Goal: Transaction & Acquisition: Subscribe to service/newsletter

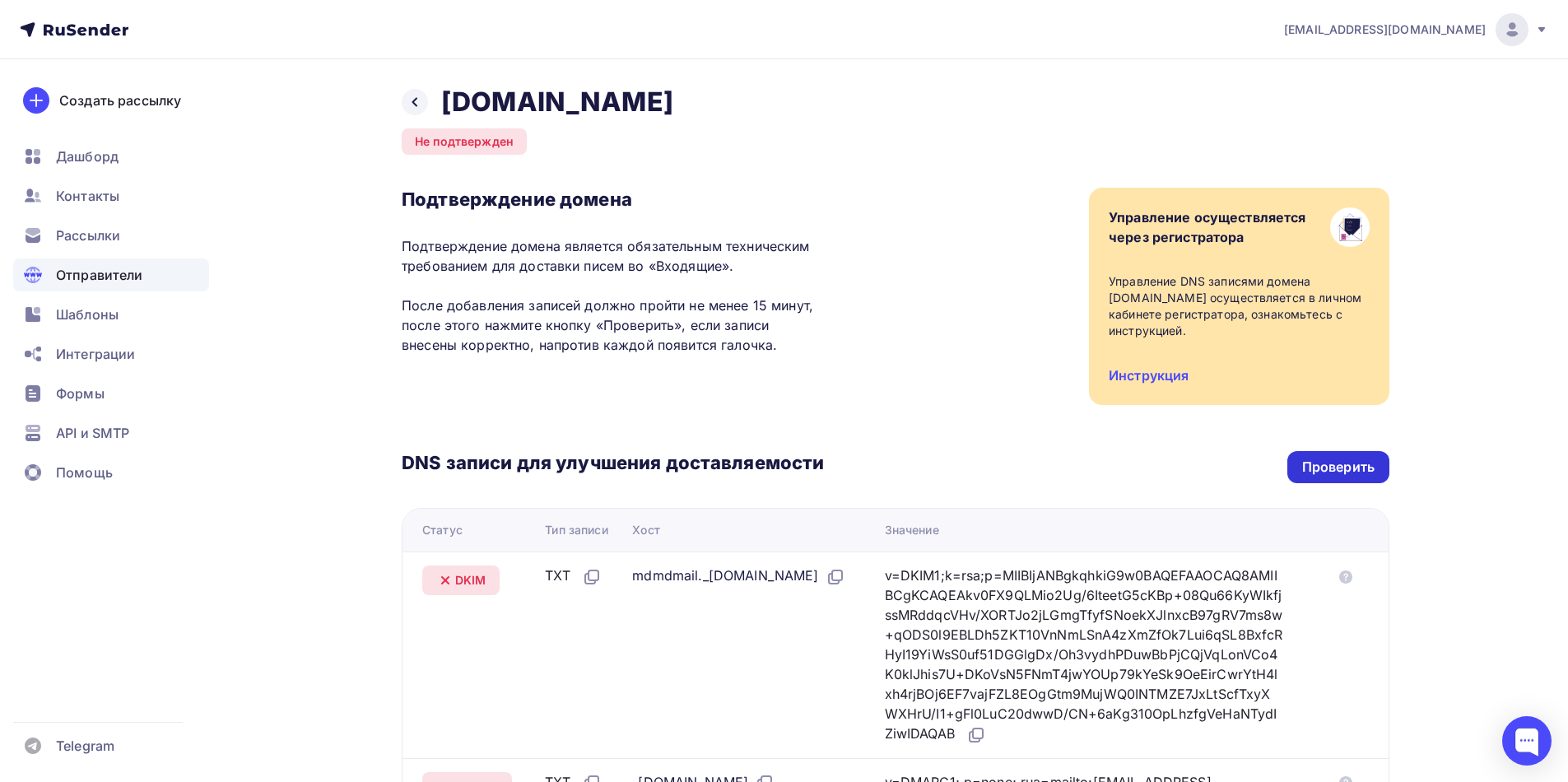
click at [1318, 466] on div "Проверить" at bounding box center [1338, 467] width 72 height 19
click at [99, 164] on span "Дашборд" at bounding box center [87, 156] width 62 height 20
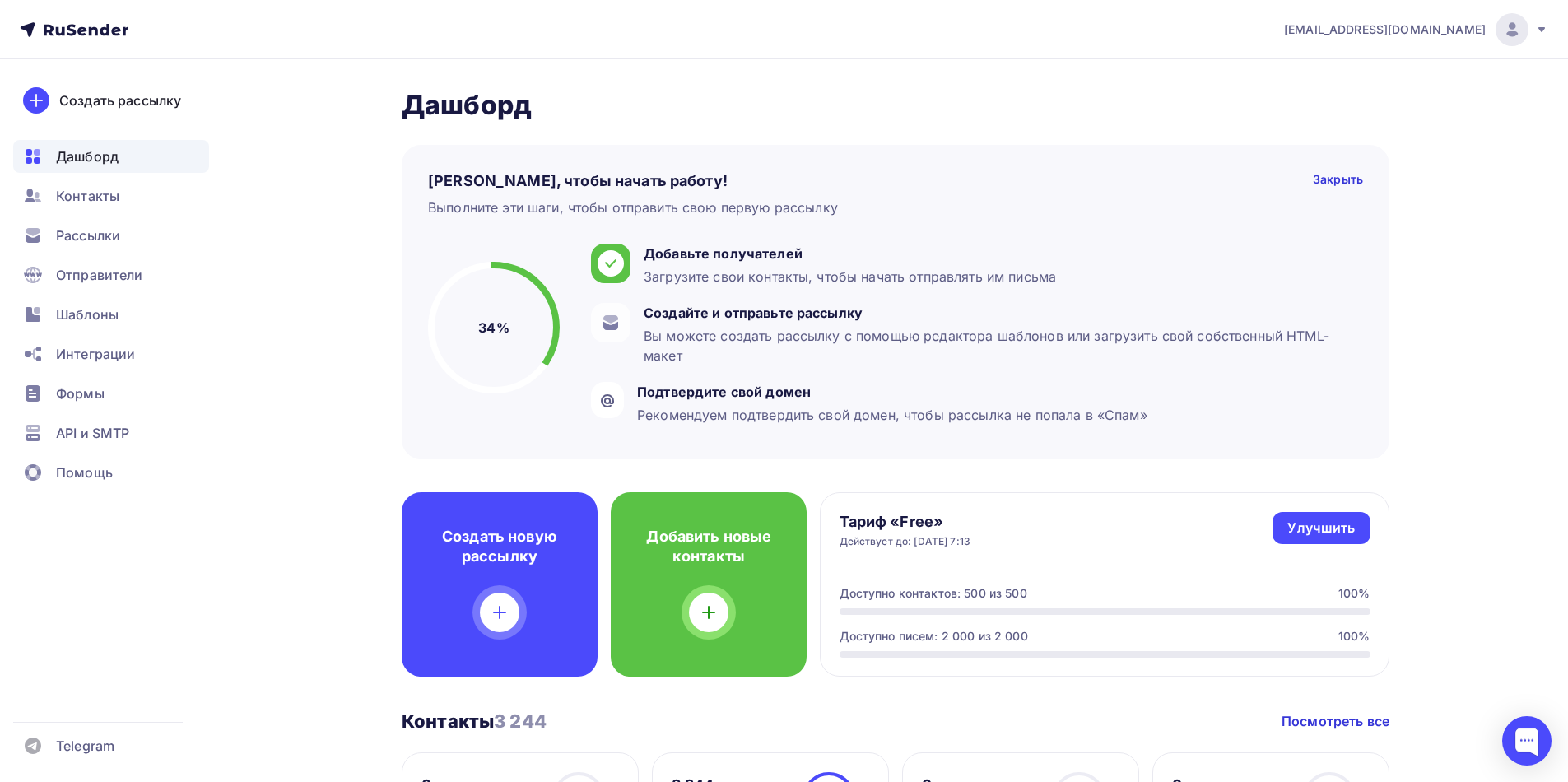
scroll to position [82, 0]
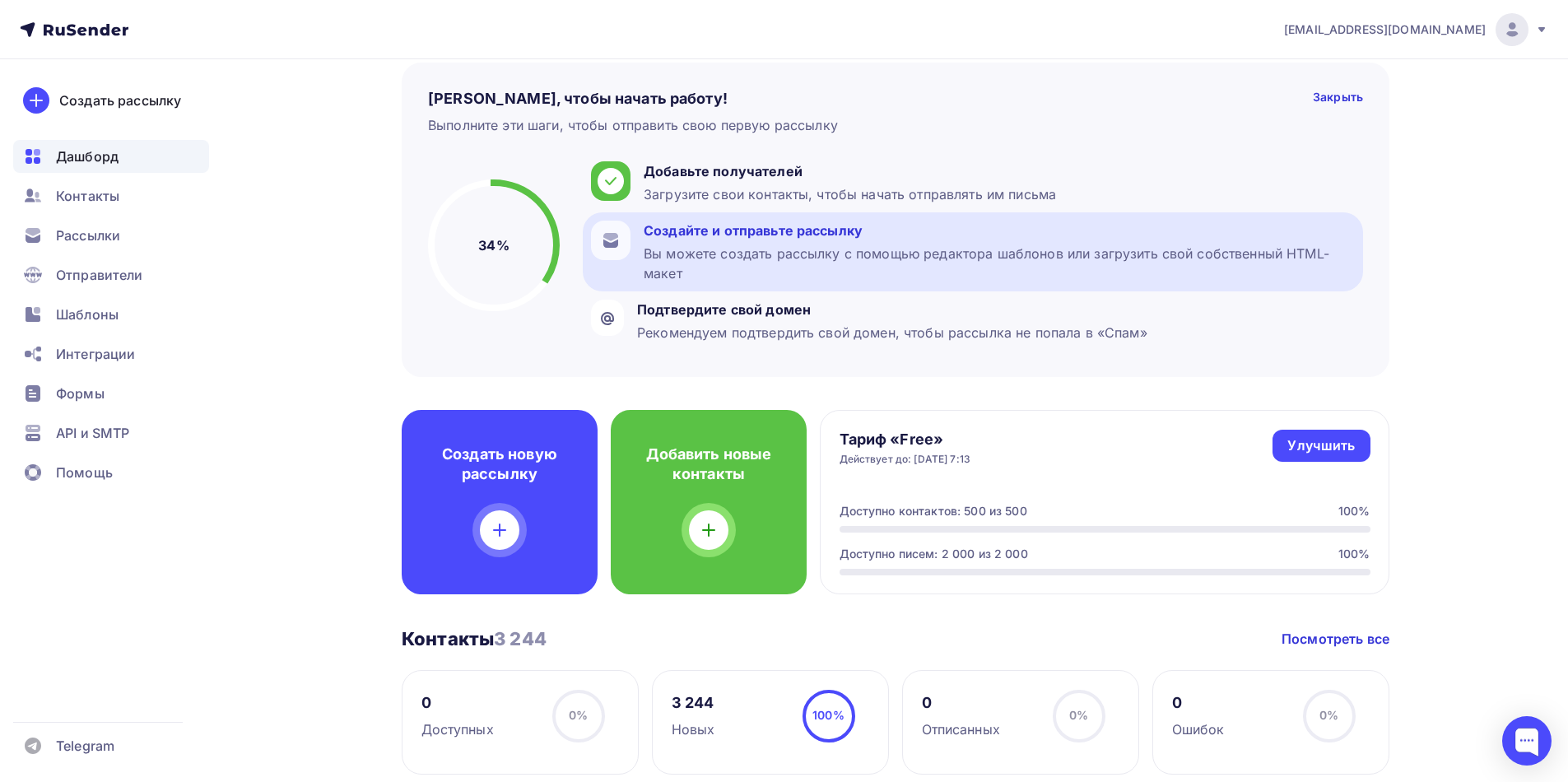
click at [761, 259] on div "Вы можете создать рассылку с помощью редактора шаблонов или загрузить свой собс…" at bounding box center [1000, 263] width 711 height 39
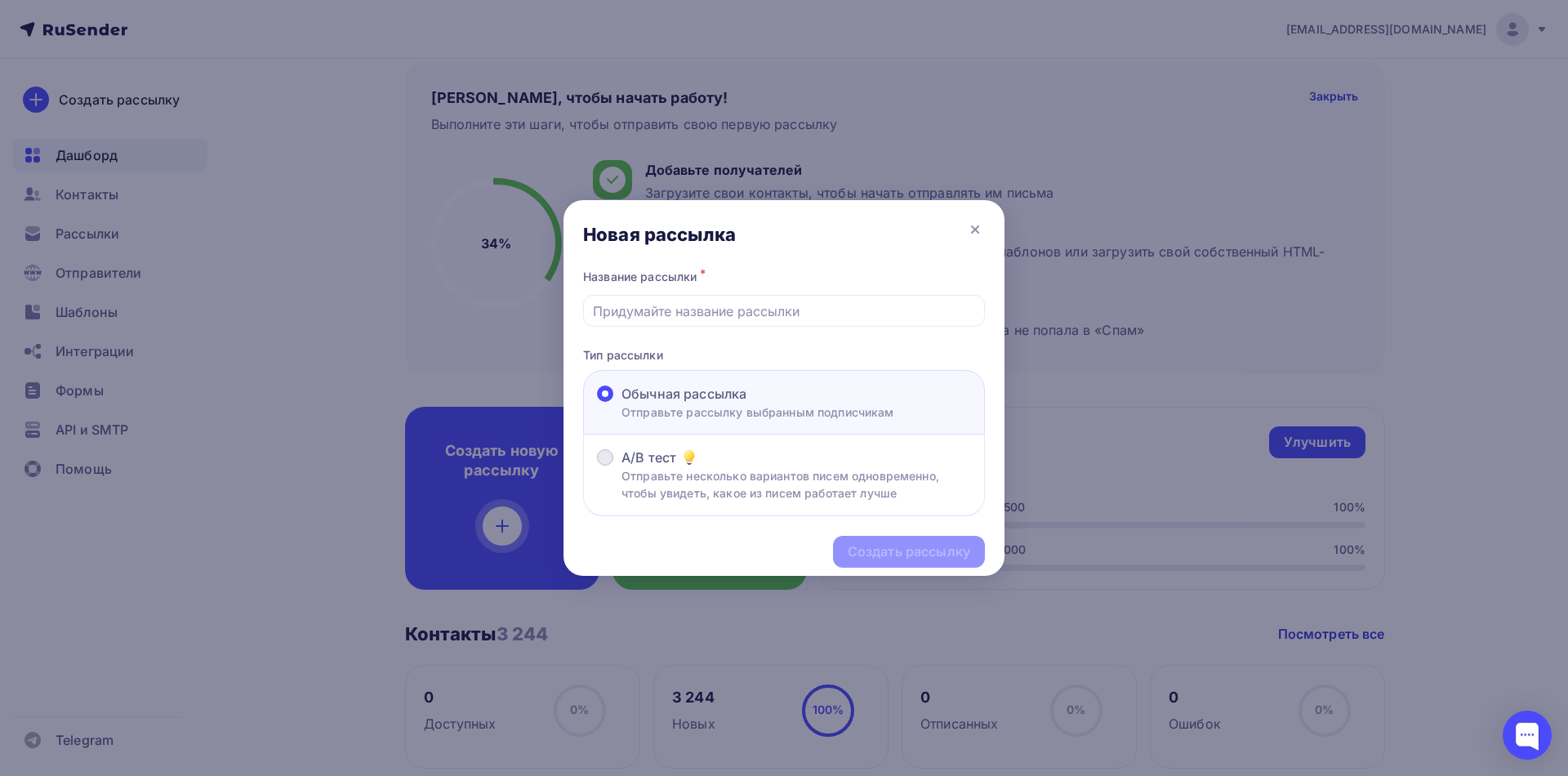
click at [636, 475] on p "Отправьте несколько вариантов писем одновременно, чтобы увидеть, какое из писем…" at bounding box center [797, 484] width 350 height 34
click at [622, 467] on input "A/B тест Отправьте несколько вариантов писем одновременно, чтобы увидеть, какое…" at bounding box center [622, 467] width 0 height 0
click at [661, 306] on input "text" at bounding box center [784, 311] width 383 height 20
type input "Строительный контроль"
click at [886, 553] on div "Создать рассылку" at bounding box center [908, 551] width 122 height 19
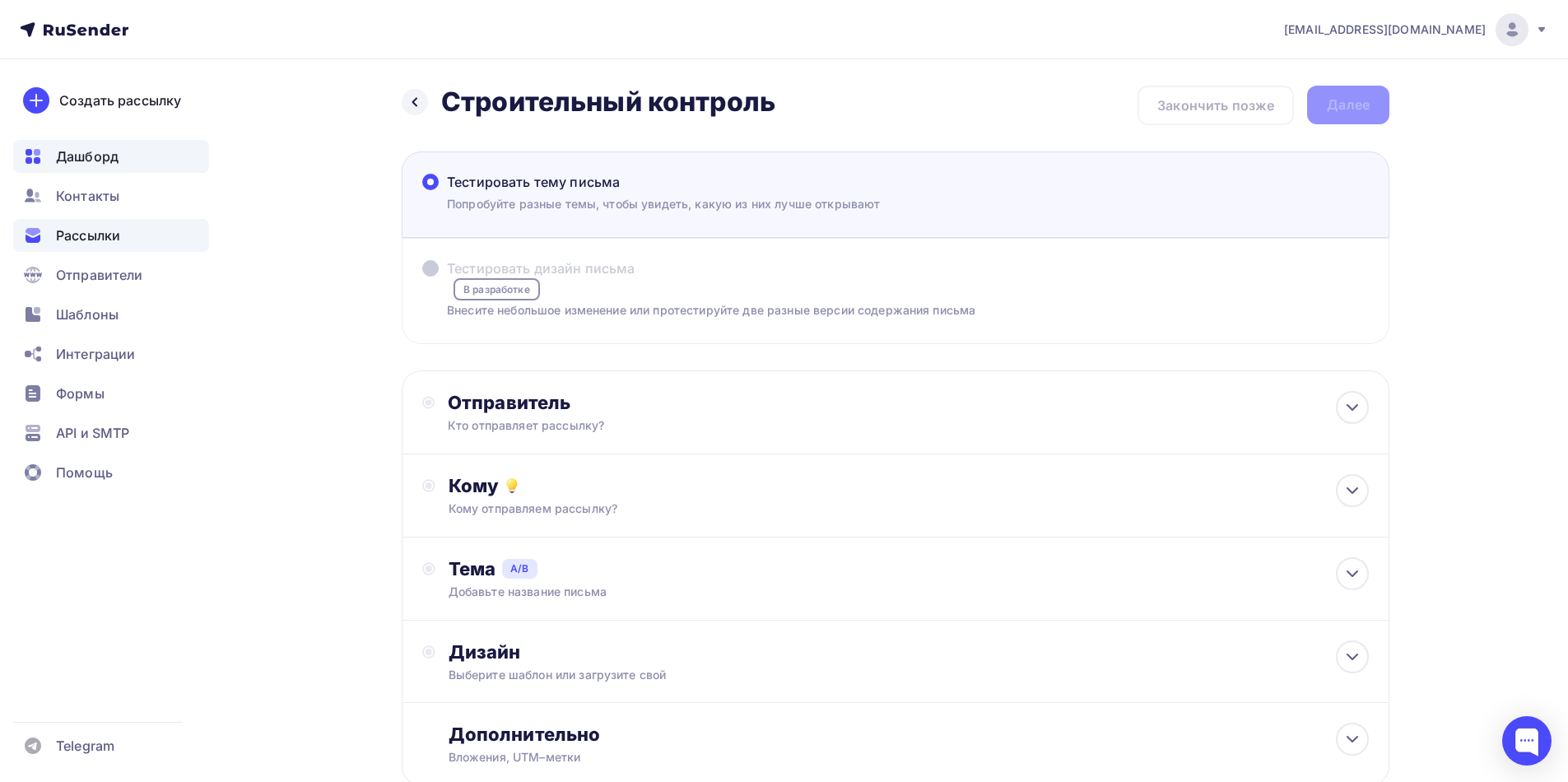
click at [84, 162] on span "Дашборд" at bounding box center [87, 156] width 62 height 20
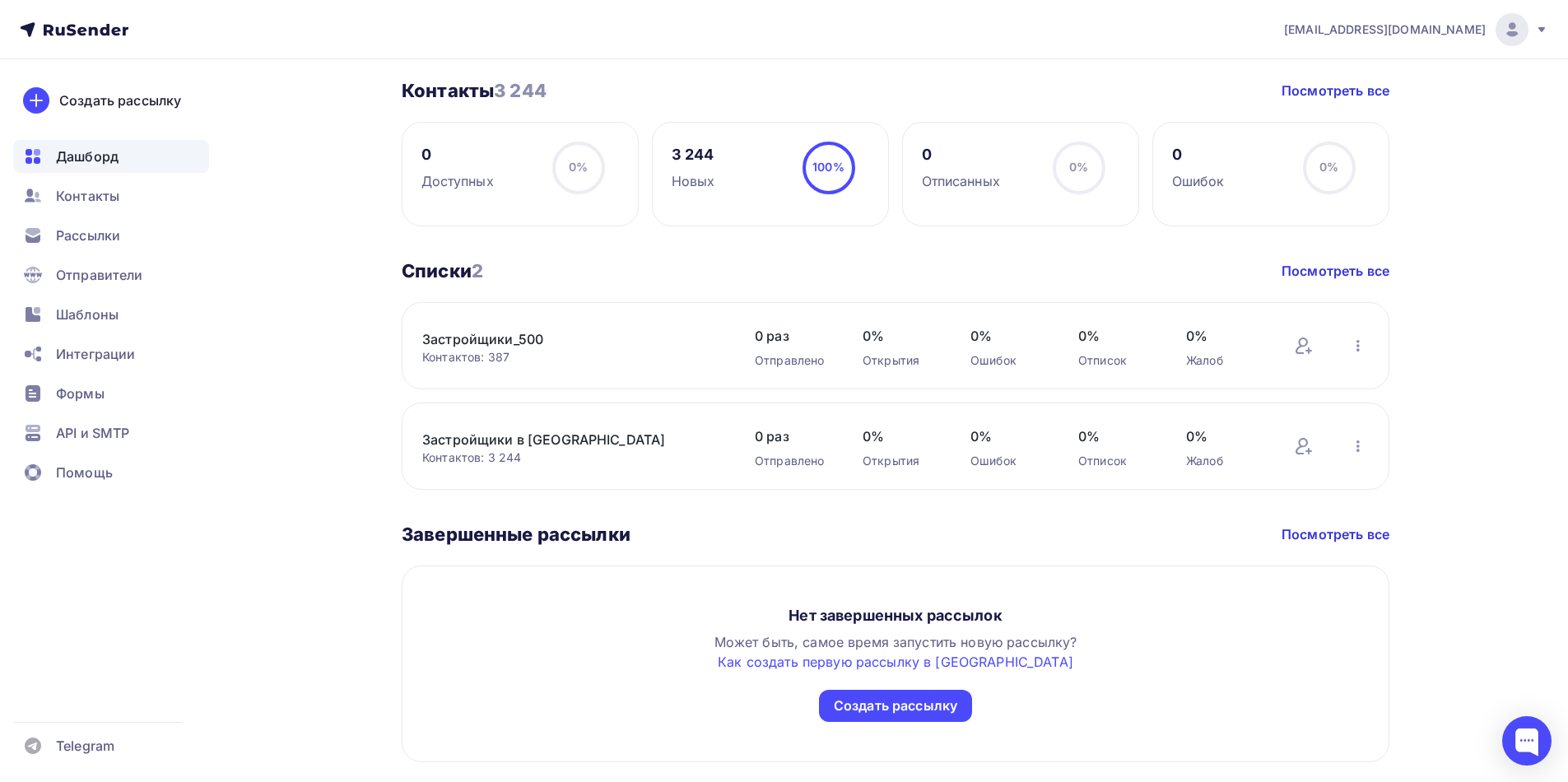
scroll to position [677, 0]
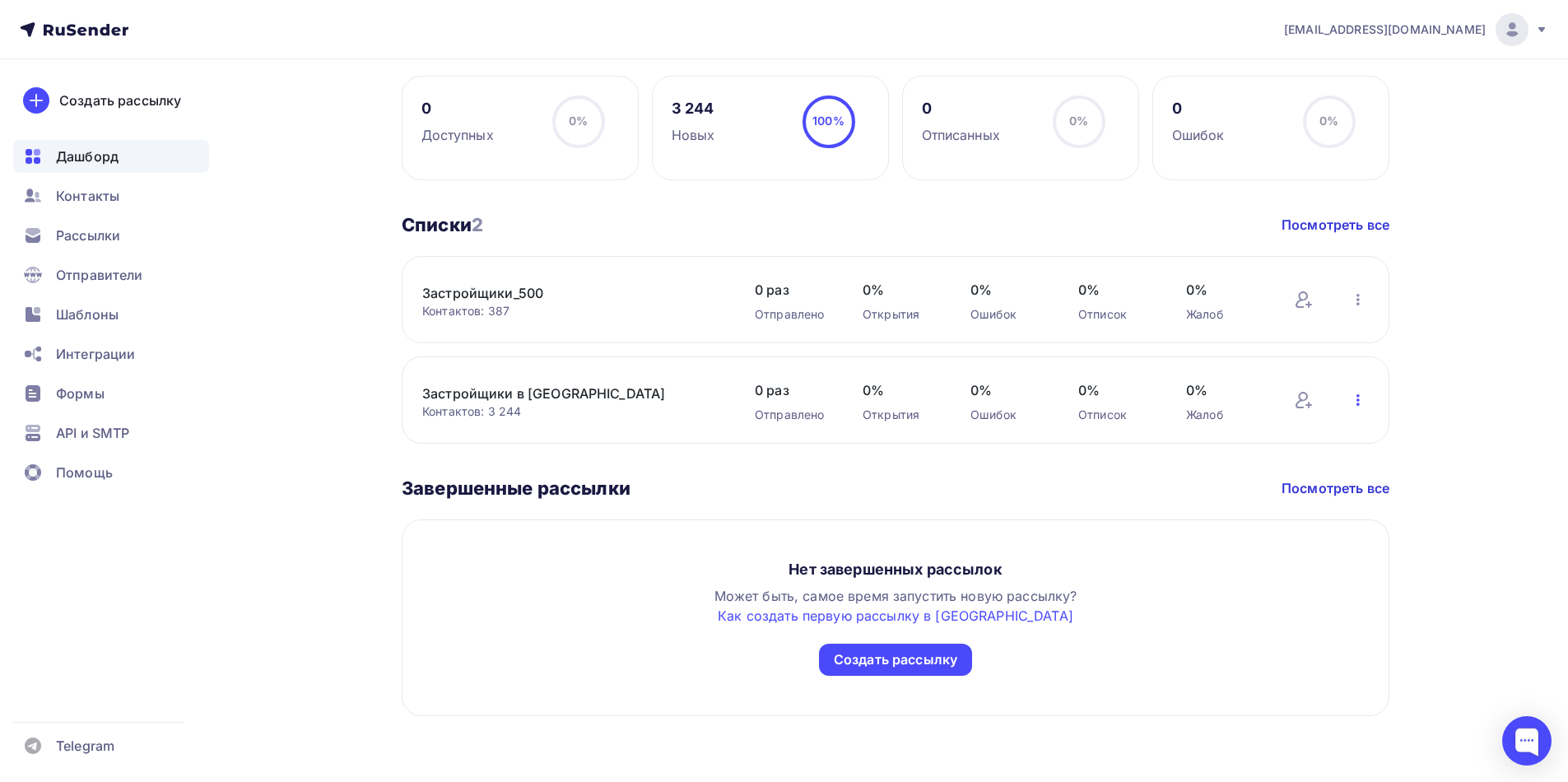
click at [1351, 401] on icon "button" at bounding box center [1359, 400] width 20 height 20
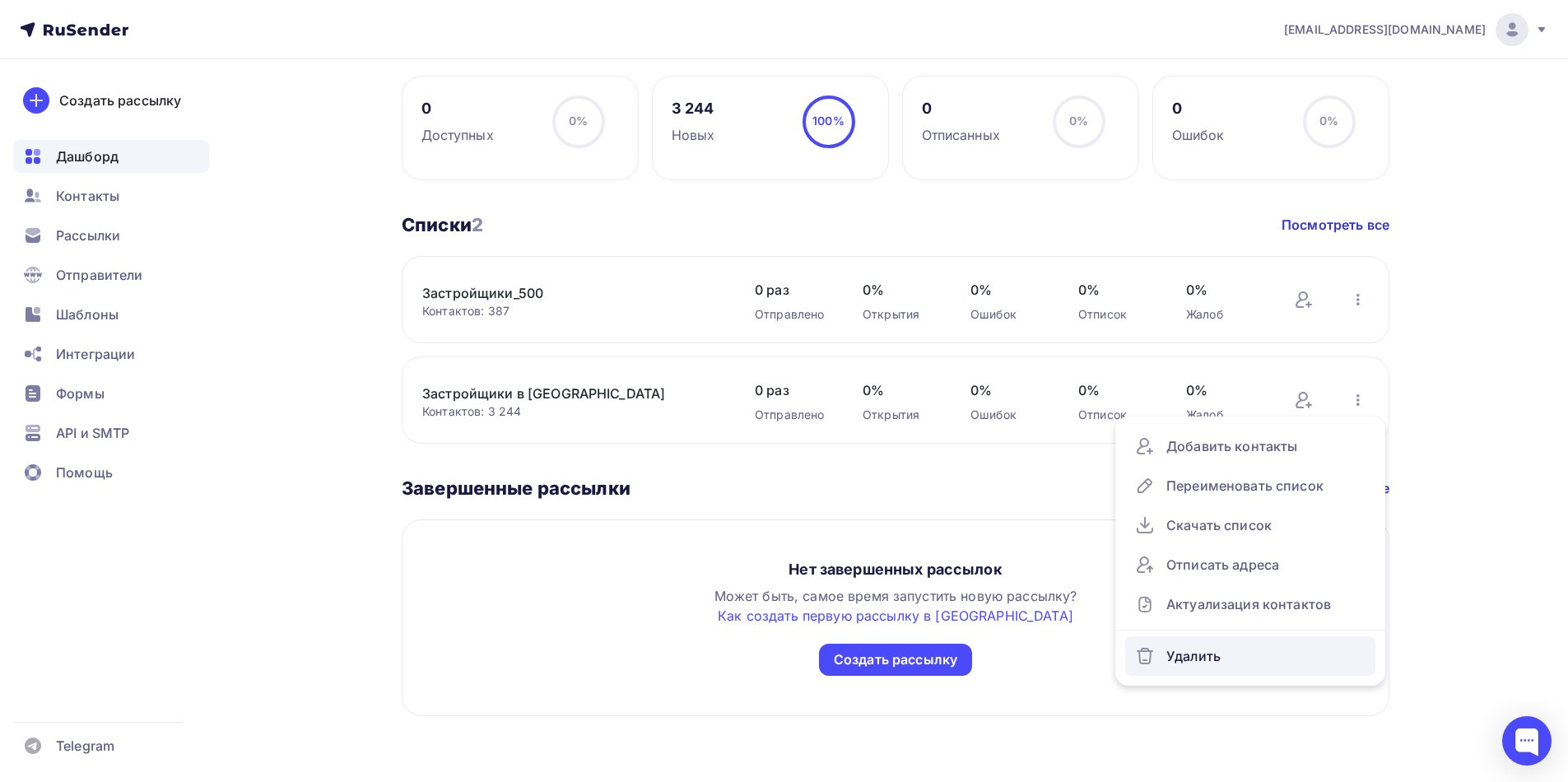
click at [1224, 654] on div "Удалить" at bounding box center [1250, 656] width 230 height 26
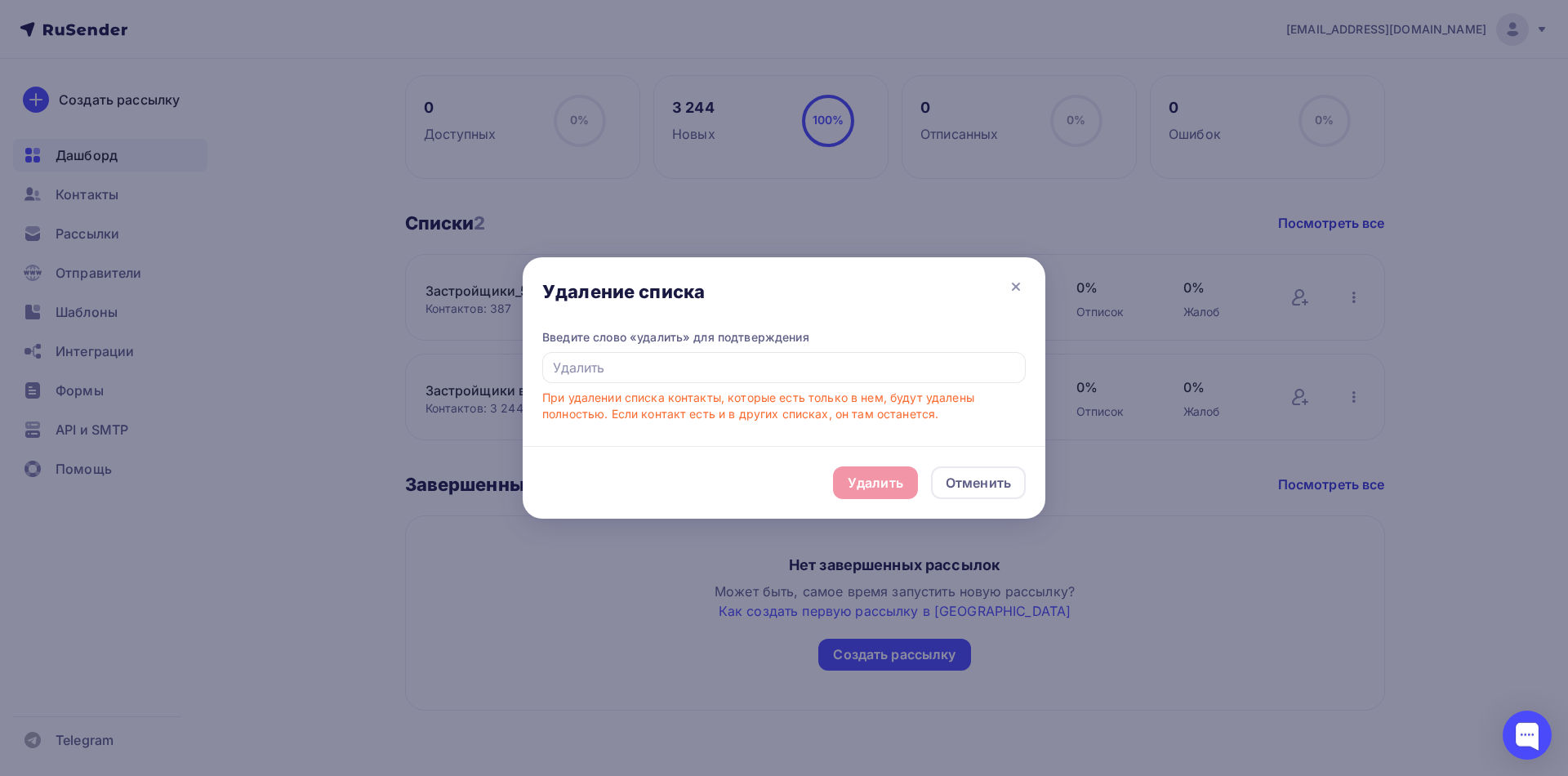
click at [848, 489] on div "Удалить Отменить" at bounding box center [784, 482] width 523 height 73
click at [874, 486] on div "Удалить Отменить" at bounding box center [784, 482] width 523 height 73
click at [866, 485] on div "Удалить Отменить" at bounding box center [784, 482] width 523 height 73
click at [769, 370] on input "text" at bounding box center [783, 367] width 483 height 31
type input "удалить"
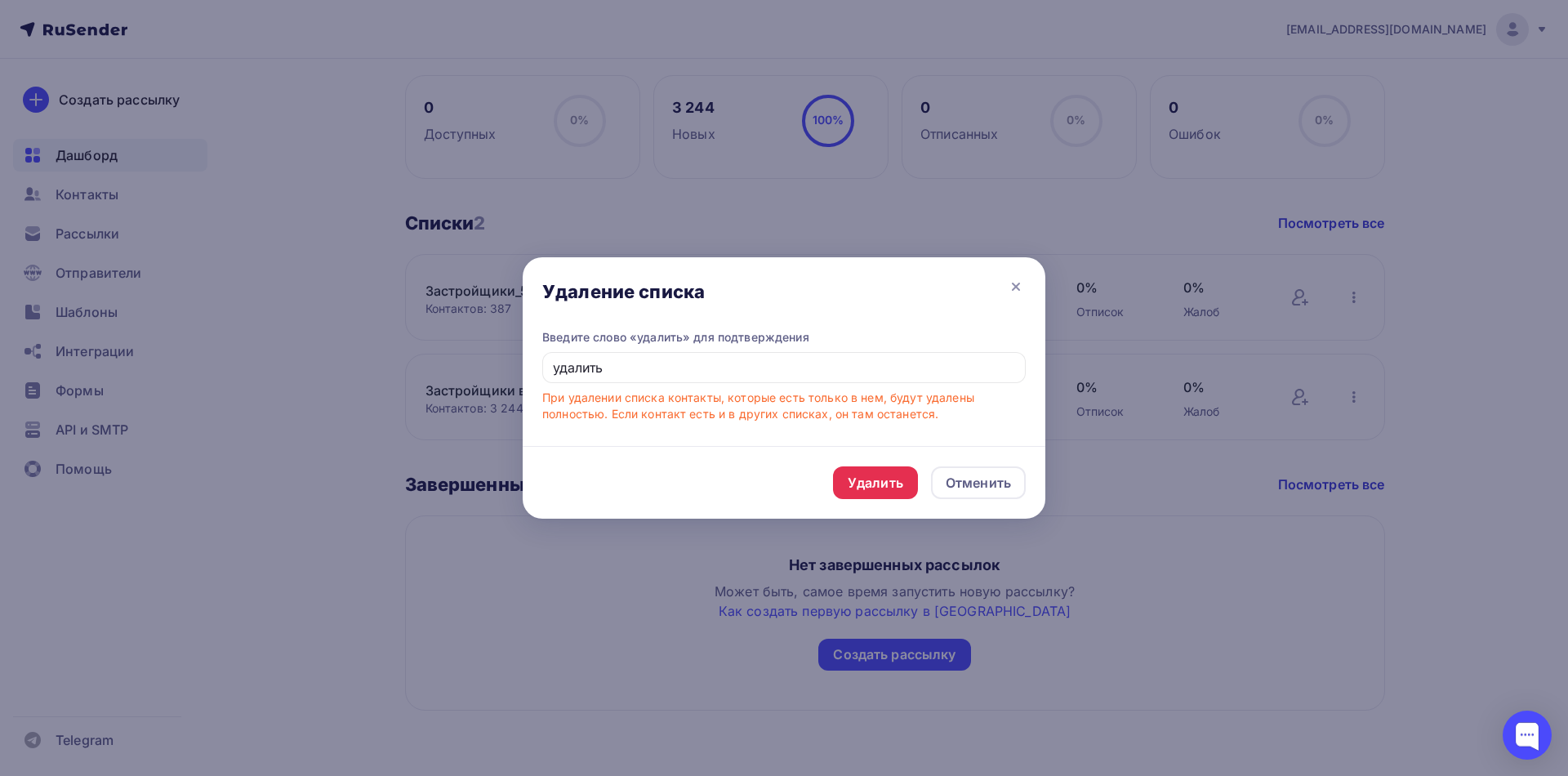
click at [876, 490] on div "Удалить" at bounding box center [875, 483] width 55 height 20
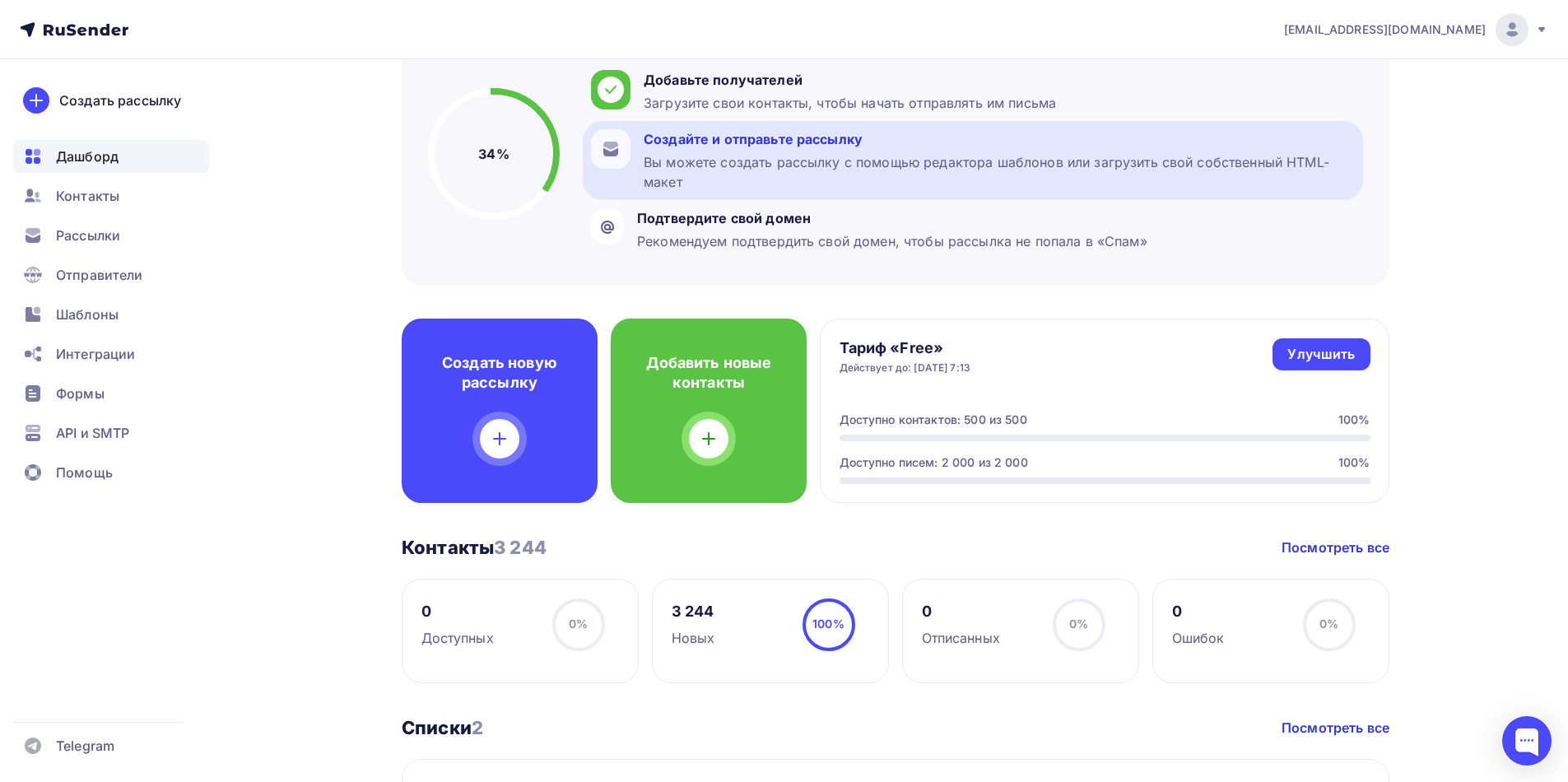
scroll to position [164, 0]
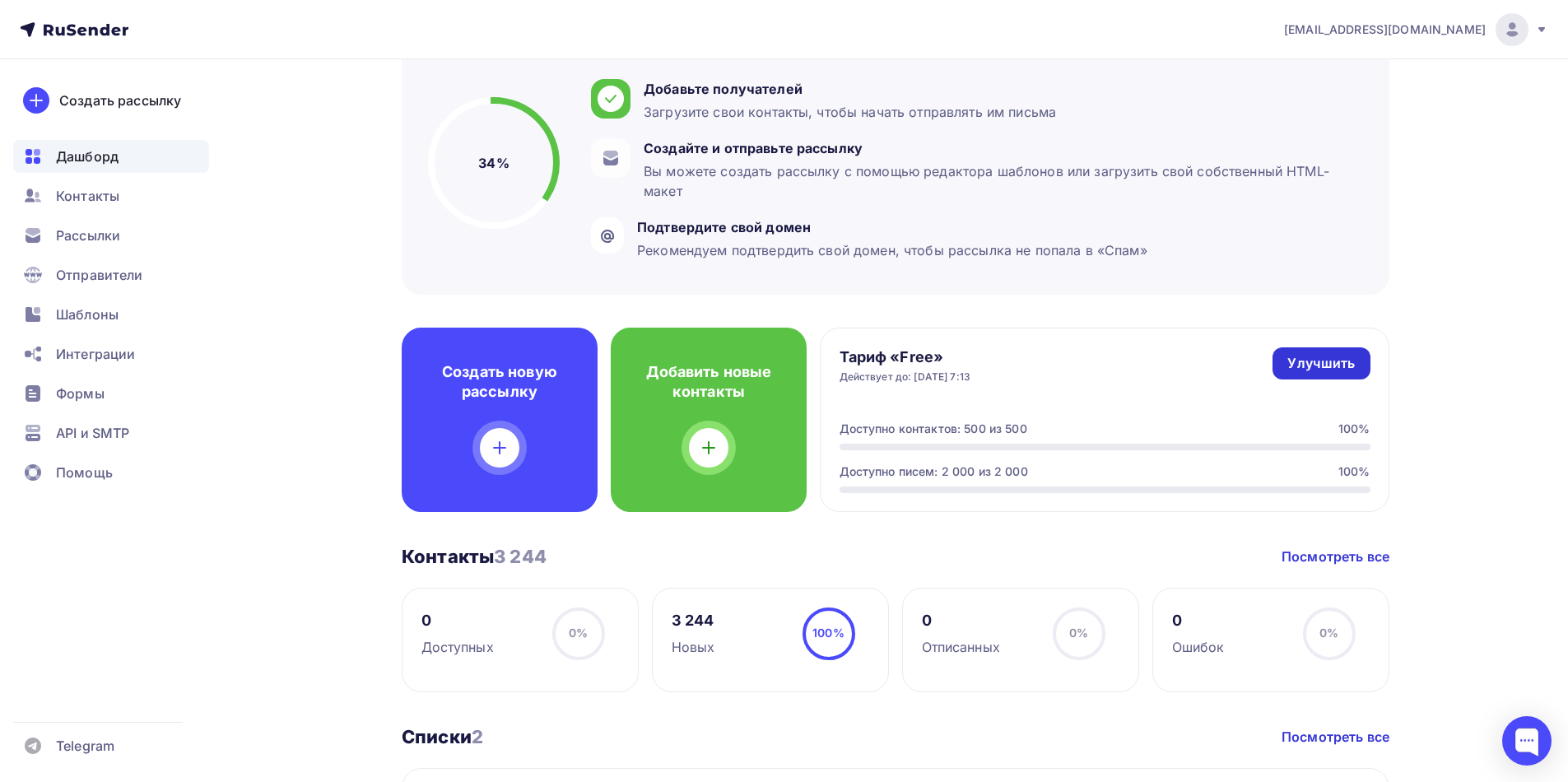
click at [1332, 362] on div "Улучшить" at bounding box center [1321, 363] width 68 height 19
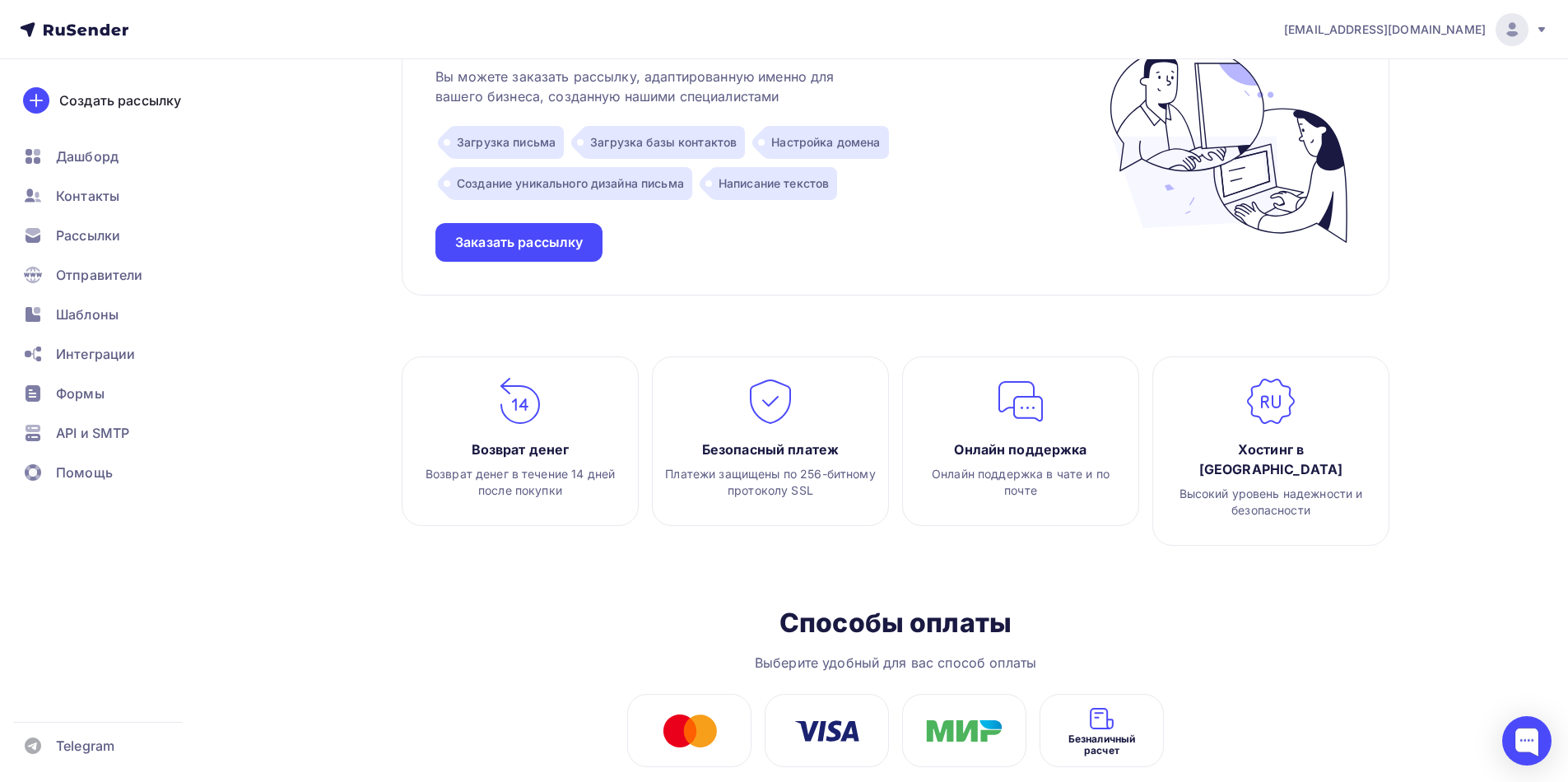
scroll to position [1760, 0]
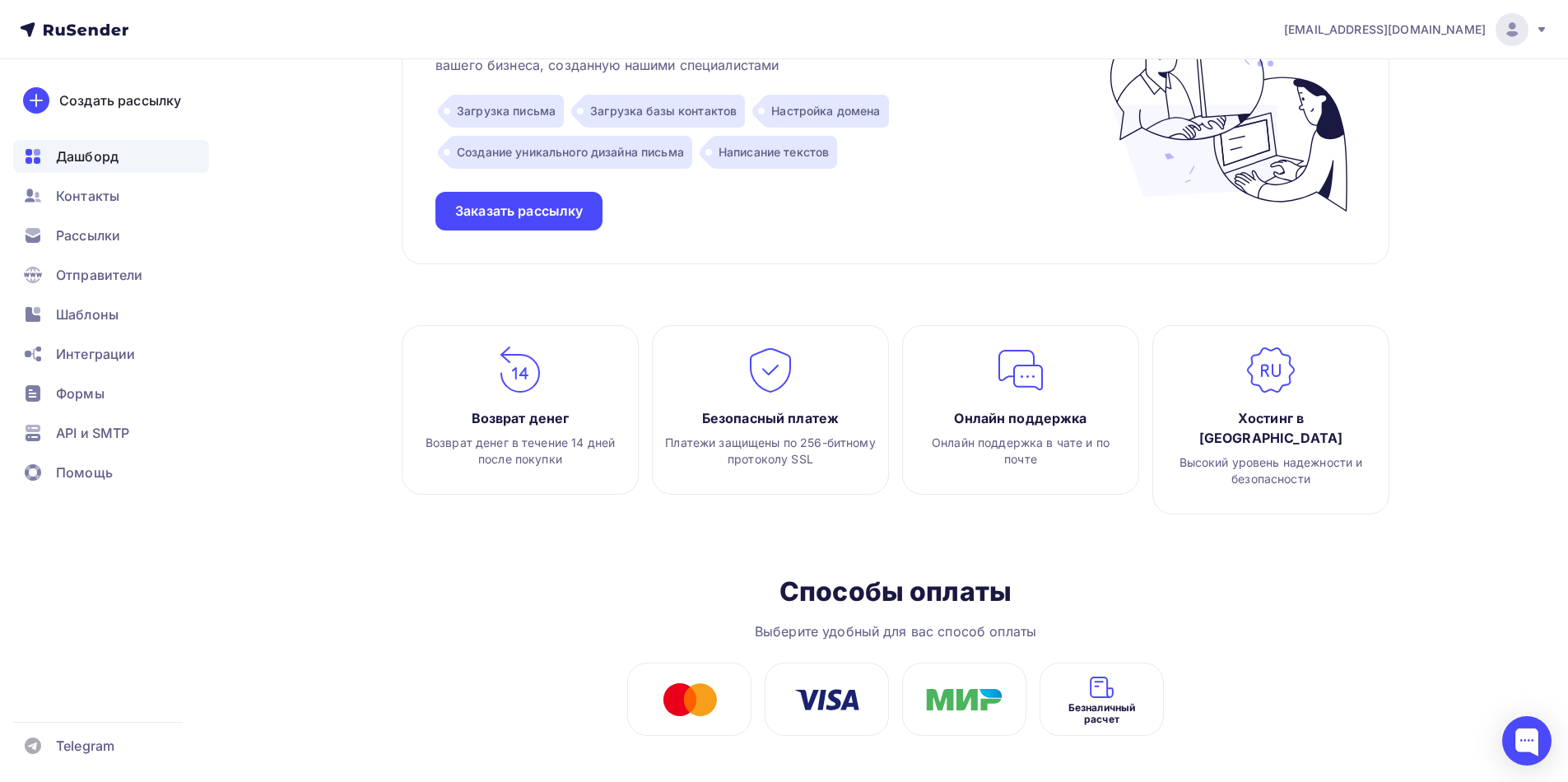
click at [90, 162] on span "Дашборд" at bounding box center [87, 156] width 62 height 20
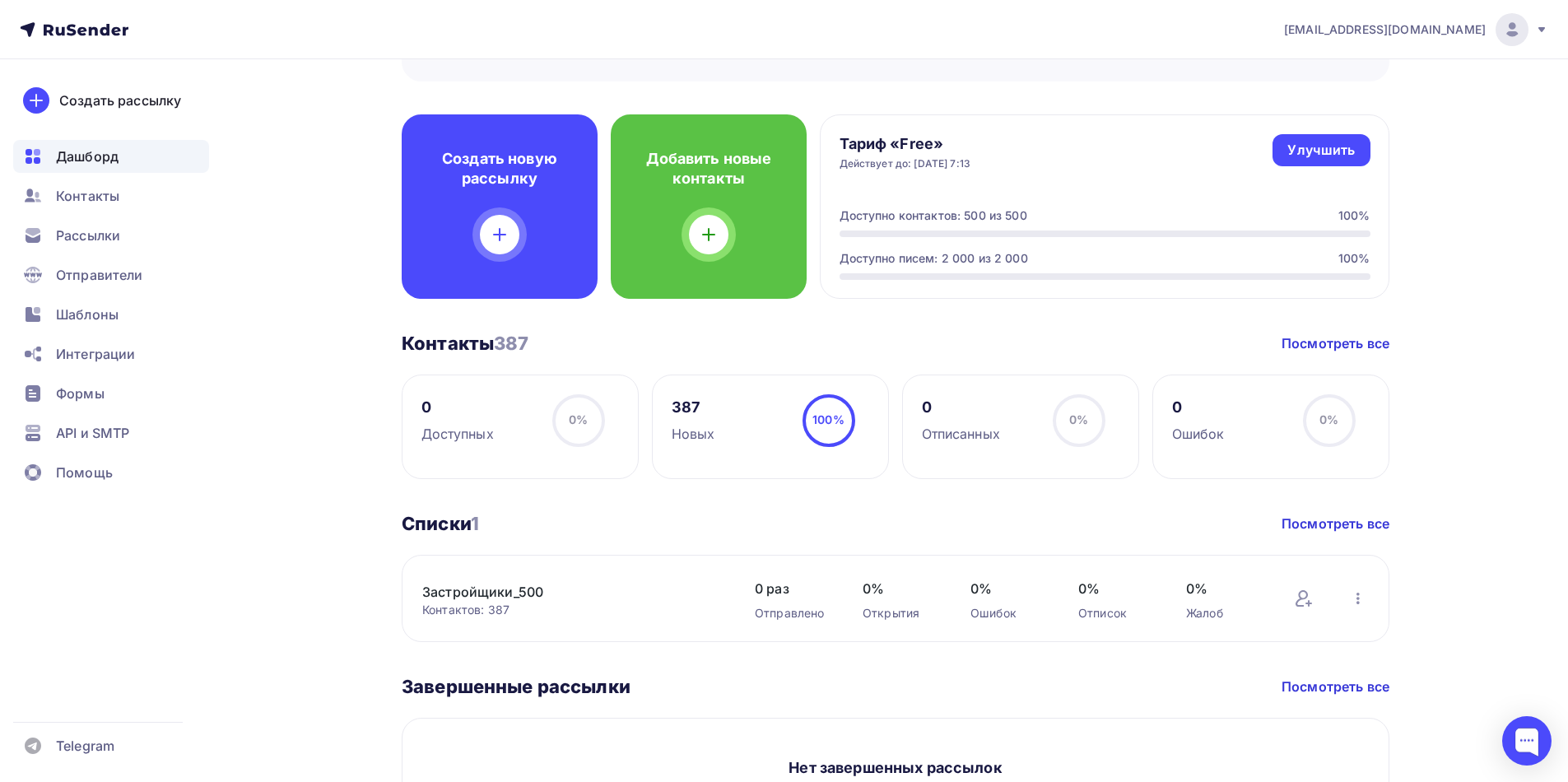
scroll to position [411, 0]
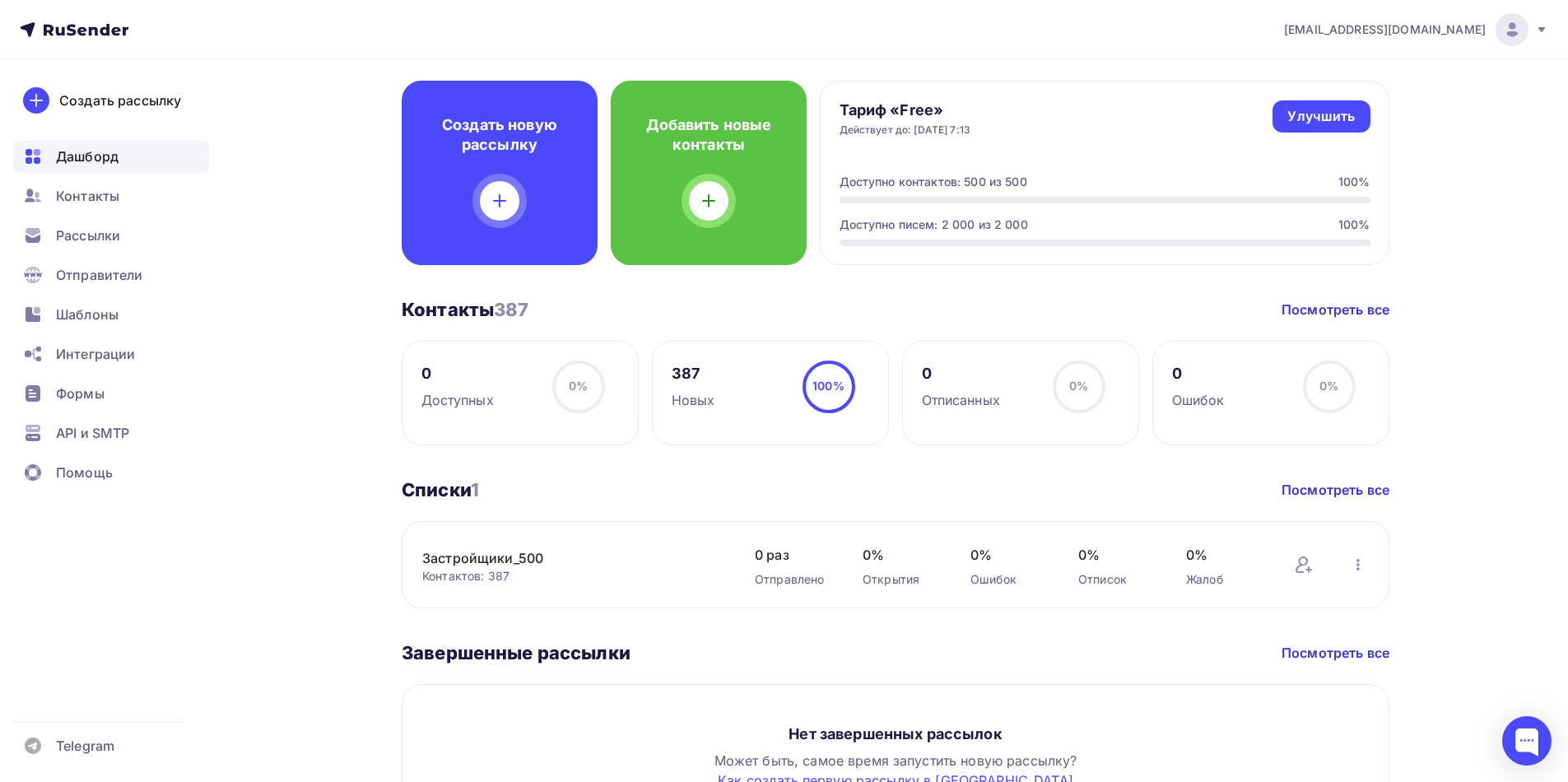
click at [572, 396] on circle at bounding box center [578, 386] width 49 height 49
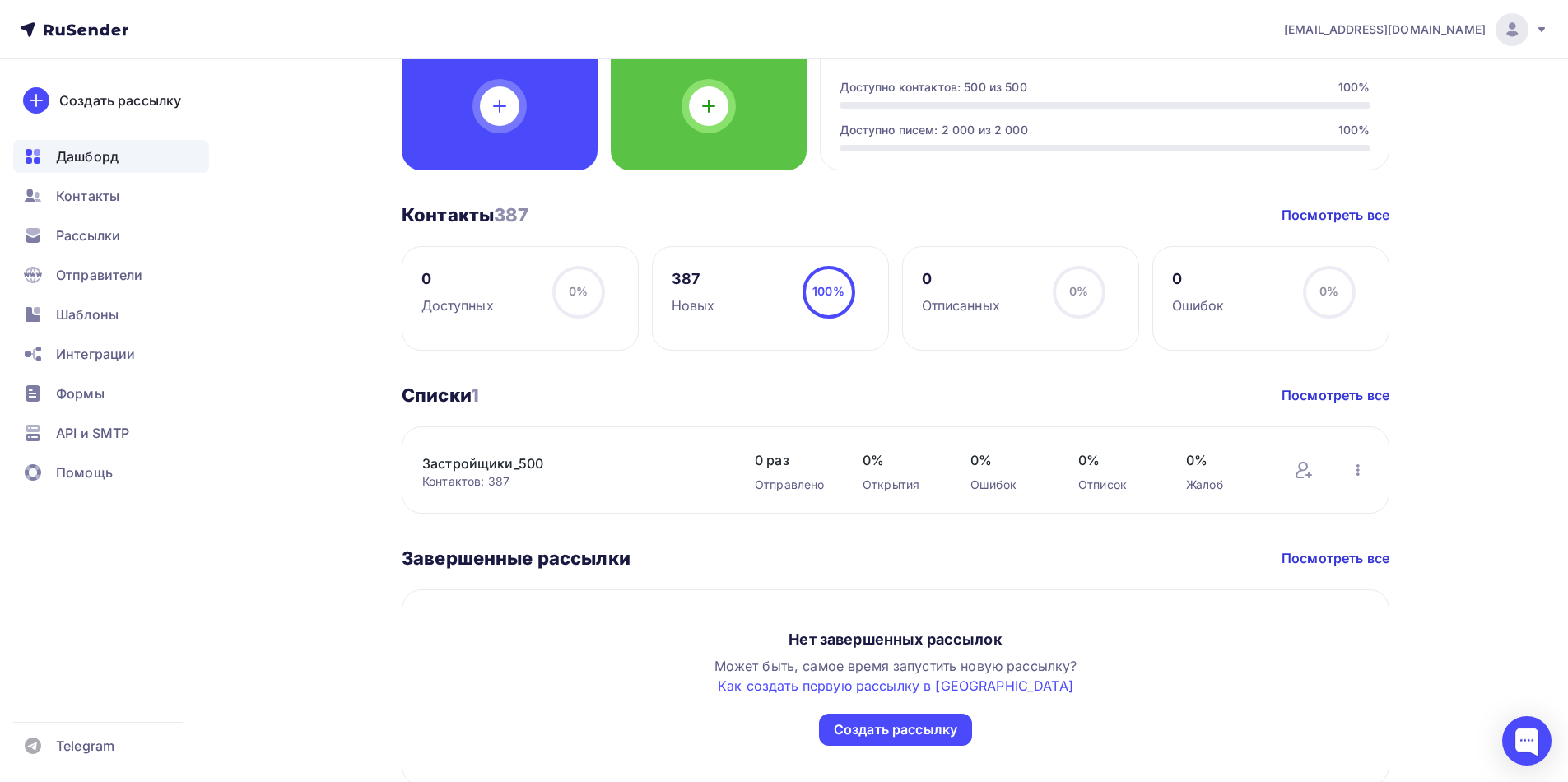
scroll to position [576, 0]
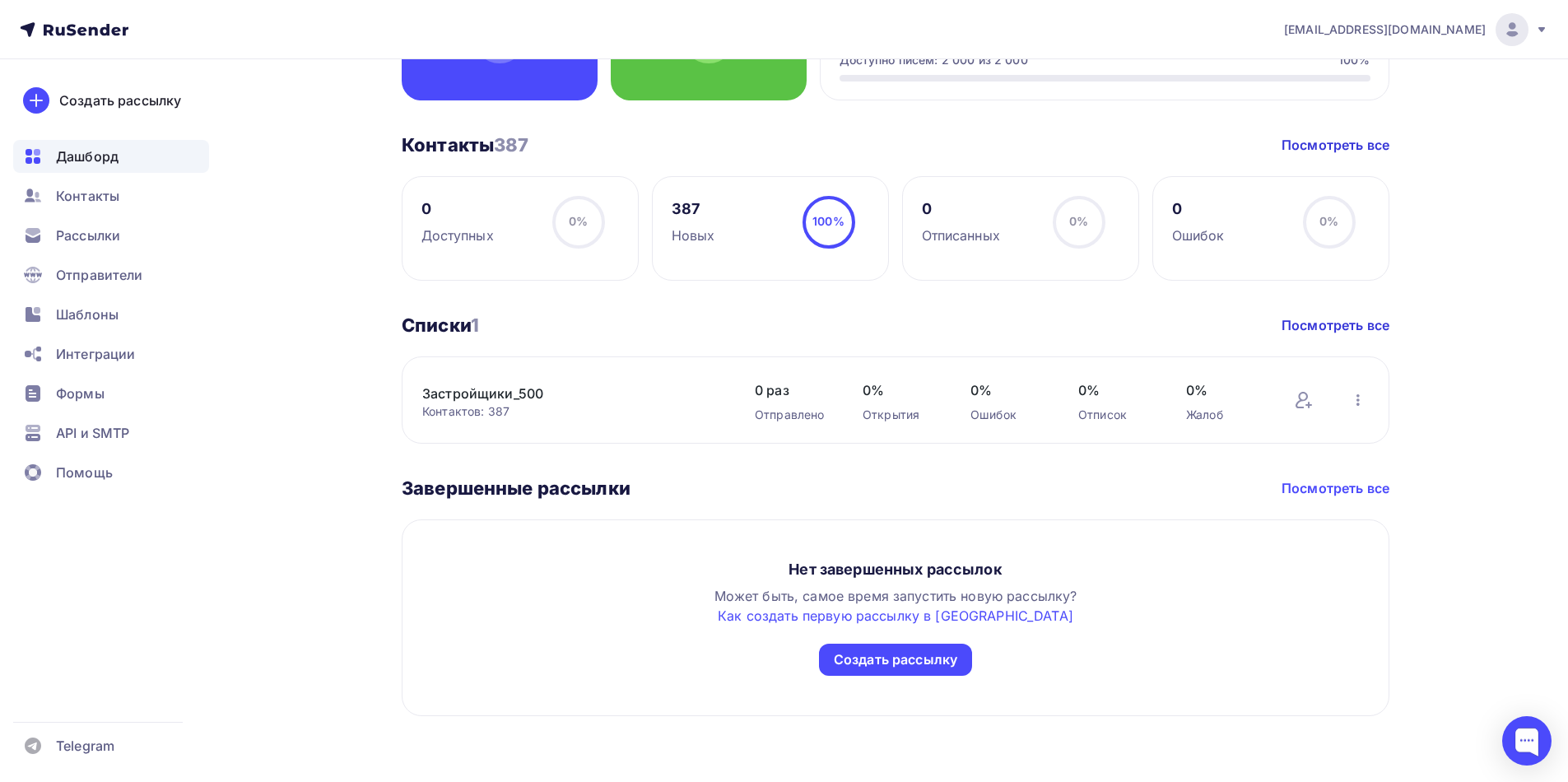
click at [1343, 491] on link "Посмотреть все" at bounding box center [1336, 488] width 108 height 20
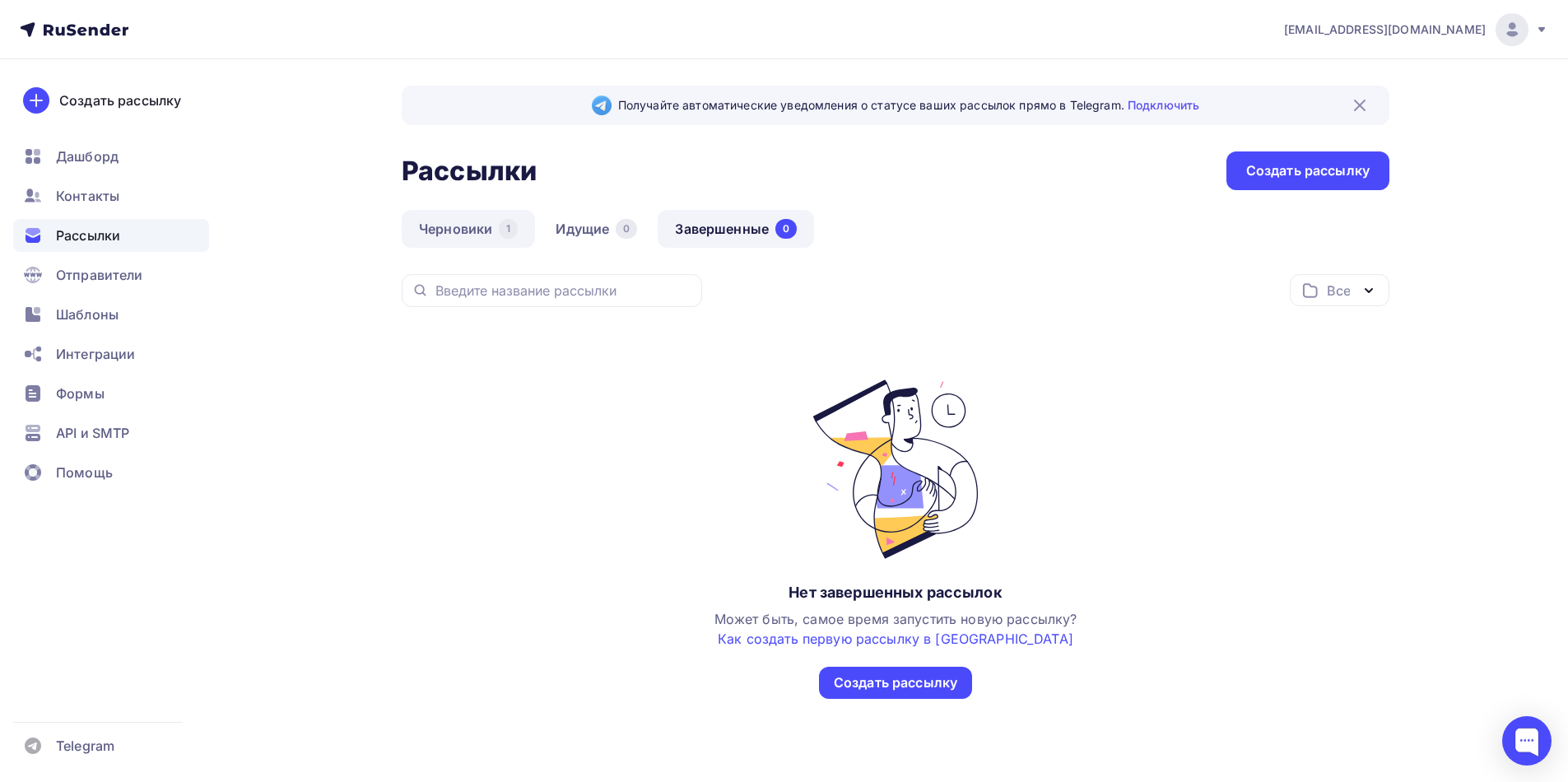
click at [482, 229] on link "Черновики 1" at bounding box center [469, 228] width 133 height 37
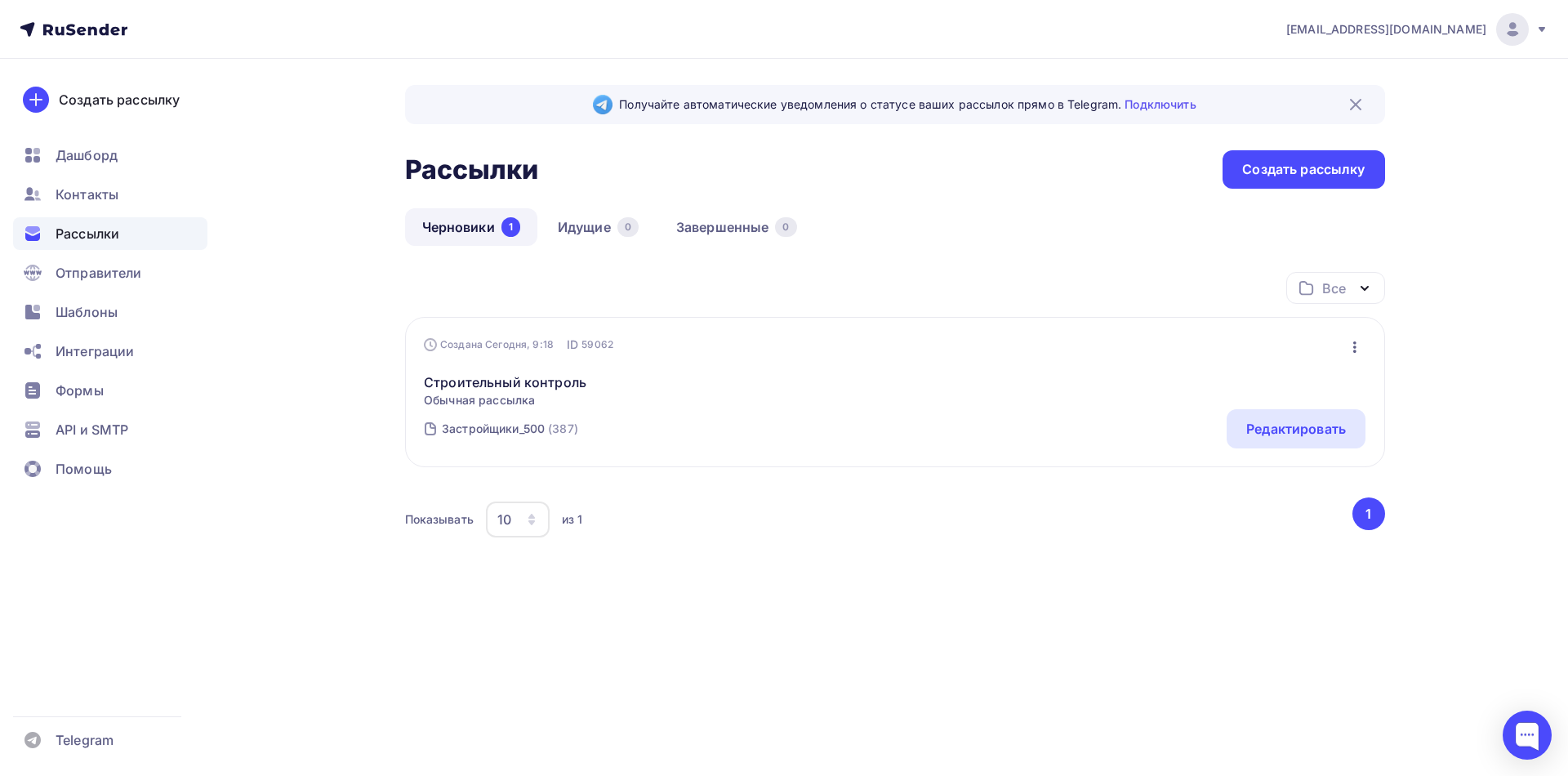
click at [1351, 346] on icon "button" at bounding box center [1355, 347] width 20 height 20
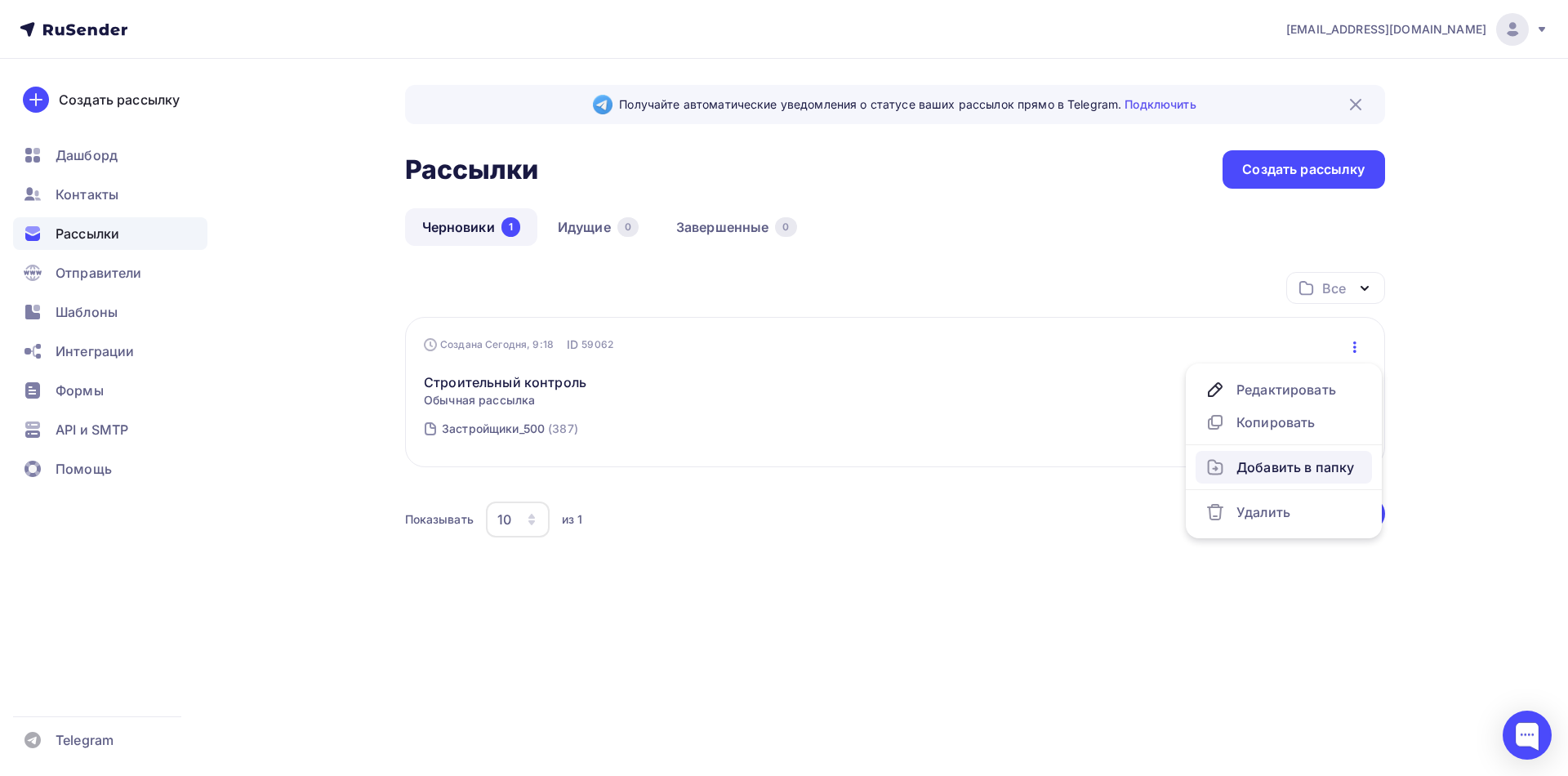
click at [1277, 465] on div "Добавить в папку" at bounding box center [1283, 468] width 157 height 20
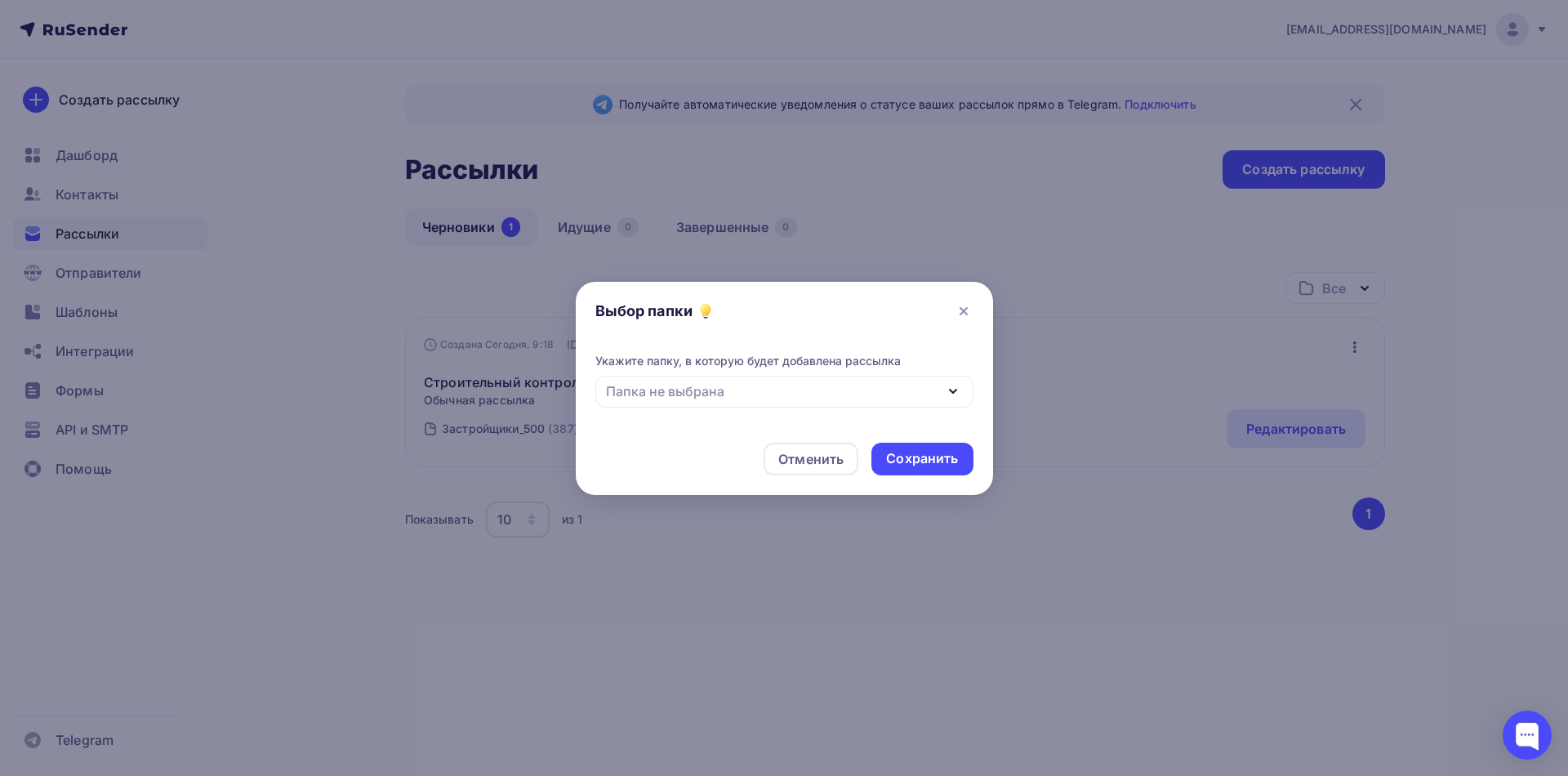
click at [857, 393] on div "Папка не выбрана" at bounding box center [784, 391] width 378 height 32
click at [760, 462] on div "Создать новую папку" at bounding box center [722, 467] width 144 height 20
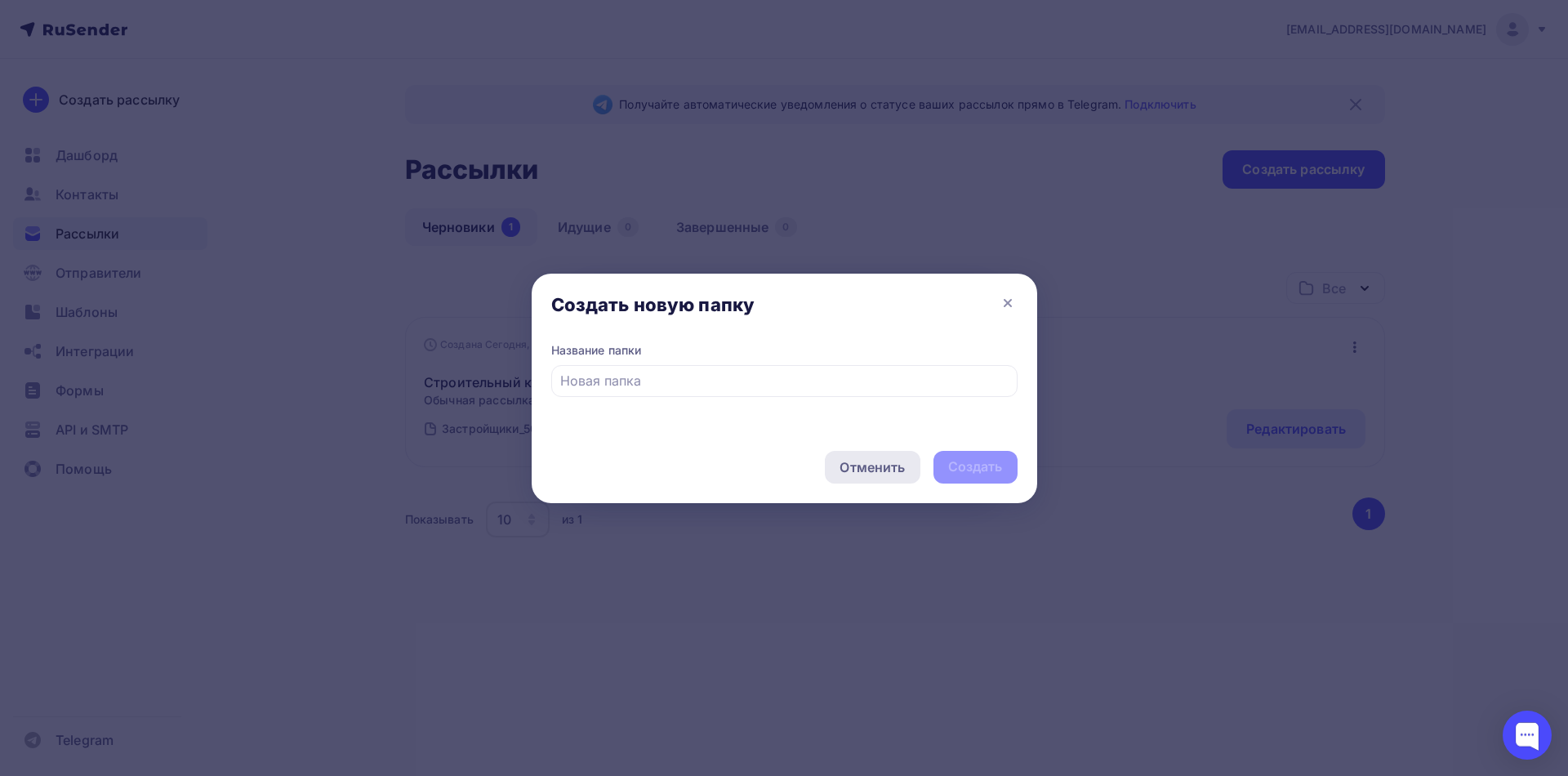
click at [860, 477] on div "Отменить" at bounding box center [872, 467] width 95 height 33
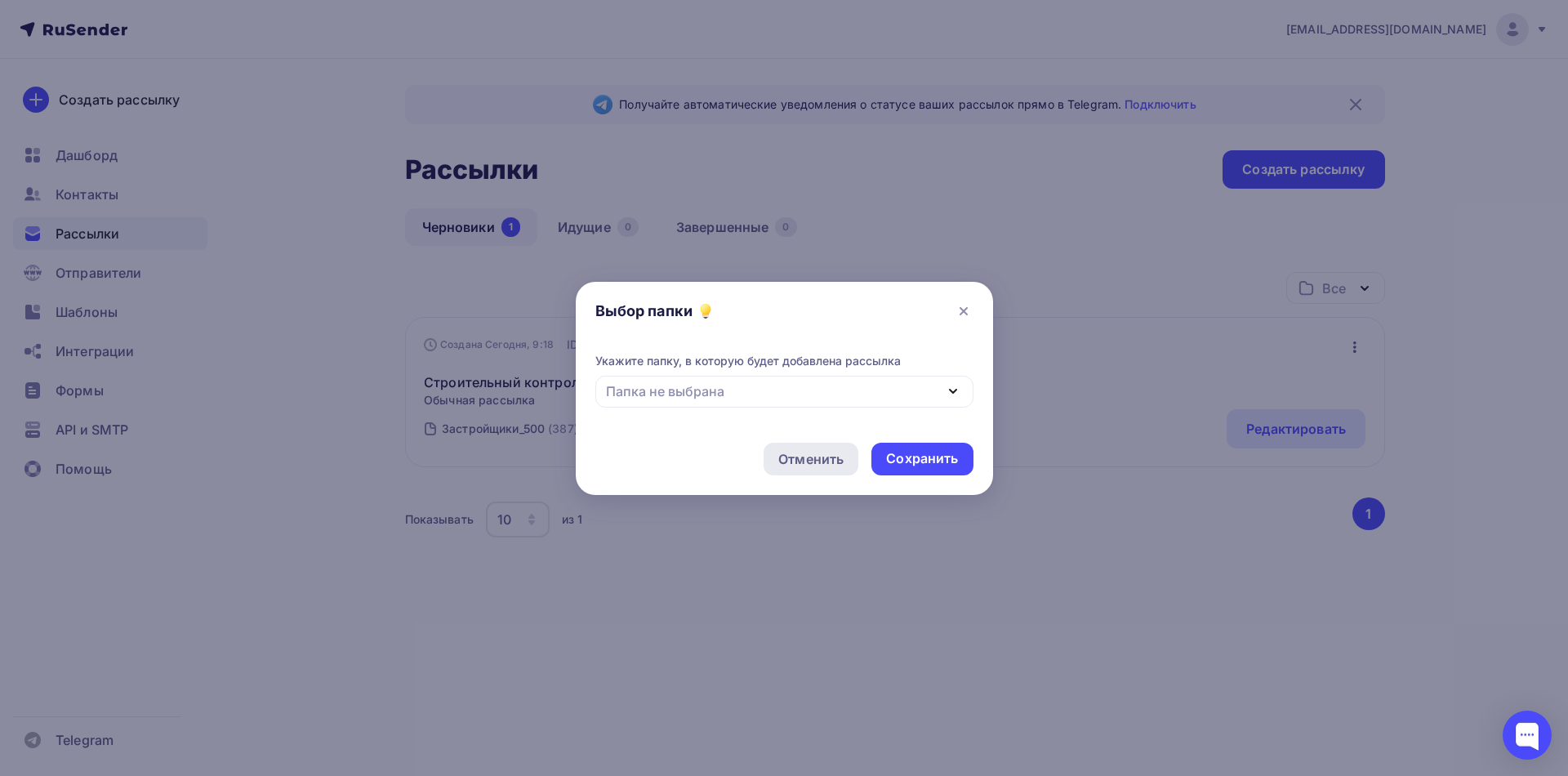
click at [813, 460] on div "Отменить" at bounding box center [811, 460] width 65 height 20
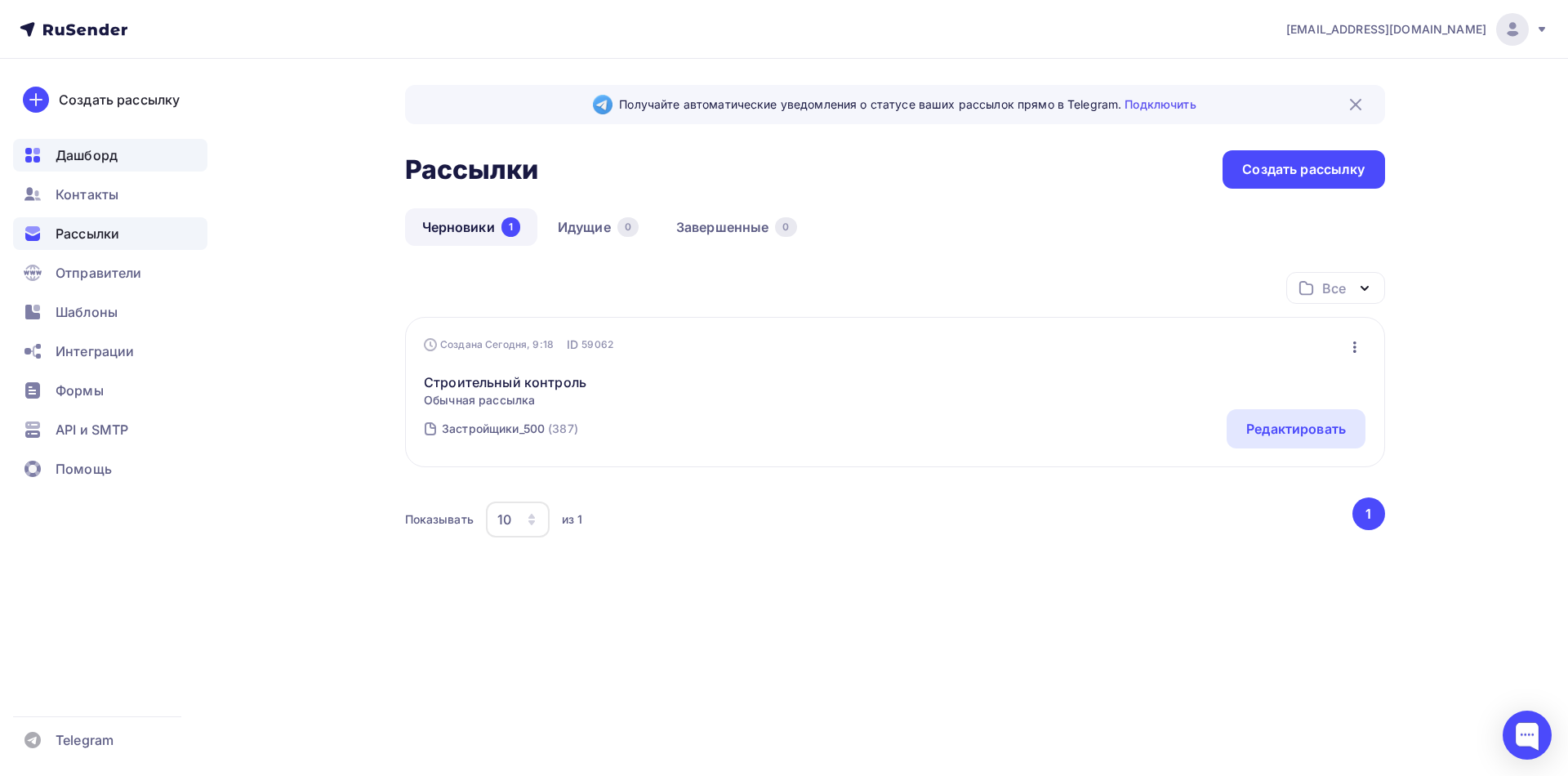
click at [95, 159] on span "Дашборд" at bounding box center [86, 155] width 62 height 20
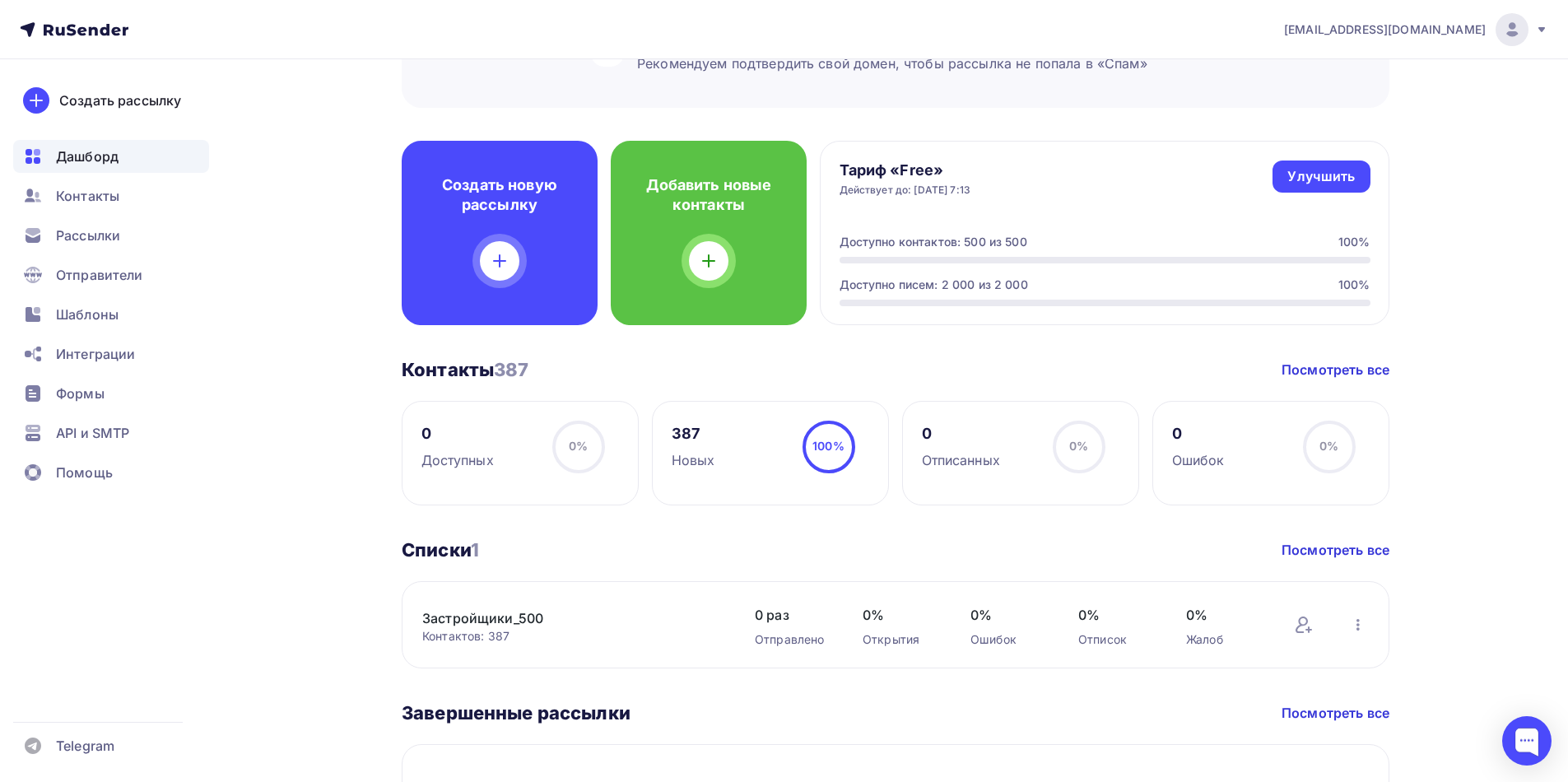
scroll to position [411, 0]
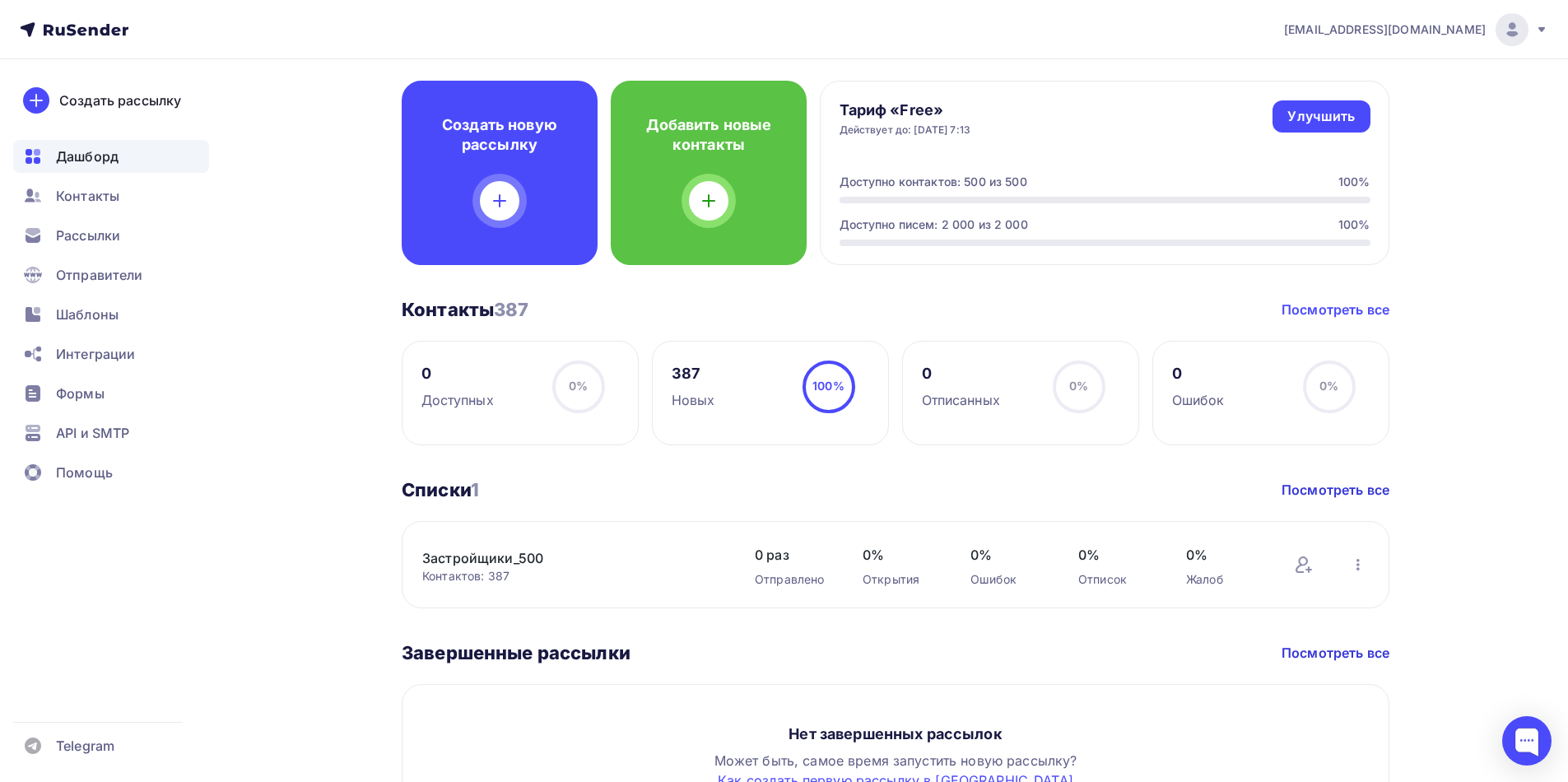
click at [1309, 316] on link "Посмотреть все" at bounding box center [1336, 310] width 108 height 20
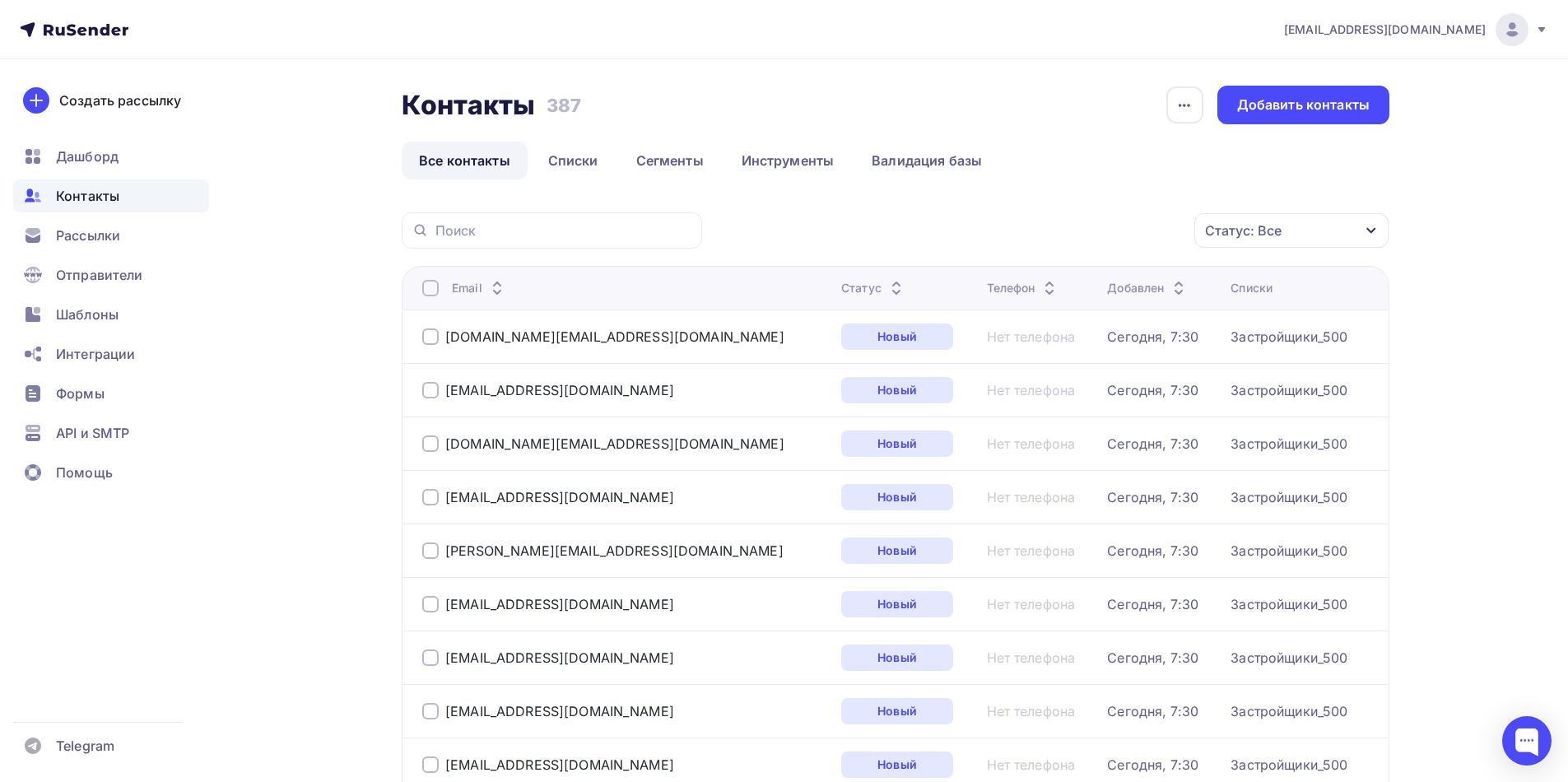
click at [437, 291] on div at bounding box center [430, 288] width 16 height 16
click at [1153, 228] on icon "button" at bounding box center [1160, 230] width 20 height 20
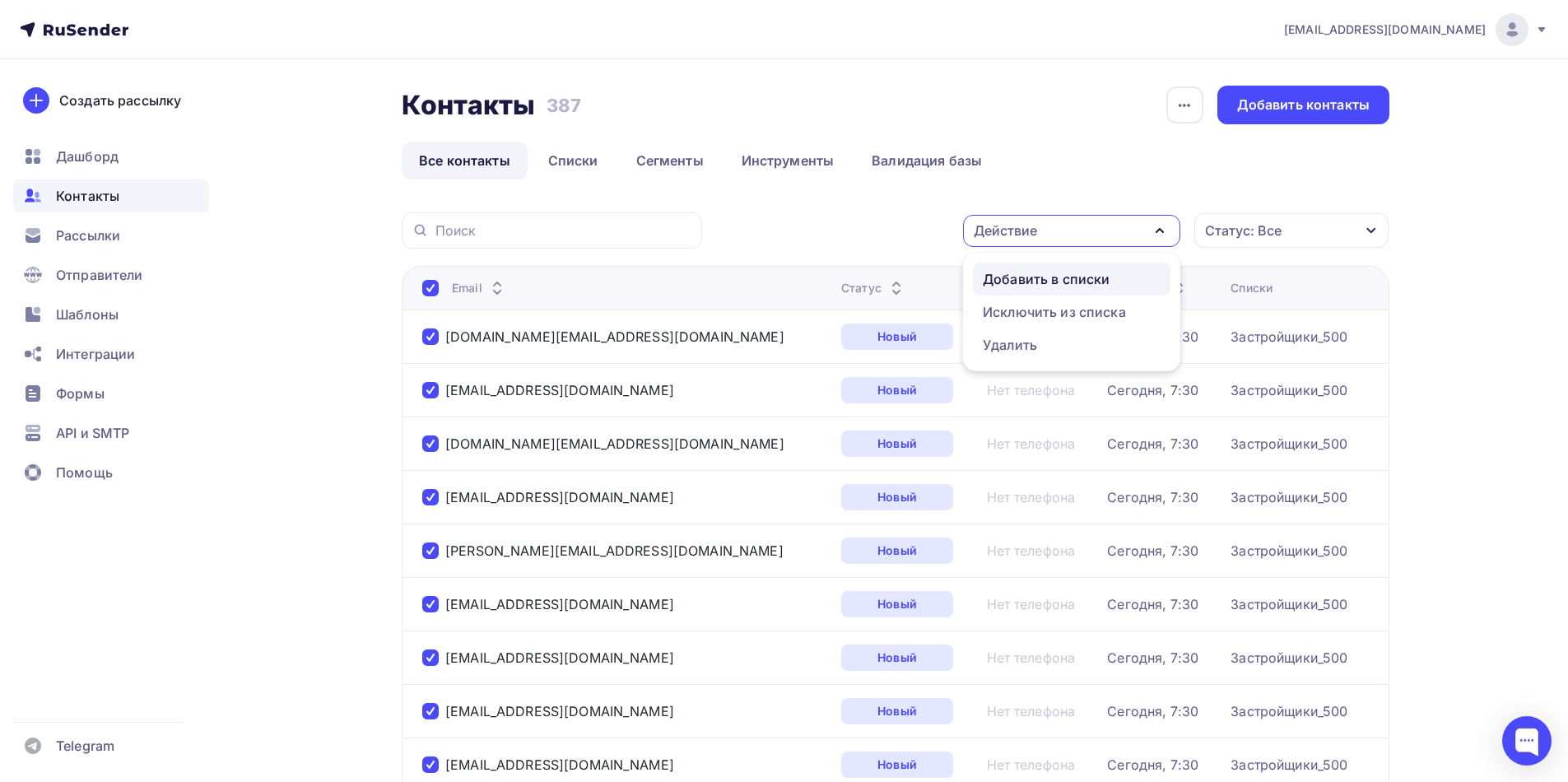
click at [1120, 287] on div "Добавить в списки" at bounding box center [1072, 280] width 178 height 20
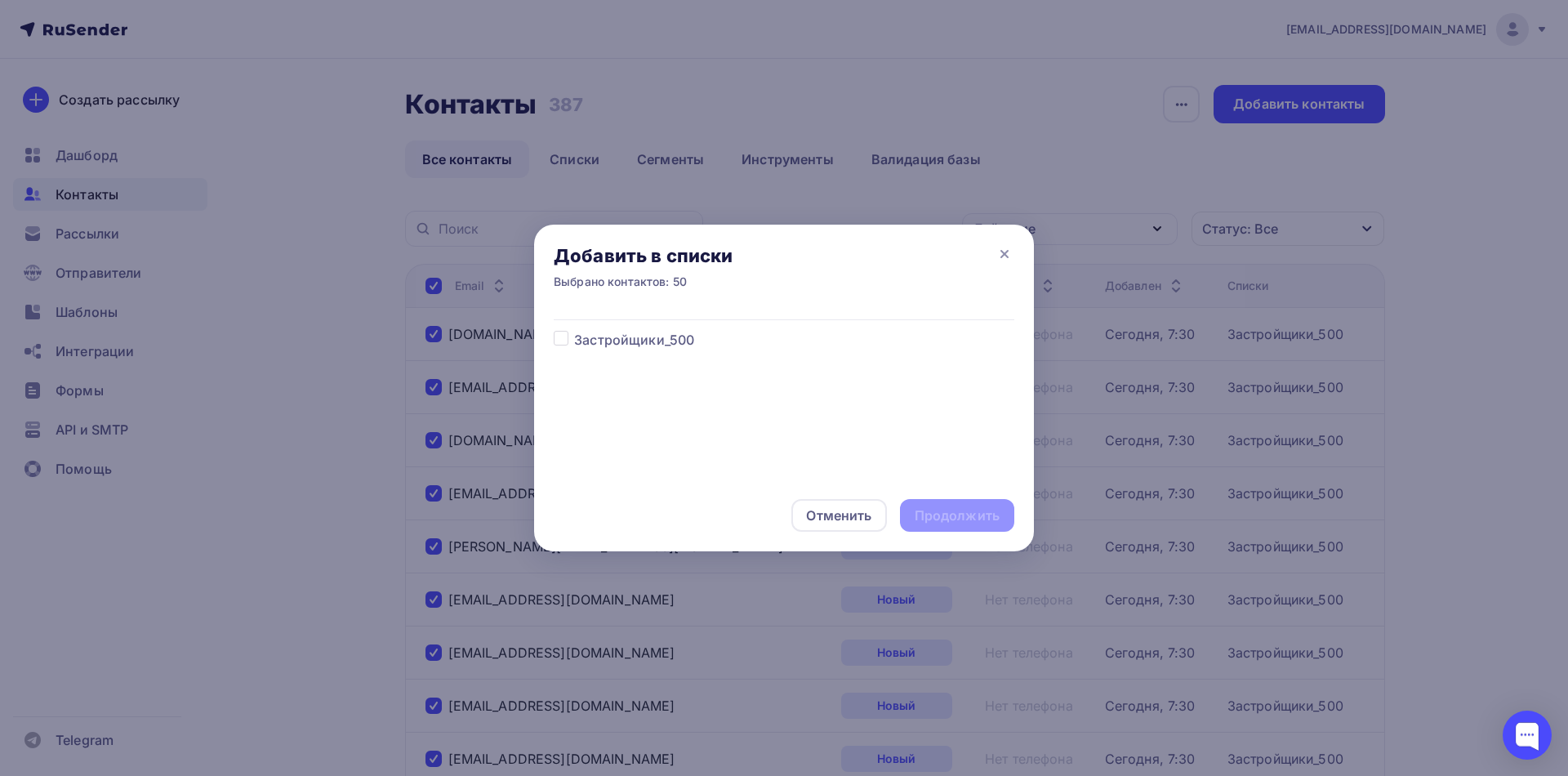
click at [605, 344] on span "Застройщики_500" at bounding box center [634, 340] width 120 height 20
click at [574, 330] on label at bounding box center [574, 330] width 0 height 0
click at [557, 339] on input "checkbox" at bounding box center [561, 337] width 15 height 15
checkbox input "true"
click at [944, 521] on div "Продолжить" at bounding box center [957, 516] width 85 height 19
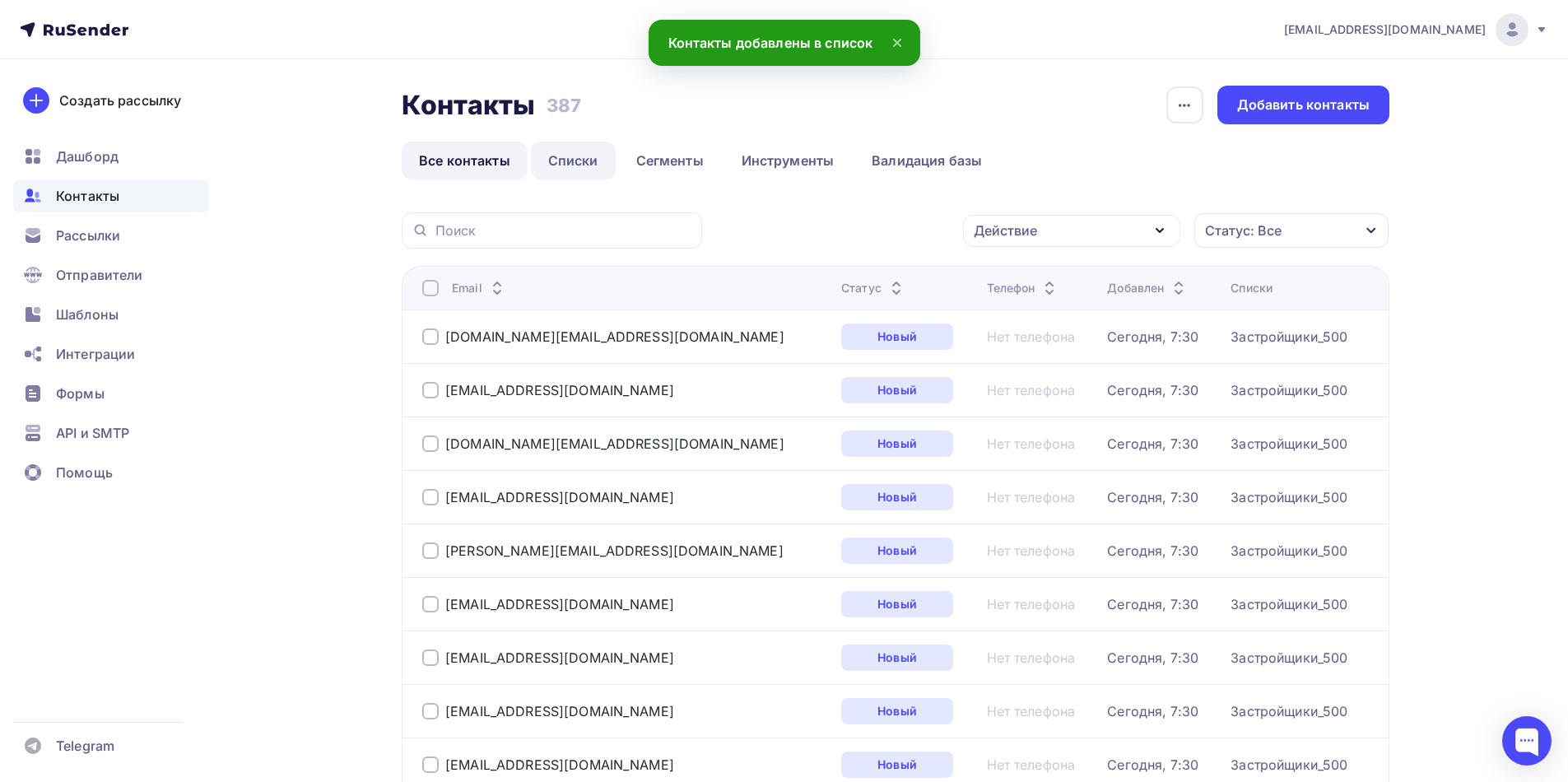
click at [589, 161] on link "Списки" at bounding box center [573, 160] width 85 height 37
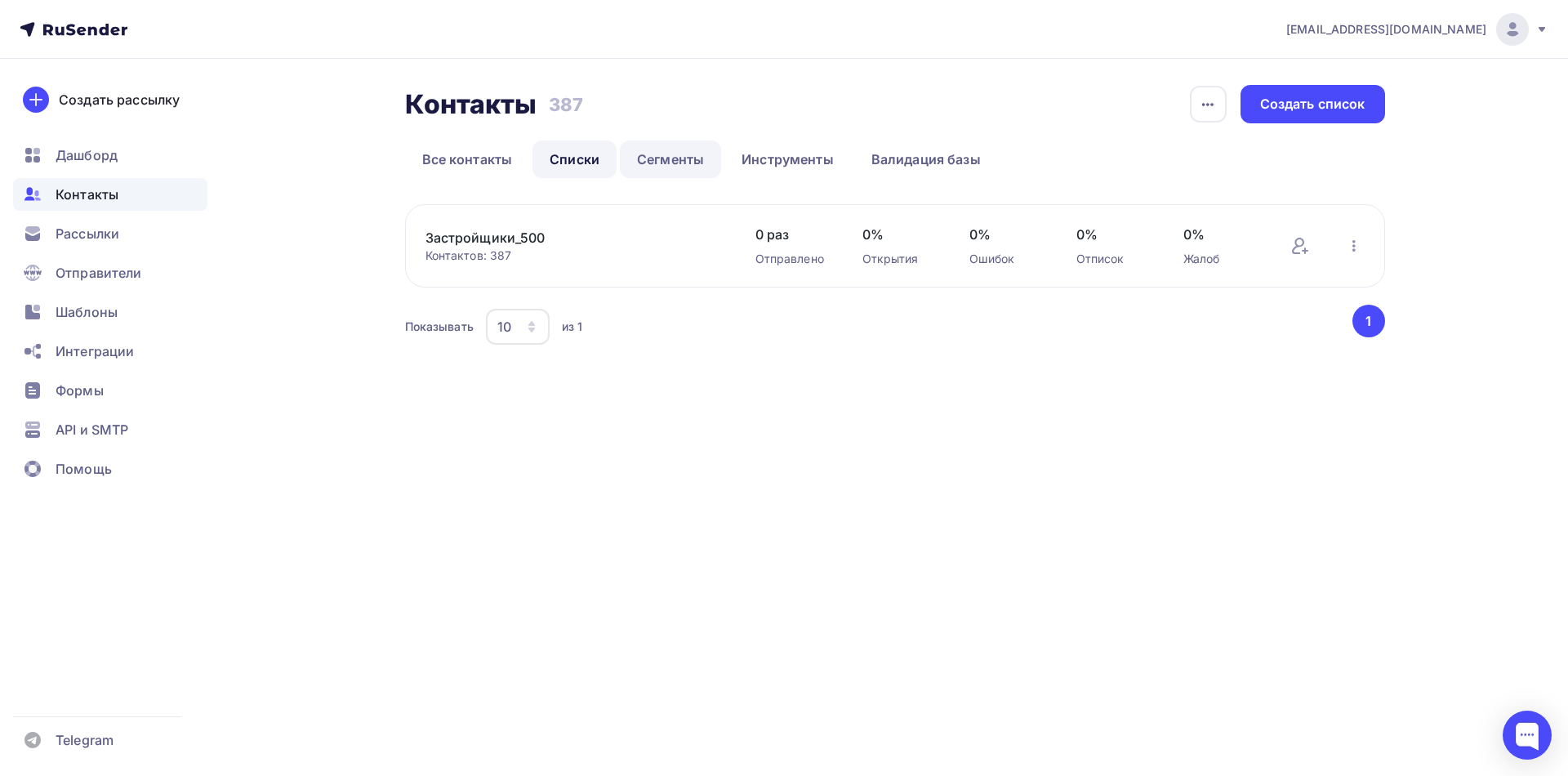
click at [664, 167] on link "Сегменты" at bounding box center [671, 159] width 102 height 37
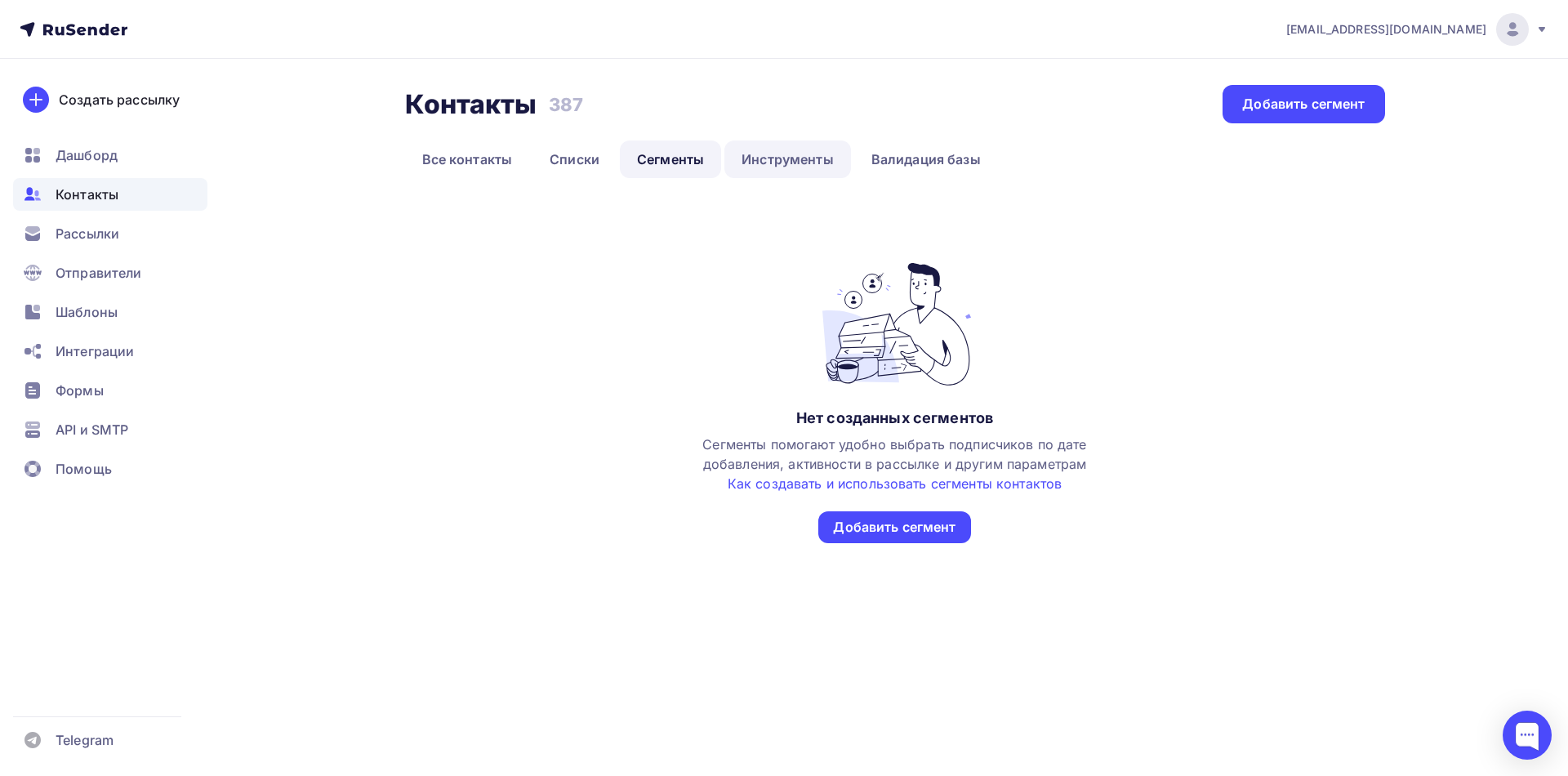
click at [766, 170] on link "Инструменты" at bounding box center [788, 159] width 127 height 37
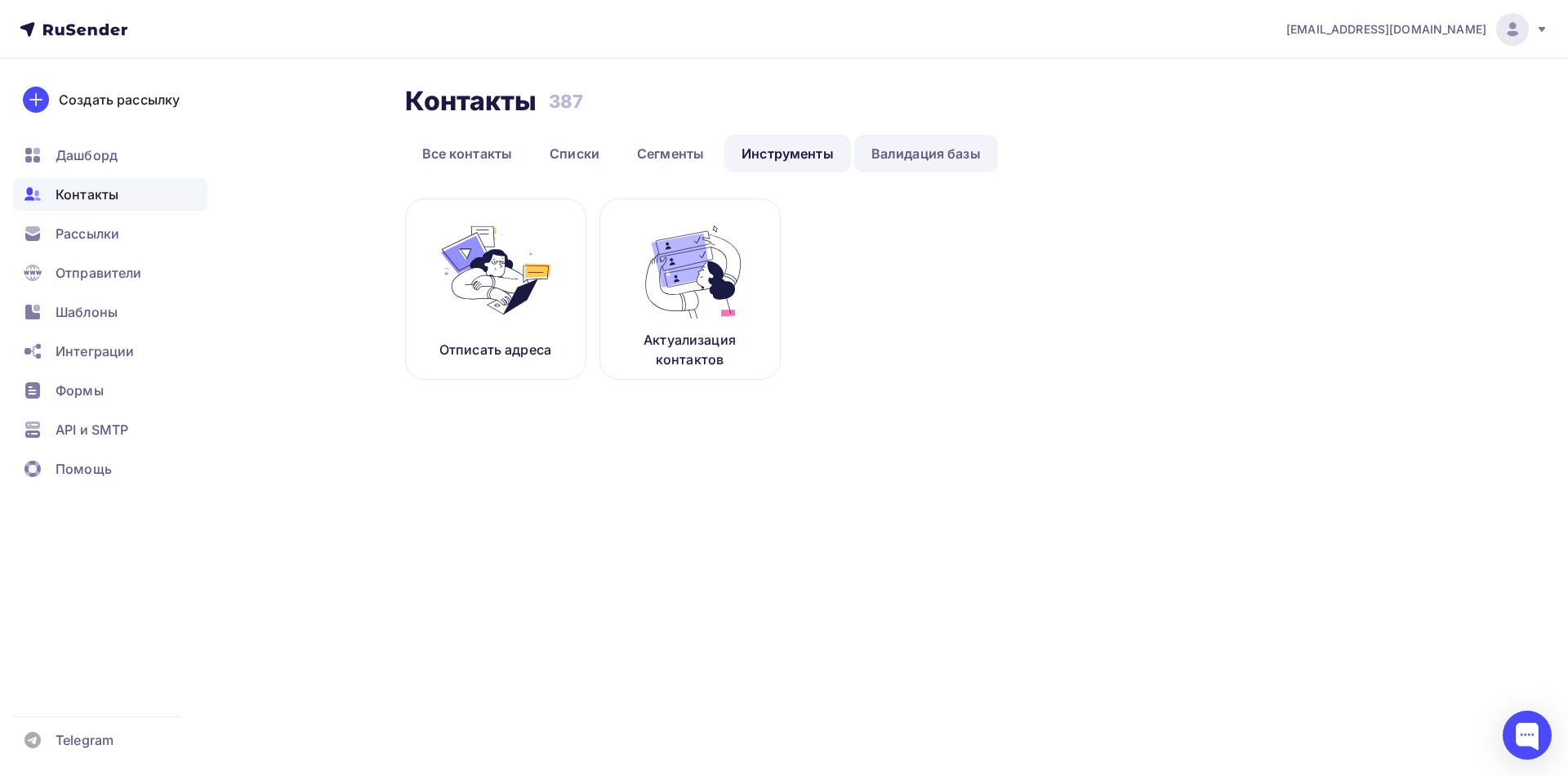
click at [886, 163] on link "Валидация базы" at bounding box center [925, 153] width 144 height 37
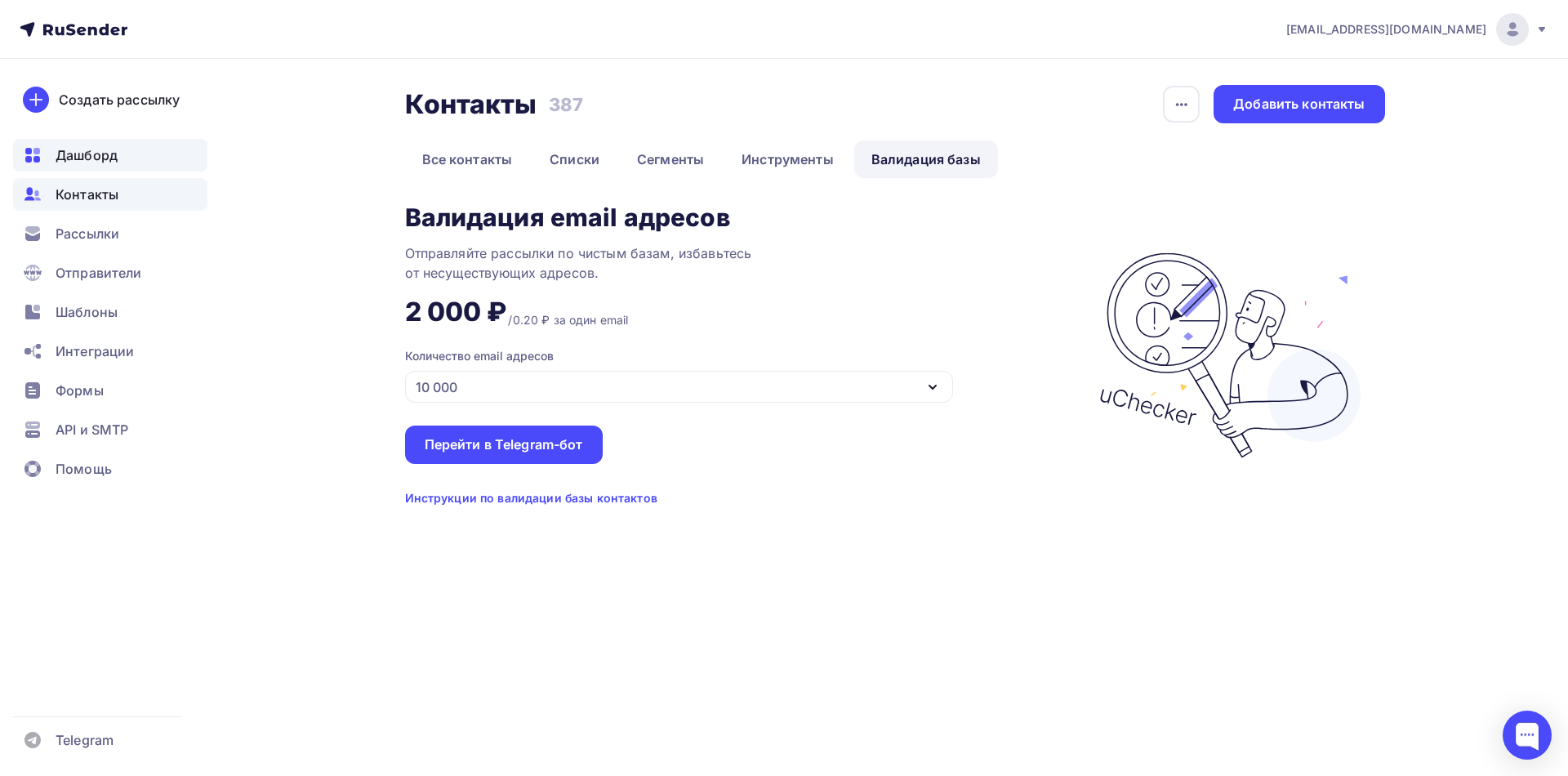
click at [96, 160] on span "Дашборд" at bounding box center [86, 155] width 62 height 20
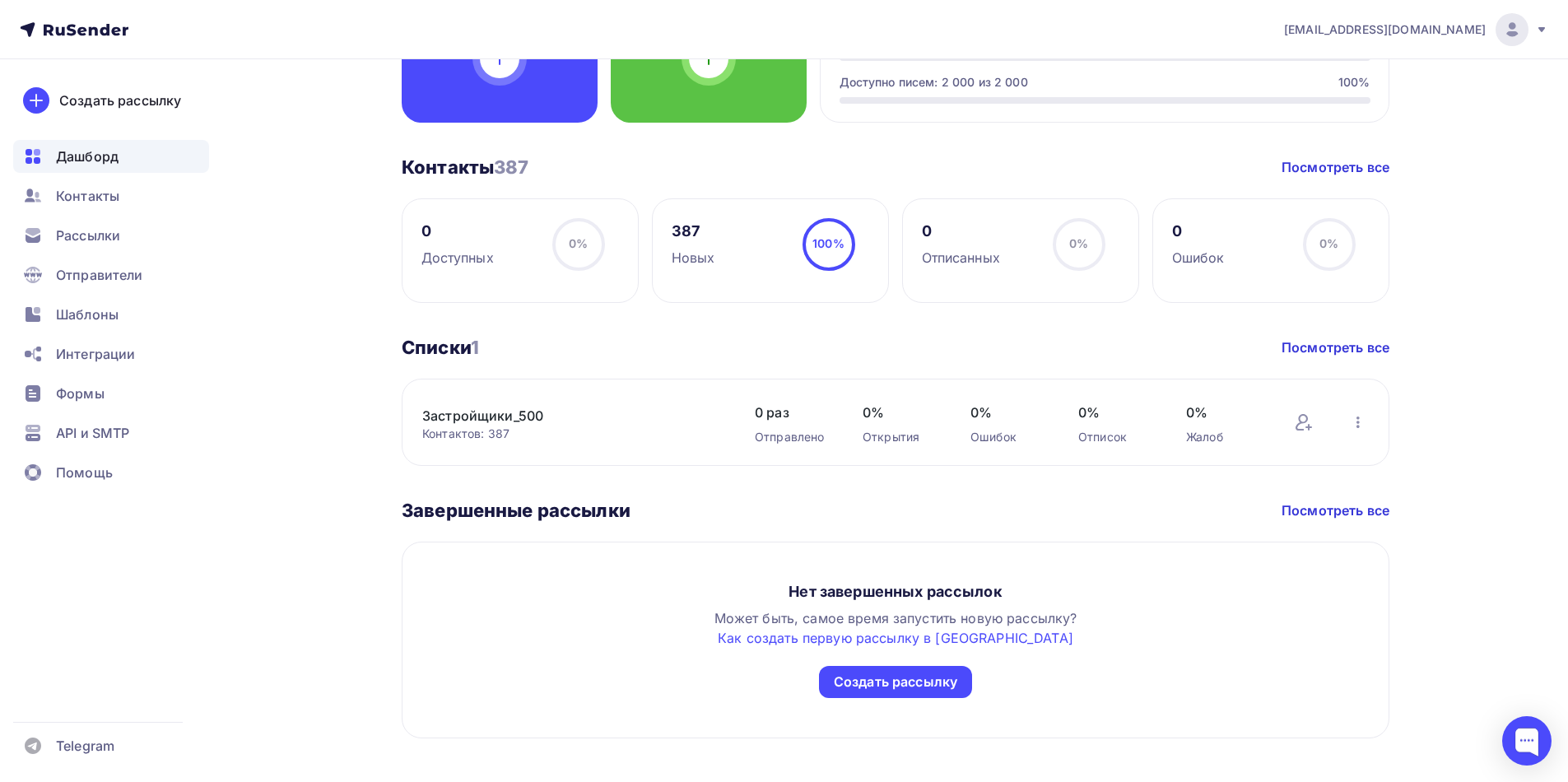
scroll to position [576, 0]
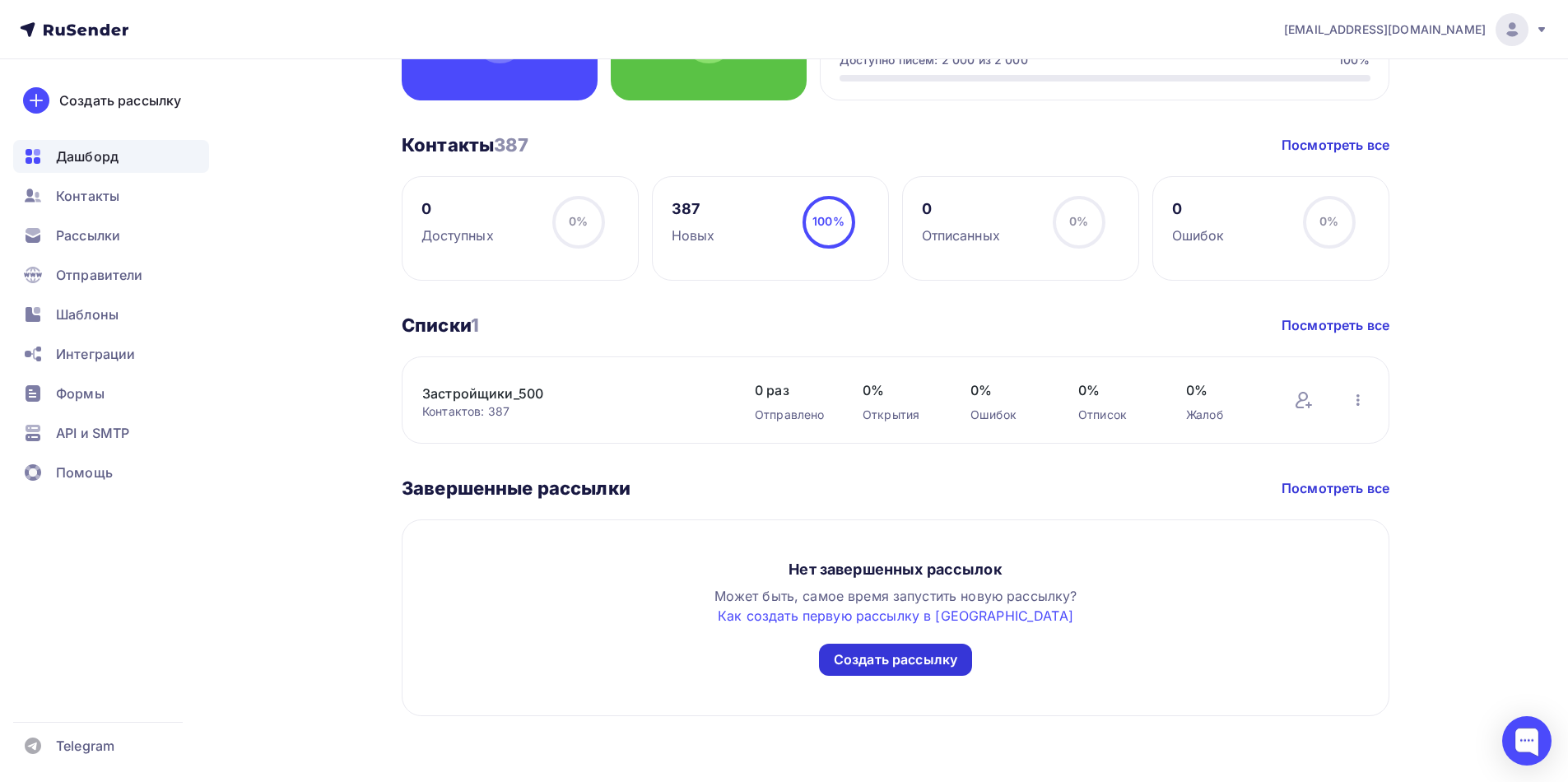
click at [916, 660] on div "Создать рассылку" at bounding box center [895, 660] width 123 height 19
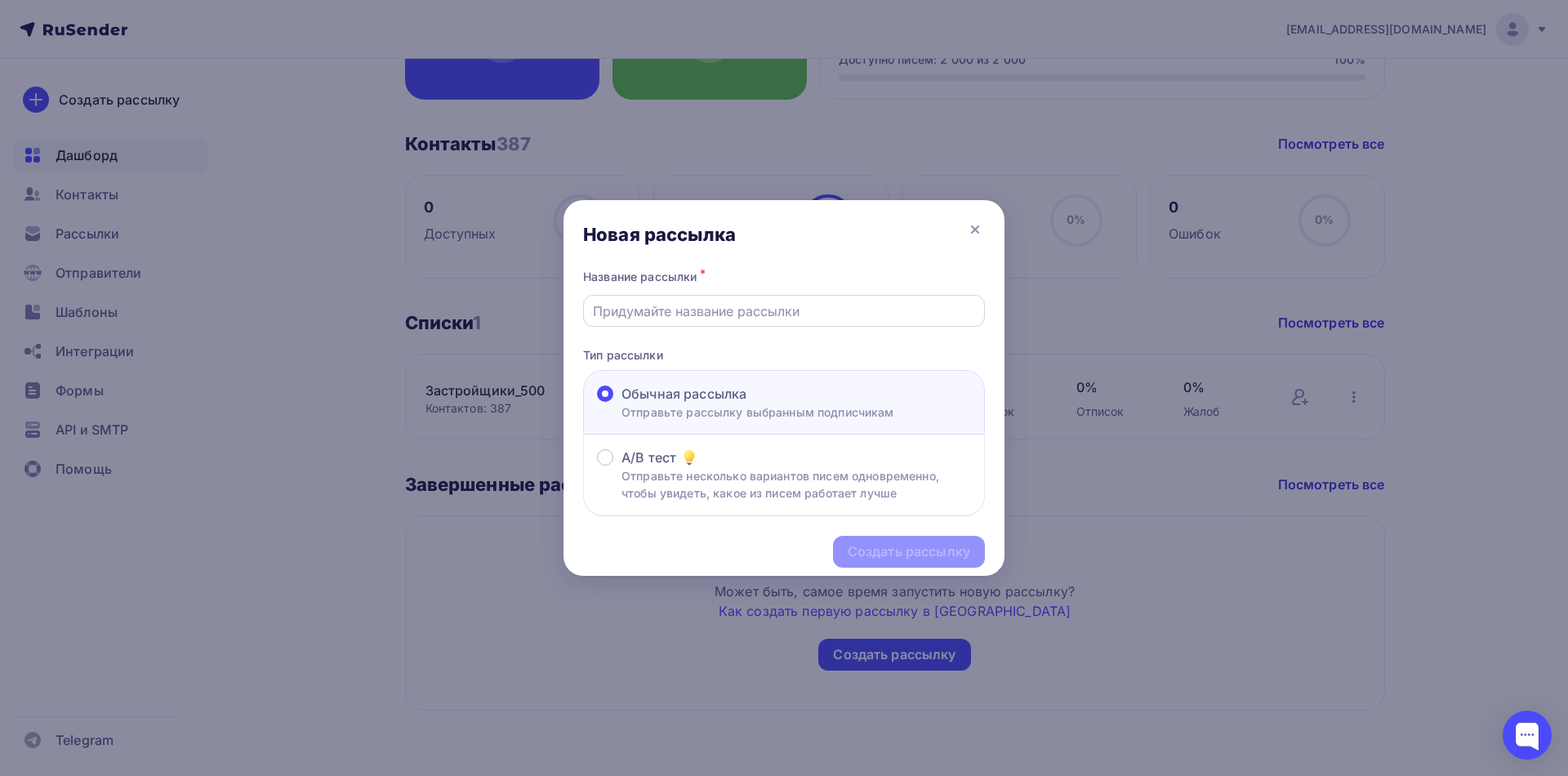
click at [639, 302] on input "text" at bounding box center [784, 311] width 383 height 20
type input "Строительный контроль"
click at [900, 560] on div "Создать рассылку" at bounding box center [908, 551] width 122 height 19
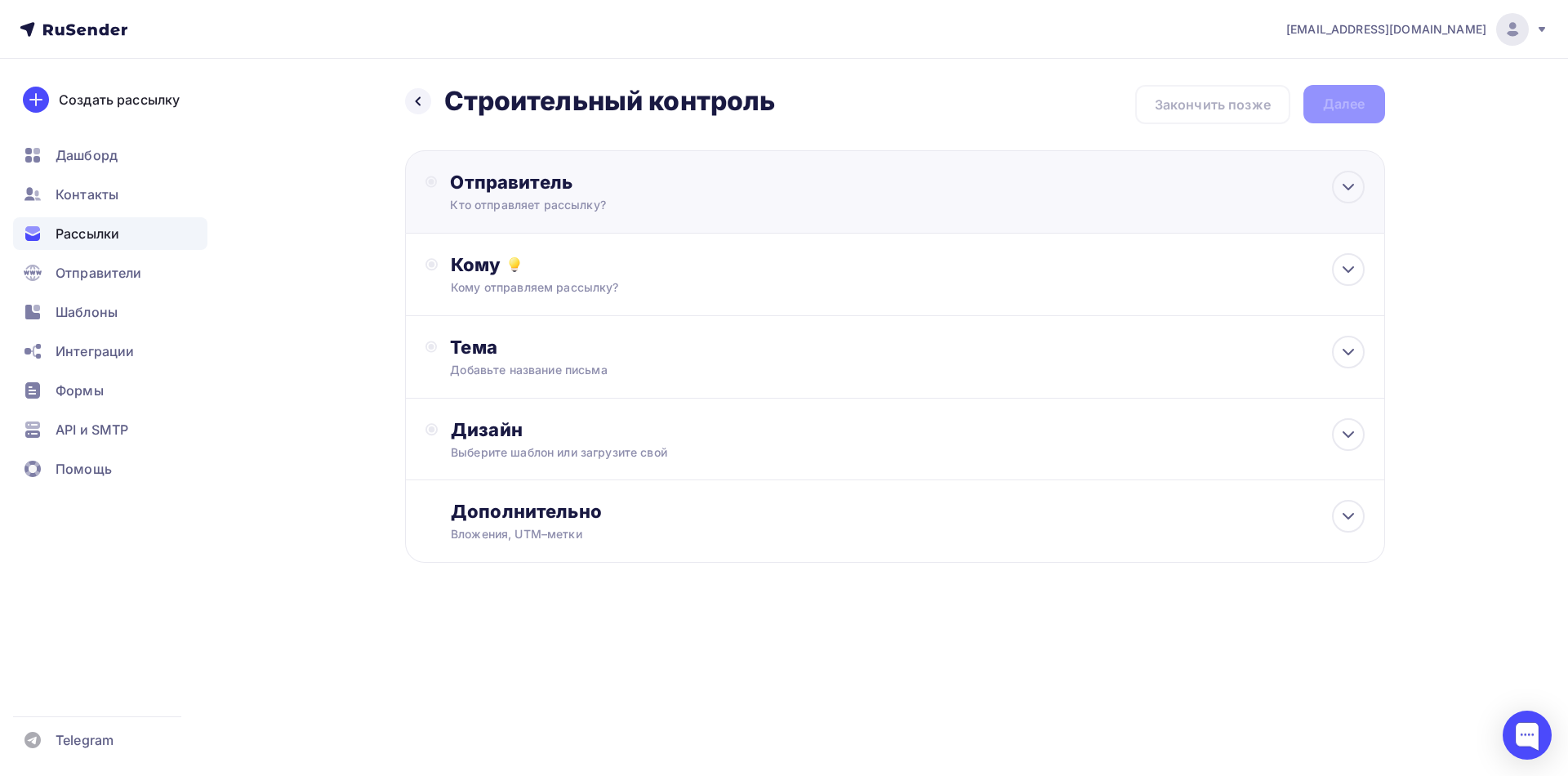
click at [469, 190] on div "Отправитель" at bounding box center [626, 181] width 353 height 23
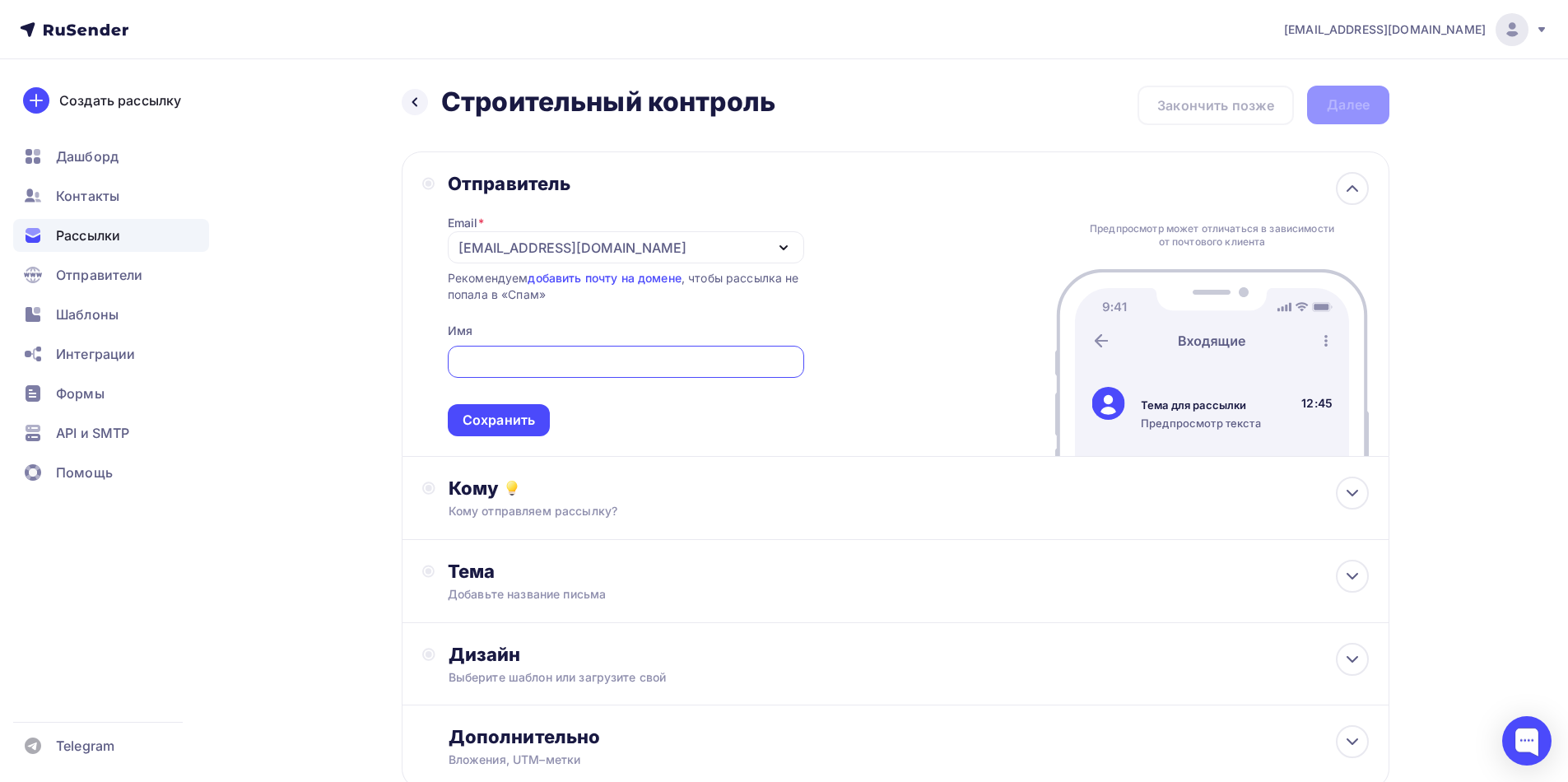
type input "info@stroy-corporation.ru"
click at [489, 492] on div "Кому" at bounding box center [908, 488] width 920 height 23
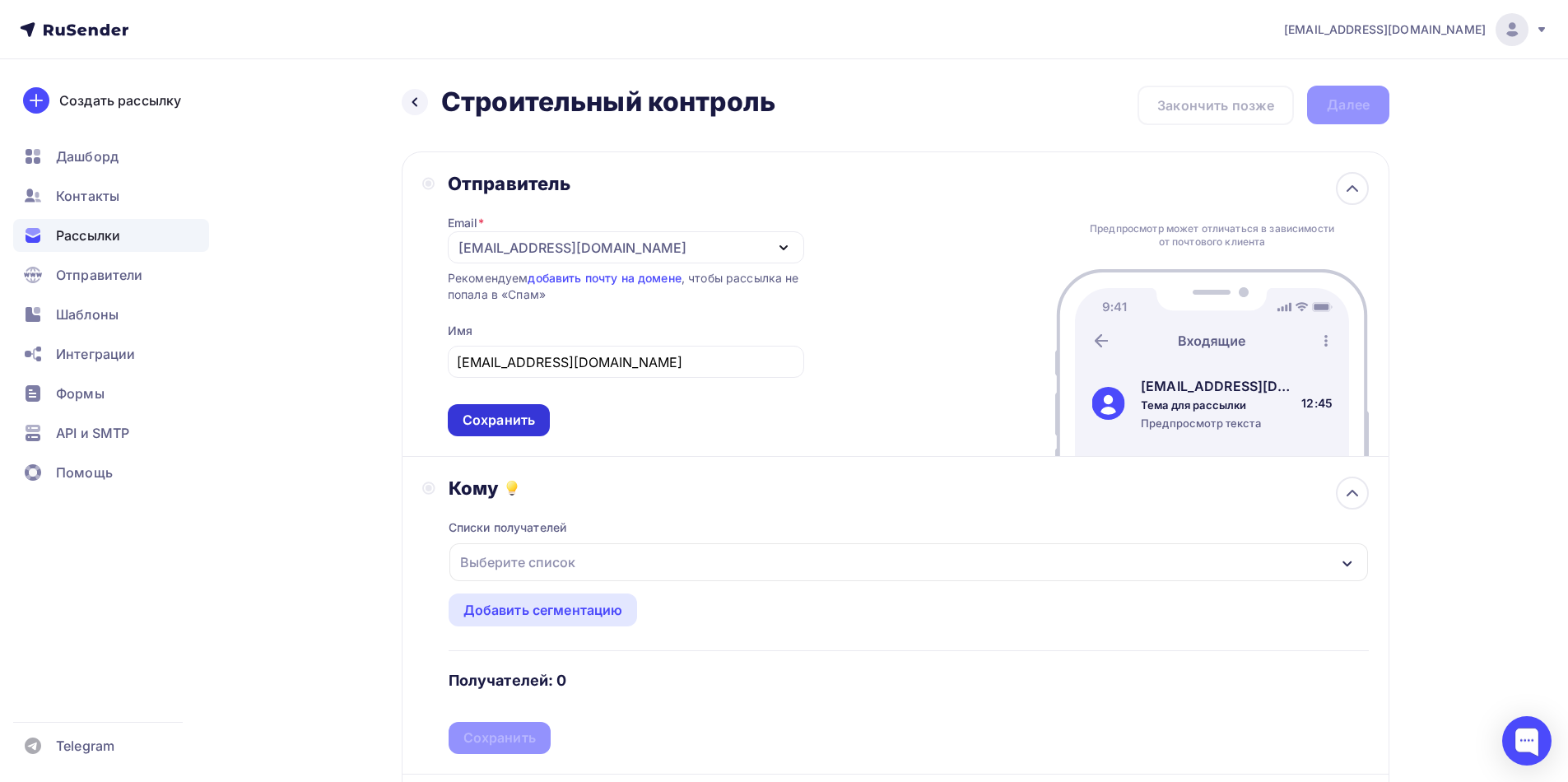
click at [520, 422] on div "Сохранить" at bounding box center [498, 420] width 72 height 19
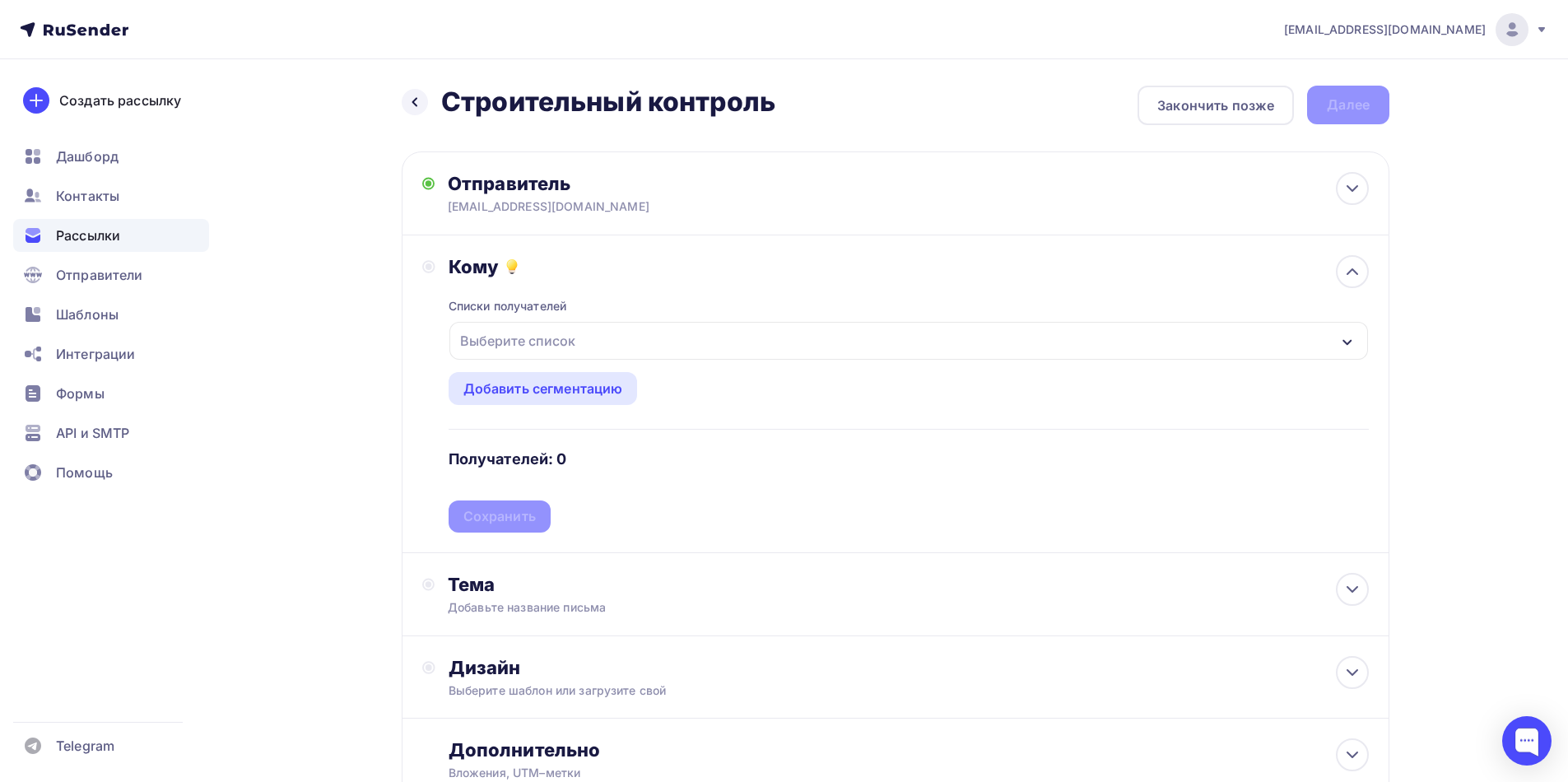
click at [577, 340] on div "Выберите список" at bounding box center [517, 341] width 129 height 29
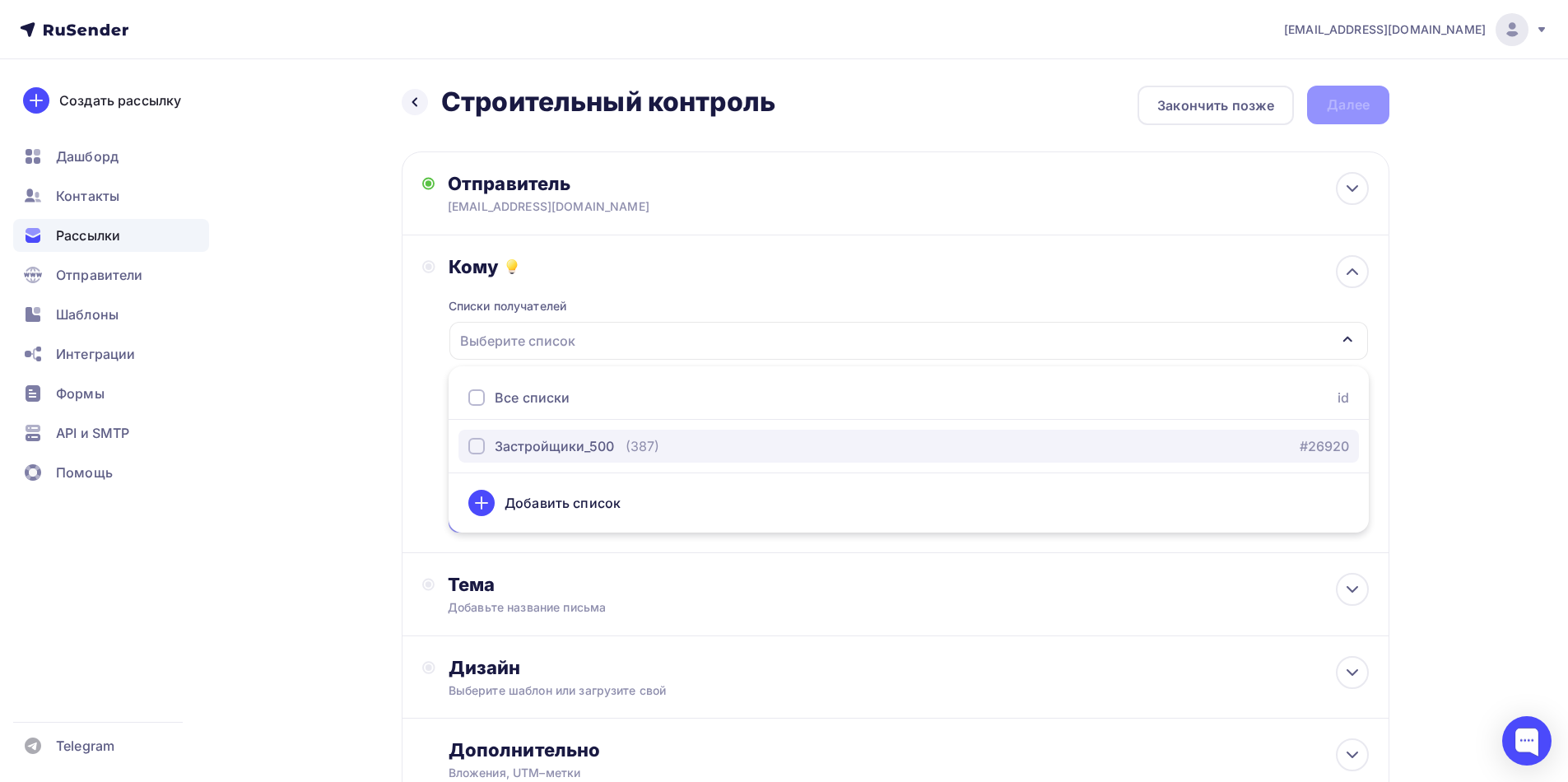
click at [567, 438] on div "Застройщики_500" at bounding box center [554, 447] width 120 height 20
click at [1408, 521] on div "Назад Строительный контроль Строительный контроль Закончить позже Далее Отправи…" at bounding box center [784, 483] width 1350 height 849
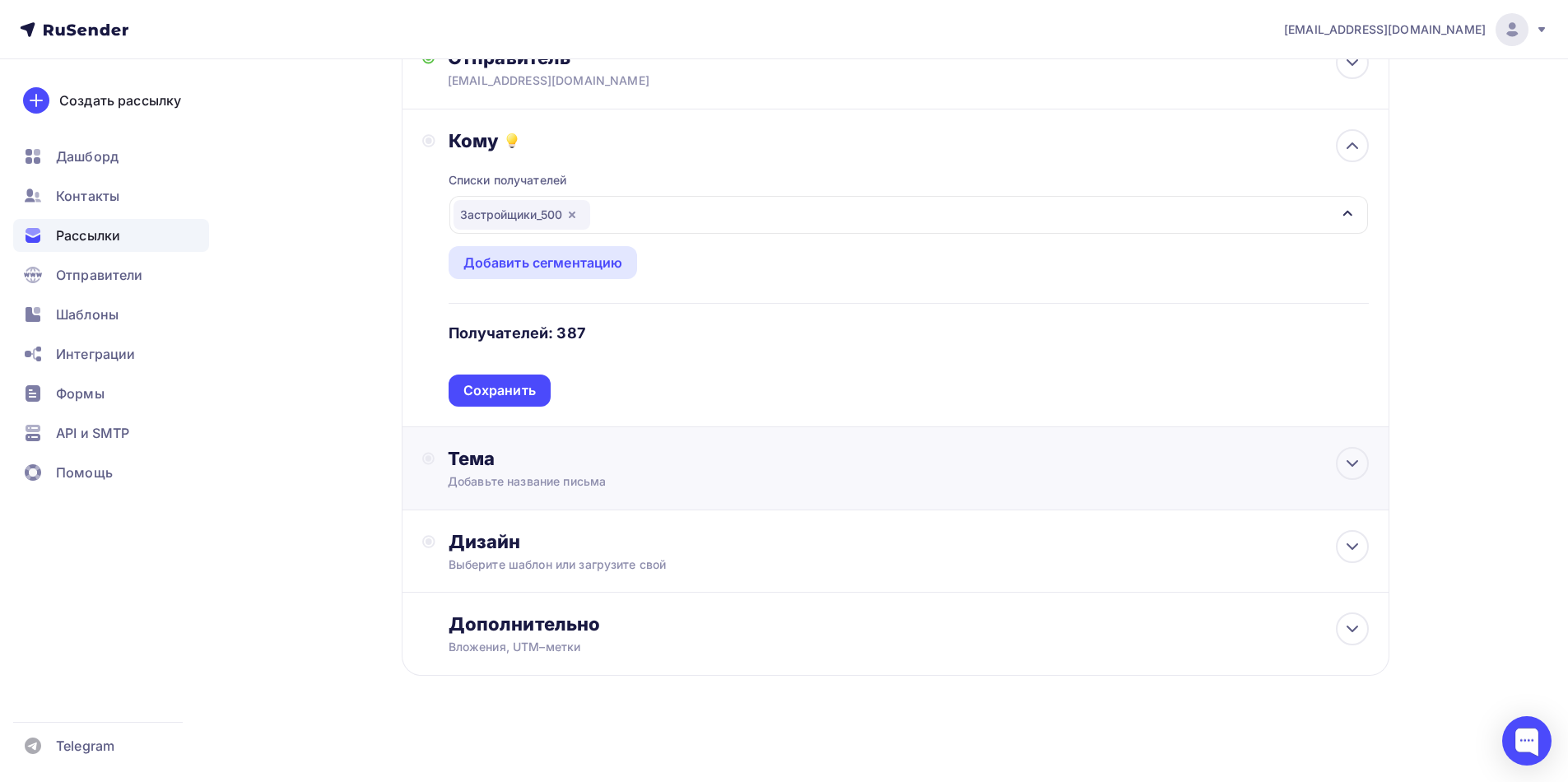
click at [543, 469] on div "Тема" at bounding box center [610, 458] width 325 height 23
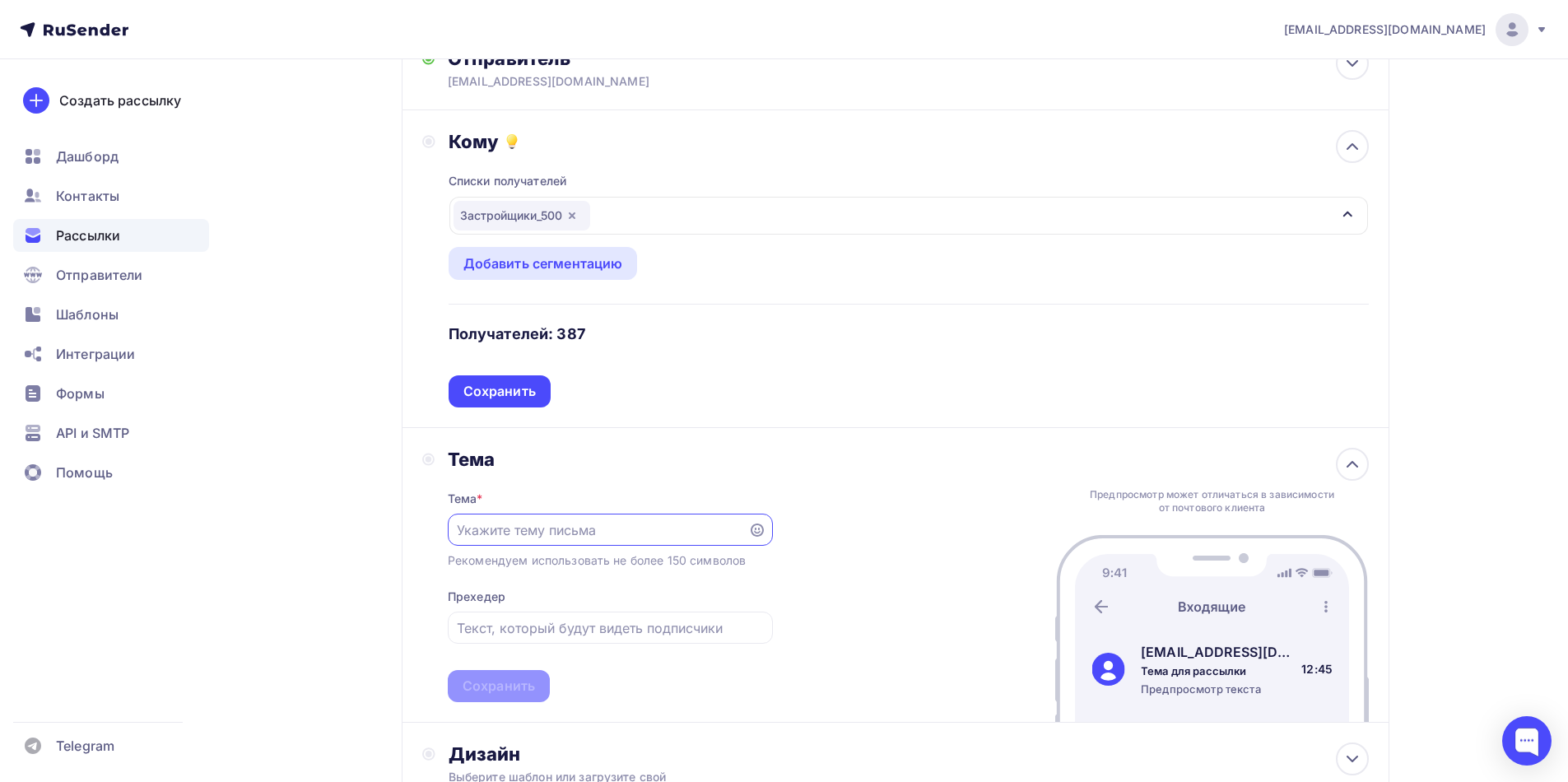
click at [545, 521] on input "text" at bounding box center [598, 530] width 281 height 20
type input "Строительный контроль"
click at [521, 690] on div "Сохранить" at bounding box center [498, 686] width 72 height 19
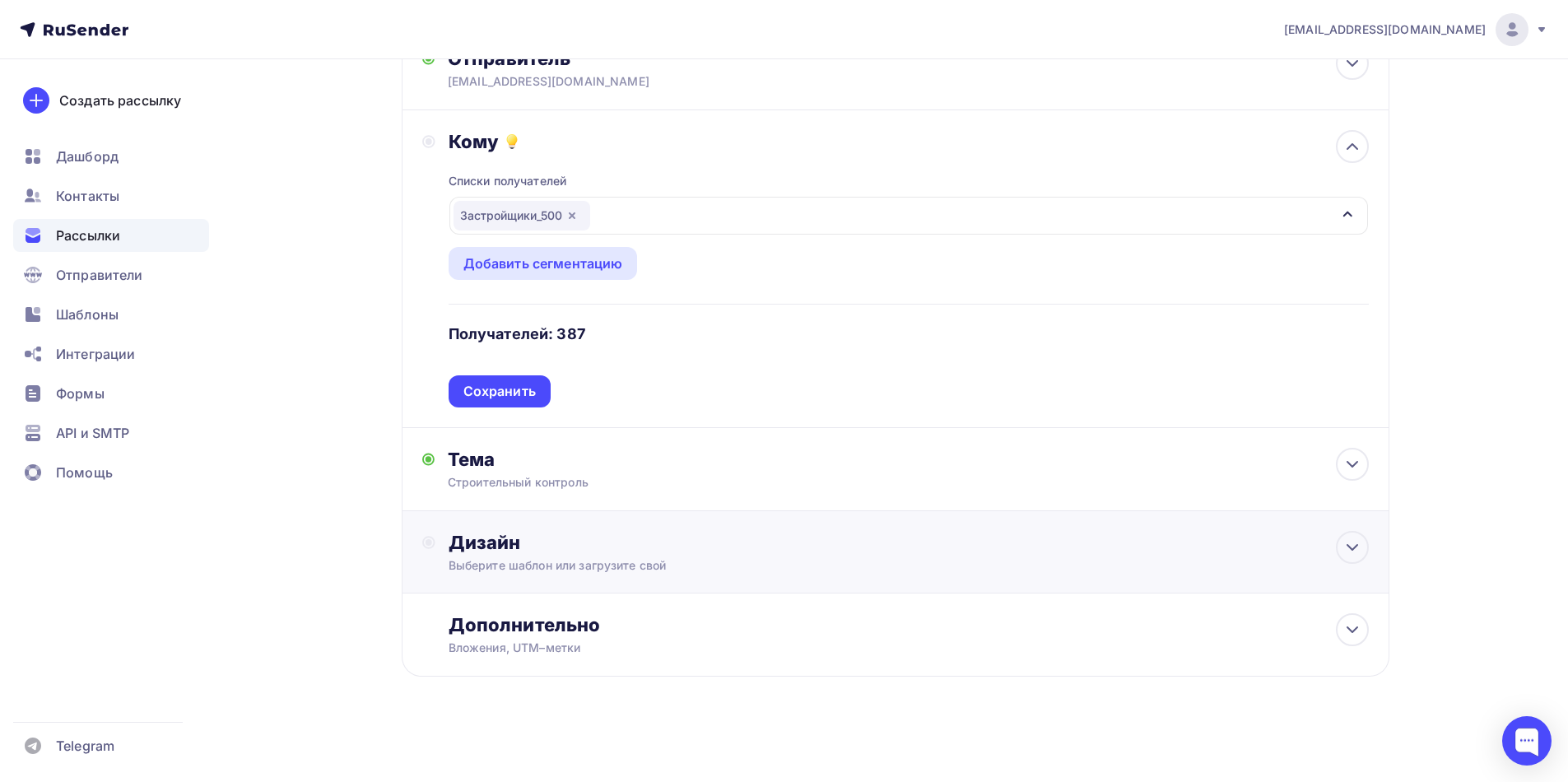
click at [514, 547] on div "Дизайн" at bounding box center [908, 542] width 920 height 23
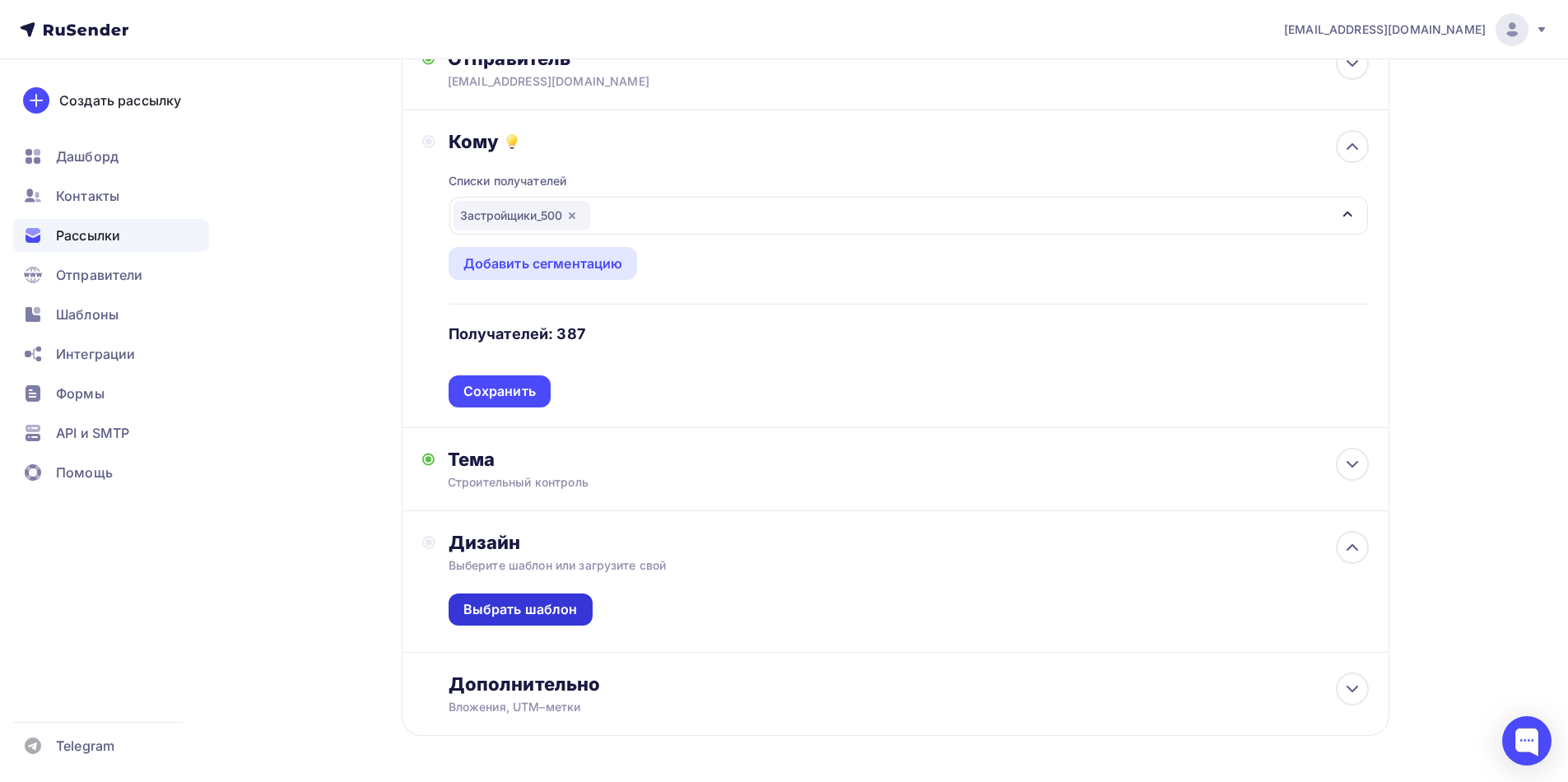
click at [538, 608] on div "Выбрать шаблон" at bounding box center [520, 609] width 114 height 19
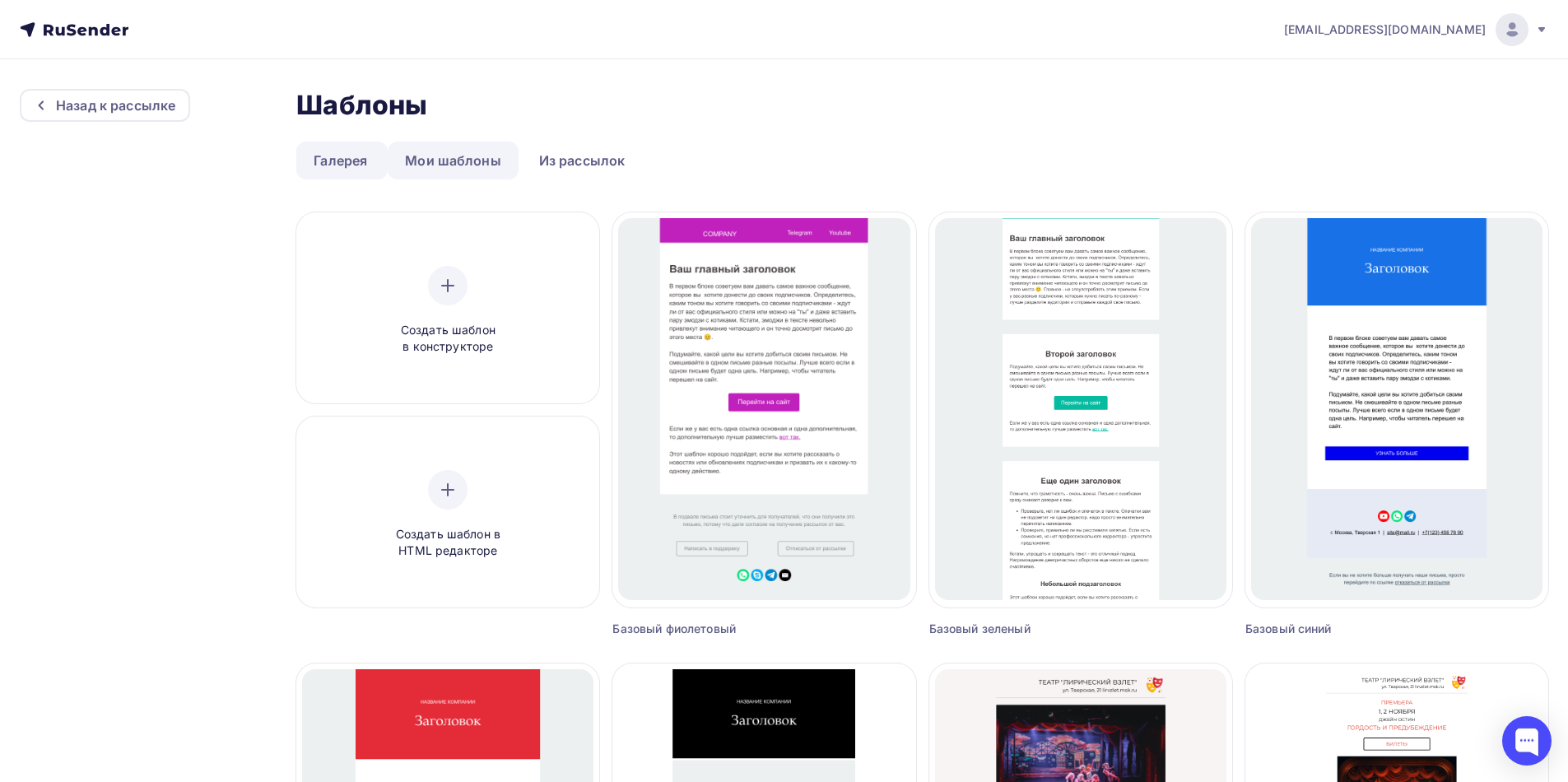
click at [472, 170] on link "Мои шаблоны" at bounding box center [452, 160] width 131 height 37
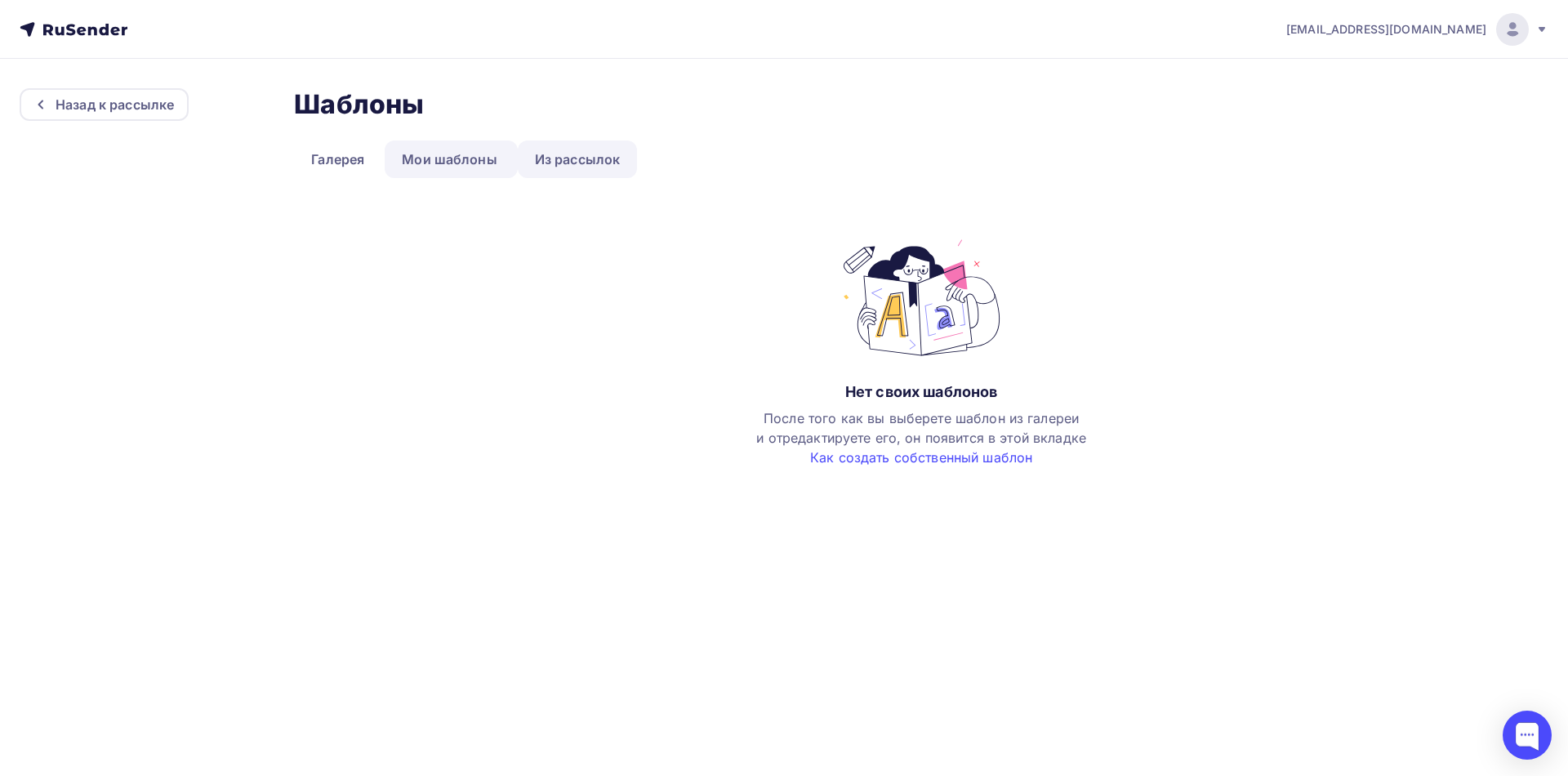
click at [571, 155] on link "Из рассылок" at bounding box center [577, 159] width 120 height 37
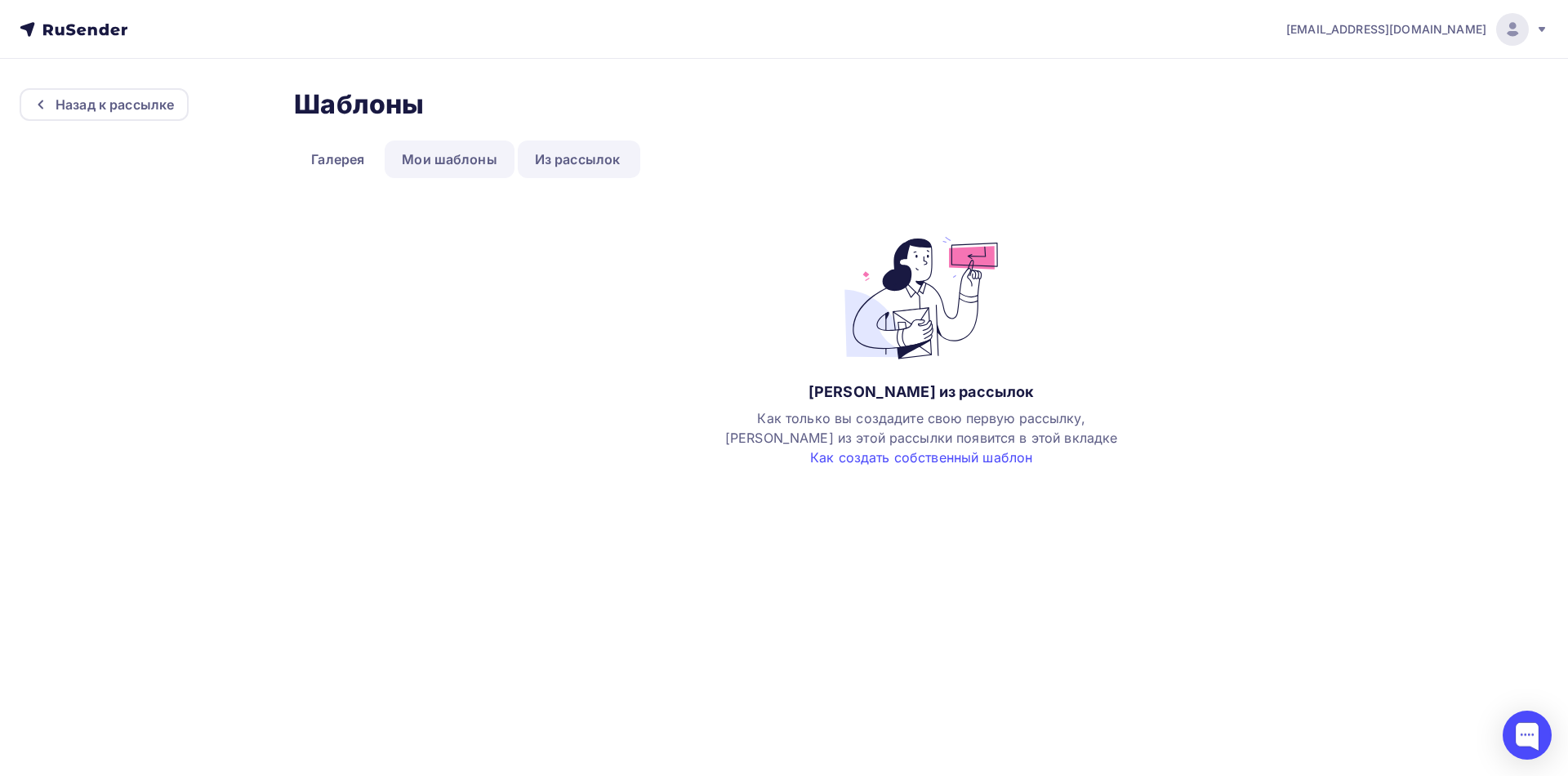
click at [431, 162] on link "Мои шаблоны" at bounding box center [449, 159] width 130 height 37
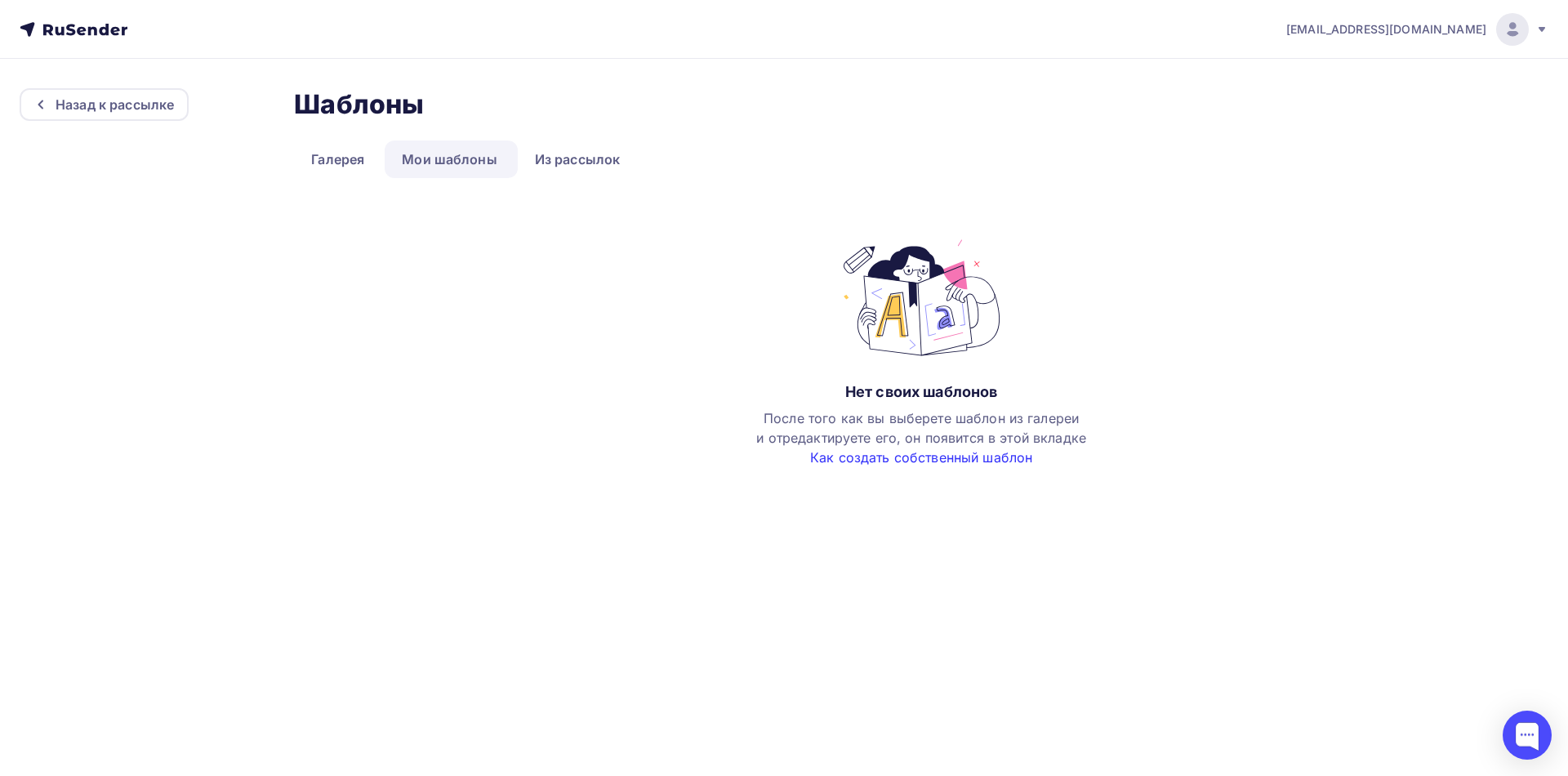
click at [922, 458] on link "Как создать собственный шаблон" at bounding box center [921, 458] width 222 height 16
click at [133, 103] on div "Назад к рассылке" at bounding box center [114, 105] width 119 height 20
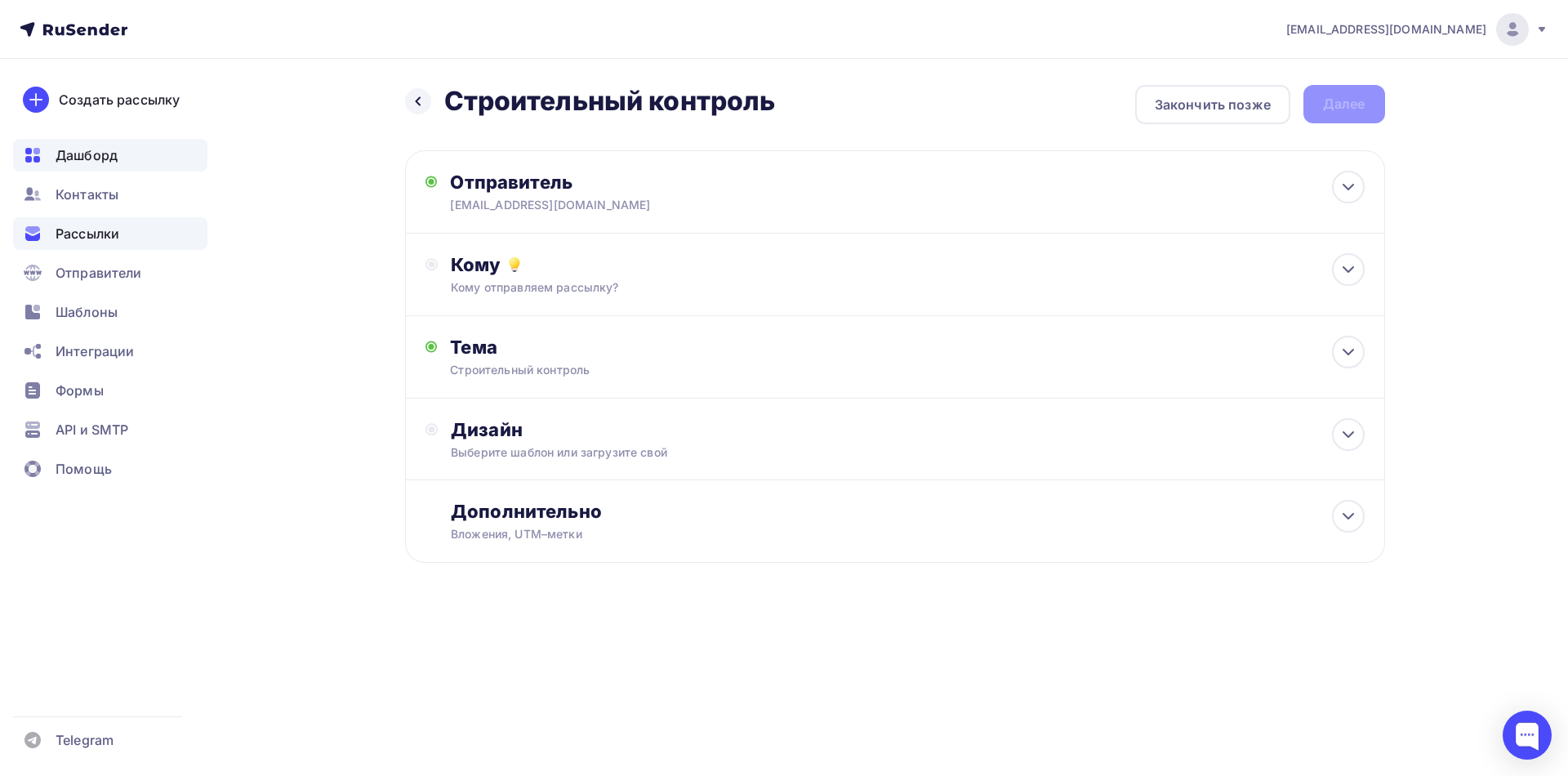
click at [95, 153] on span "Дашборд" at bounding box center [86, 155] width 62 height 20
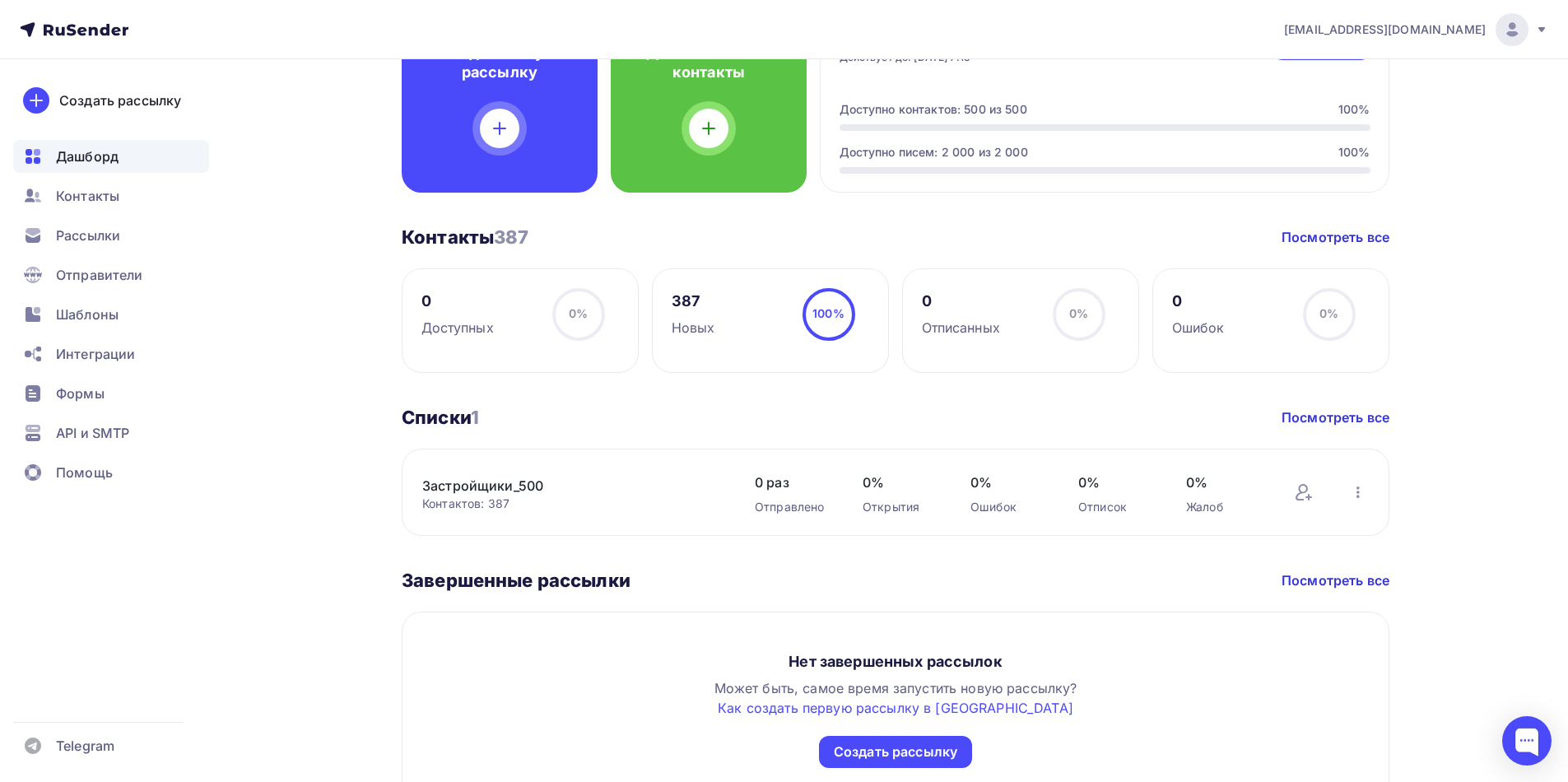
scroll to position [494, 0]
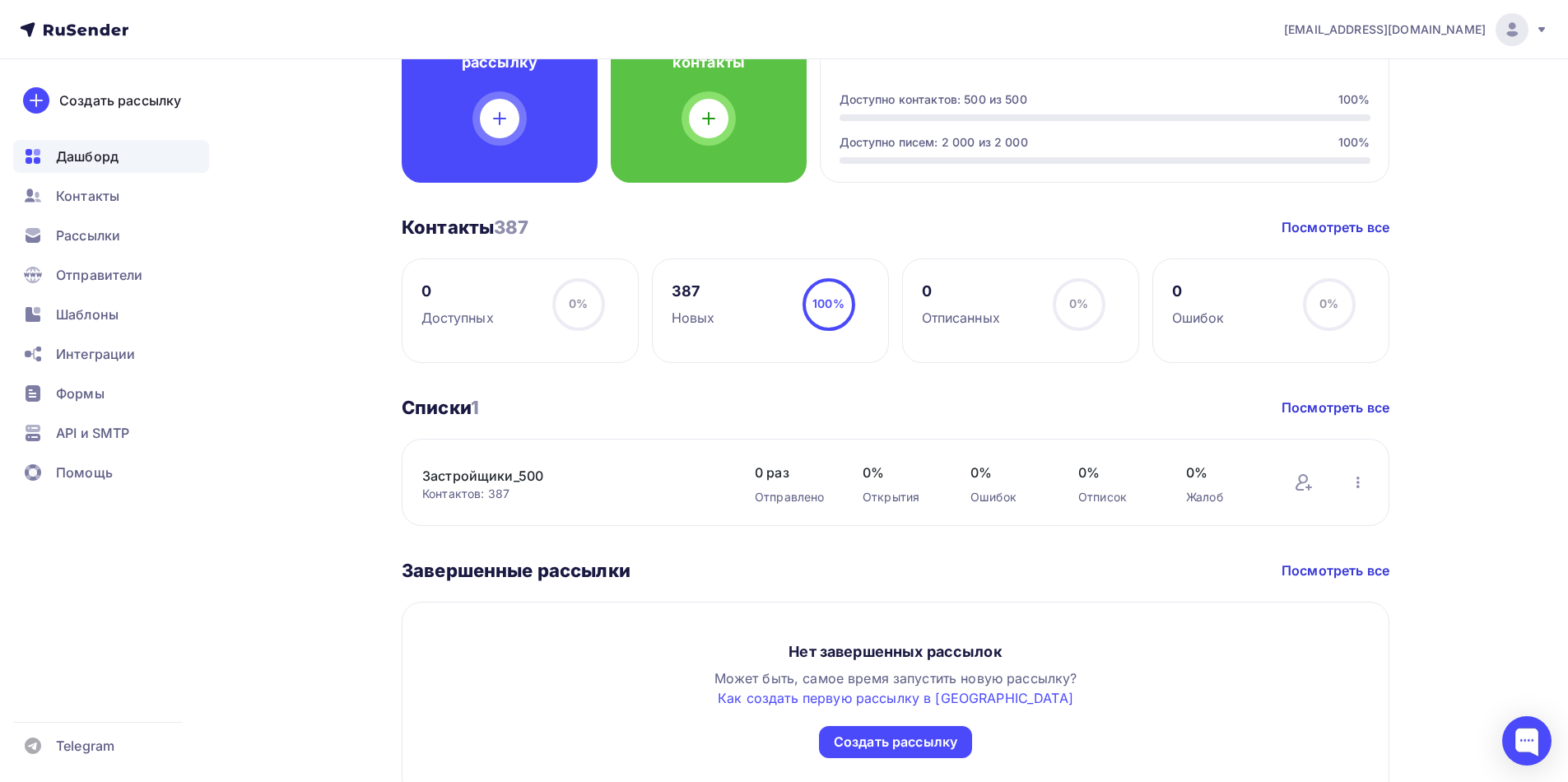
click at [501, 483] on link "Застройщики_500" at bounding box center [562, 476] width 280 height 20
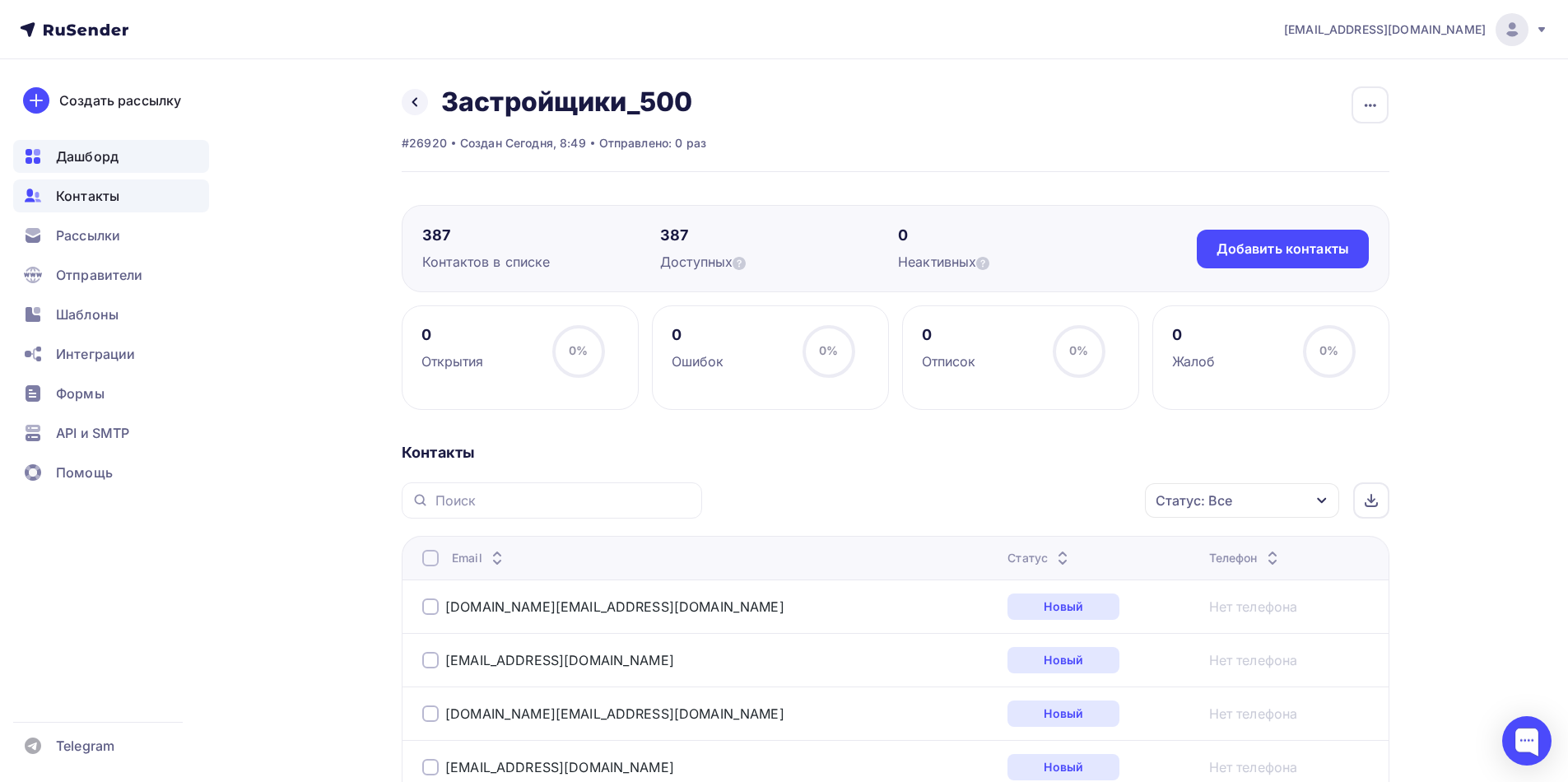
click at [73, 155] on span "Дашборд" at bounding box center [87, 156] width 62 height 20
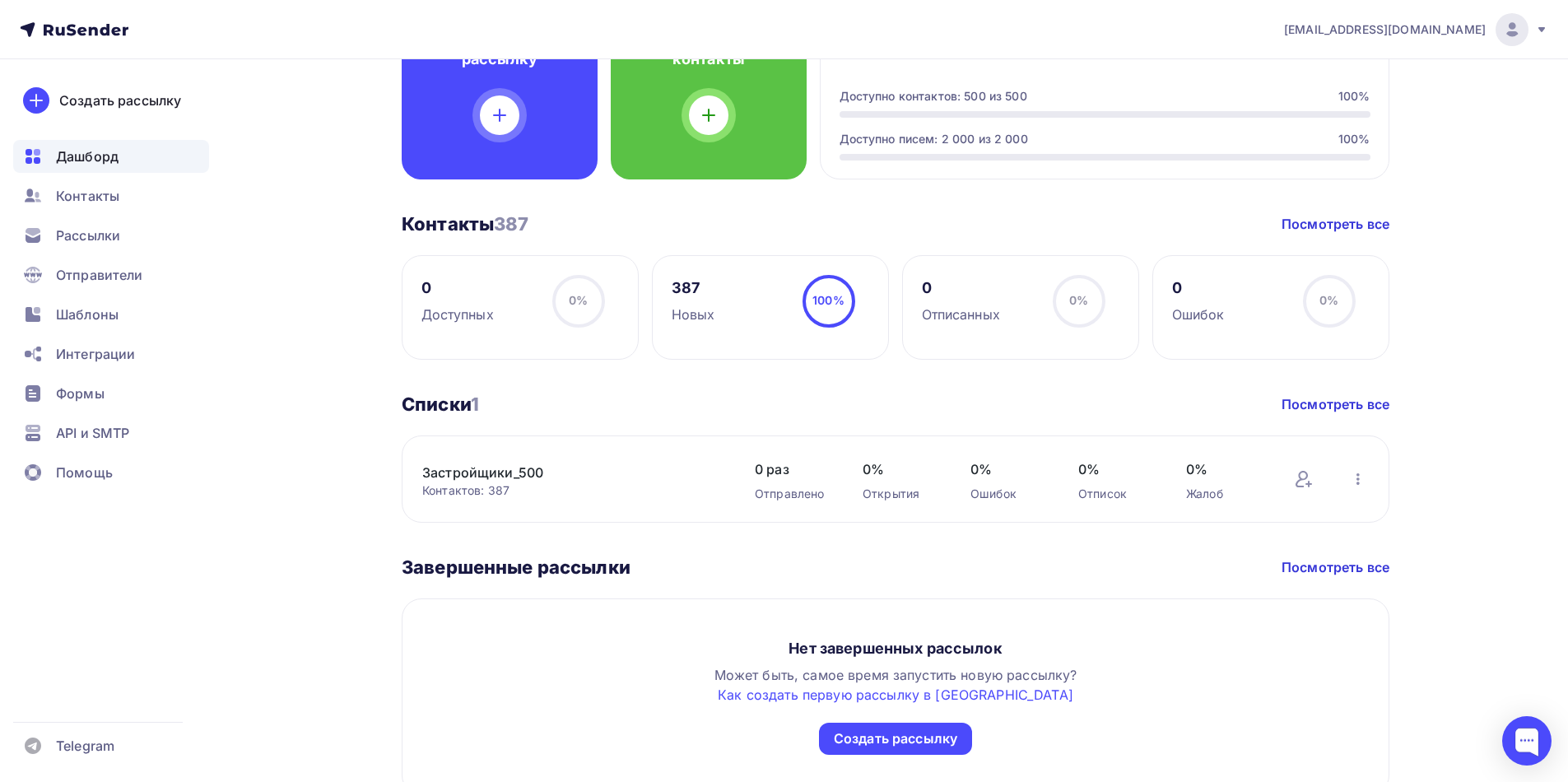
scroll to position [576, 0]
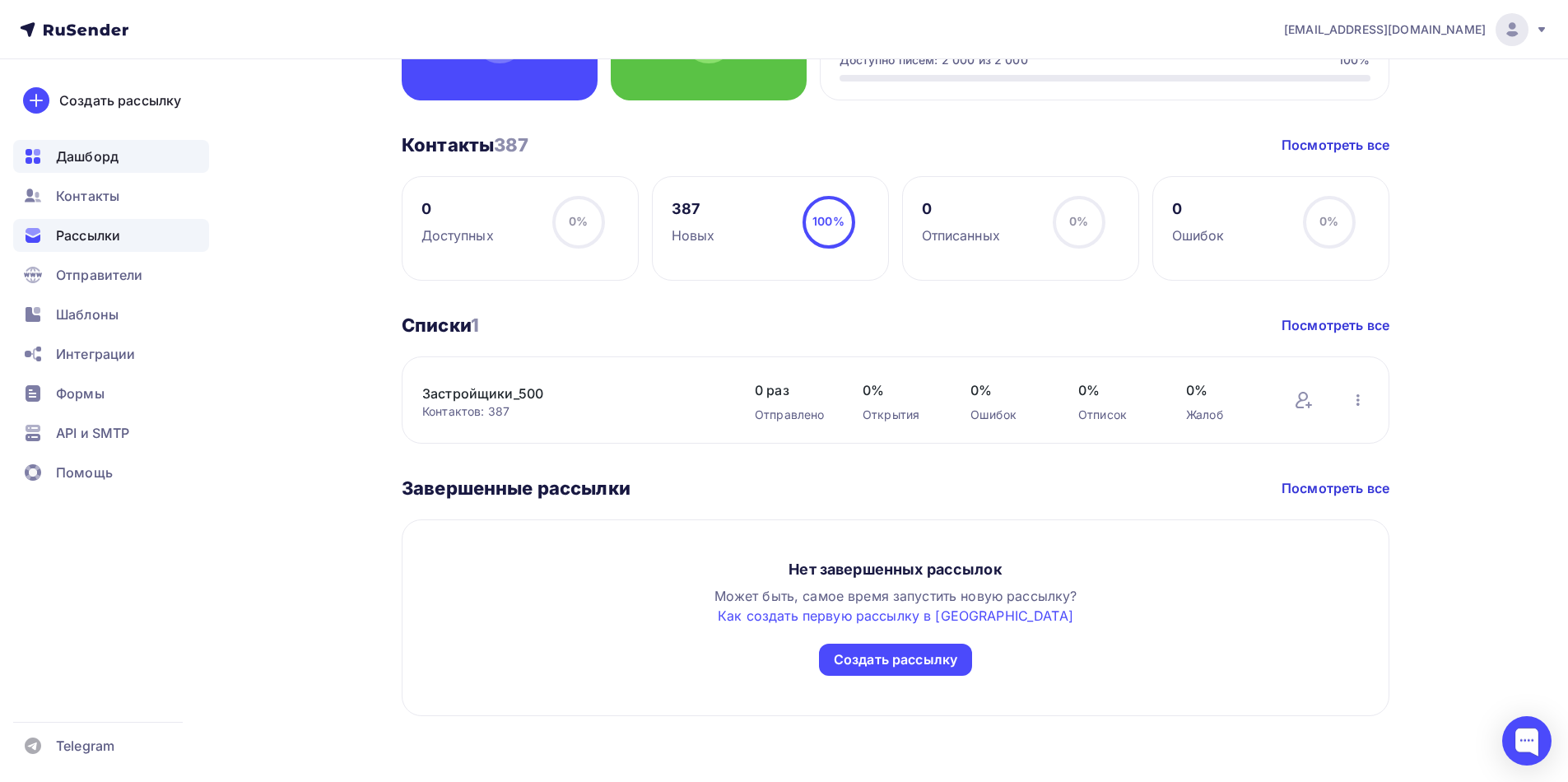
click at [104, 234] on span "Рассылки" at bounding box center [88, 236] width 64 height 20
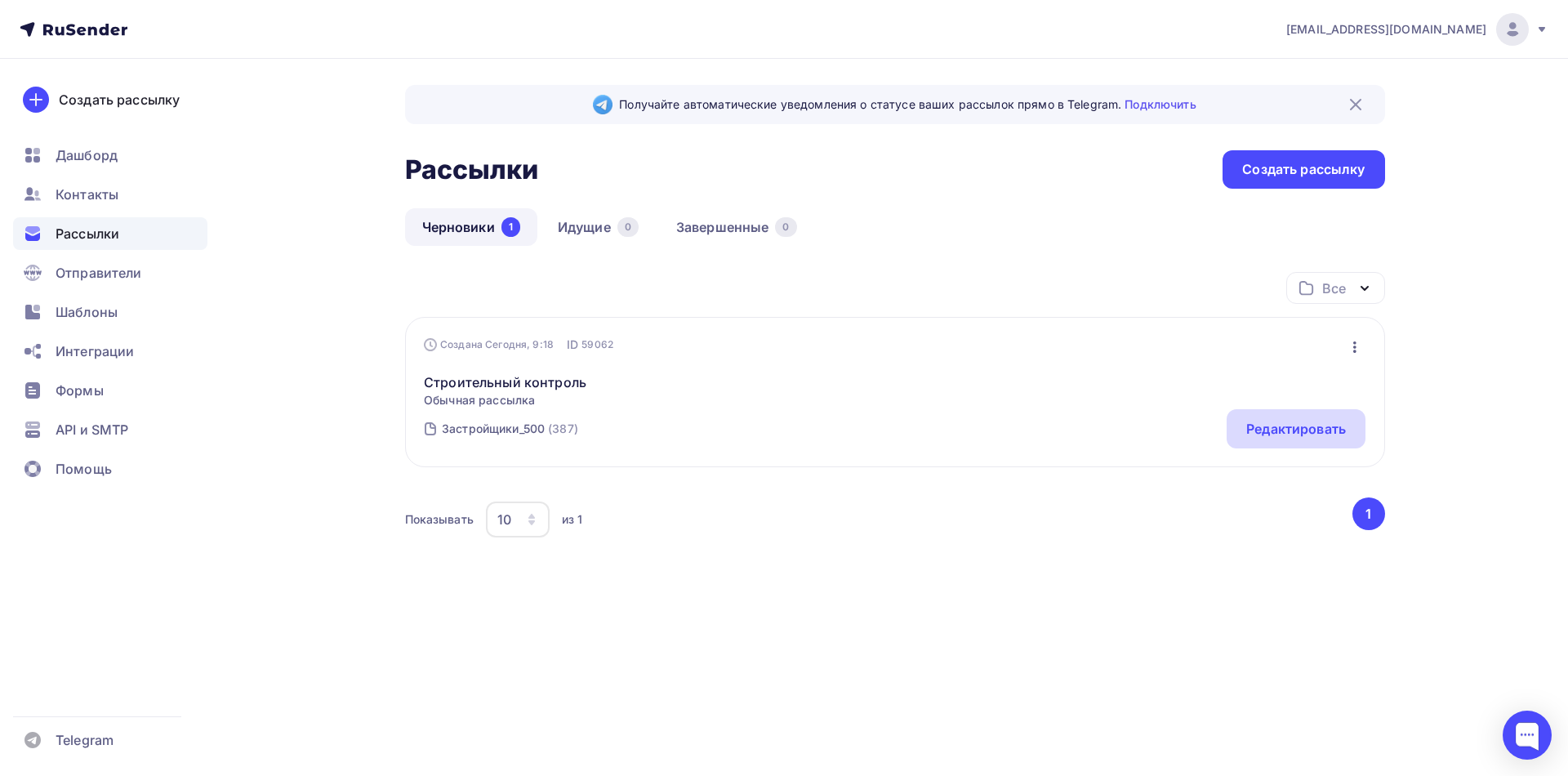
click at [1258, 427] on div "Редактировать" at bounding box center [1296, 429] width 100 height 20
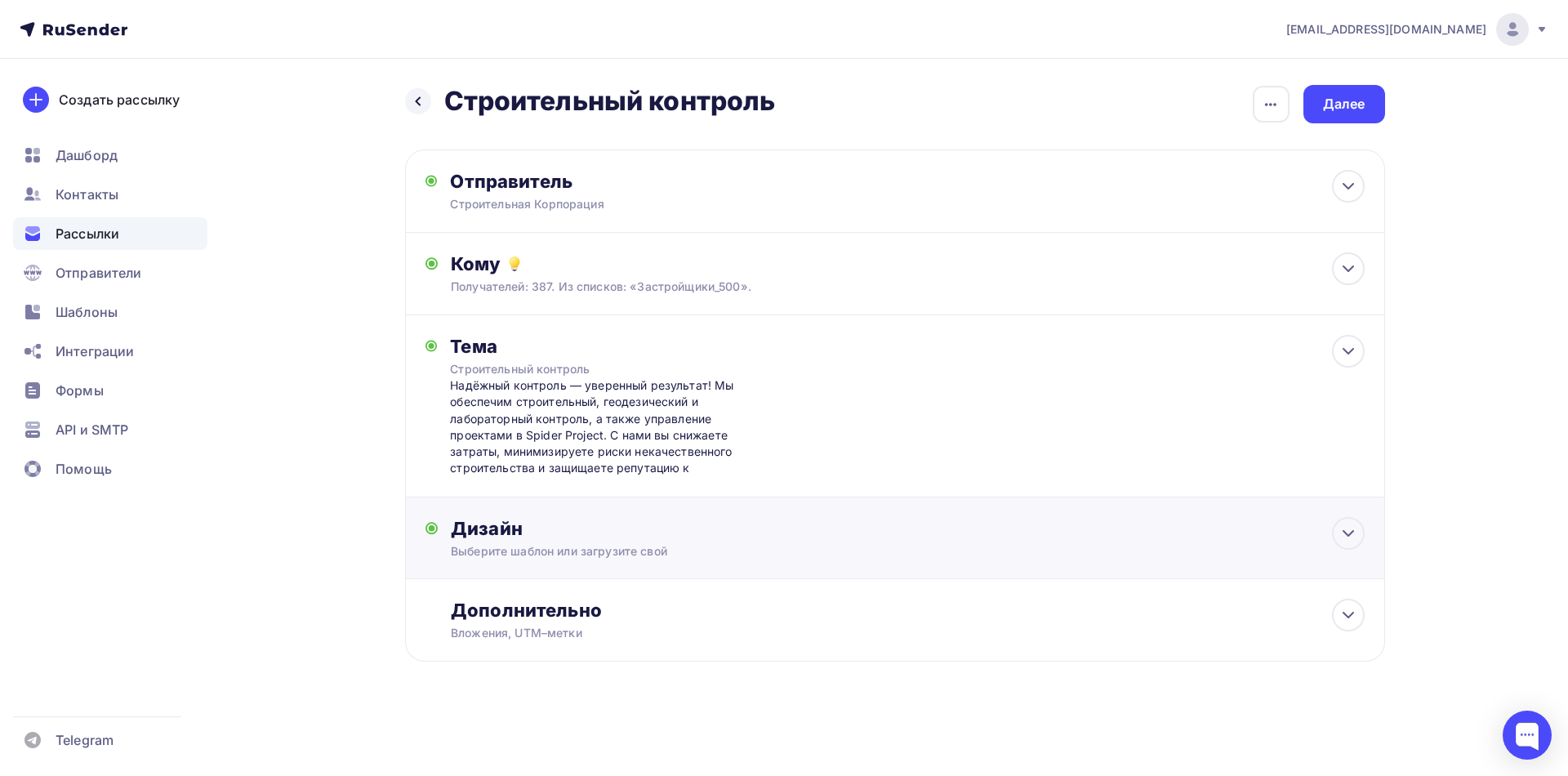
click at [619, 555] on div "Выберите шаблон или загрузите свой" at bounding box center [861, 551] width 822 height 16
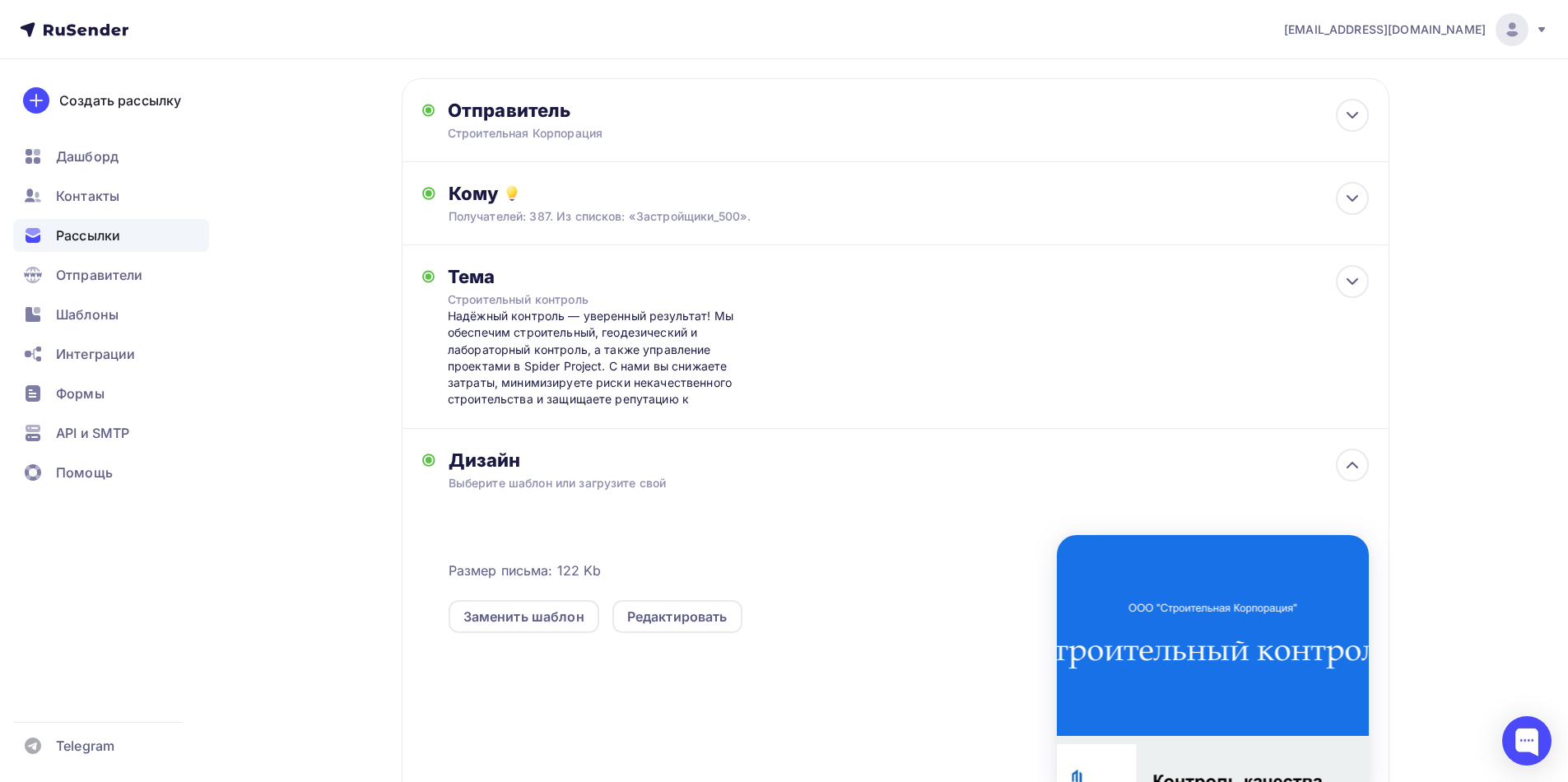
scroll to position [272, 0]
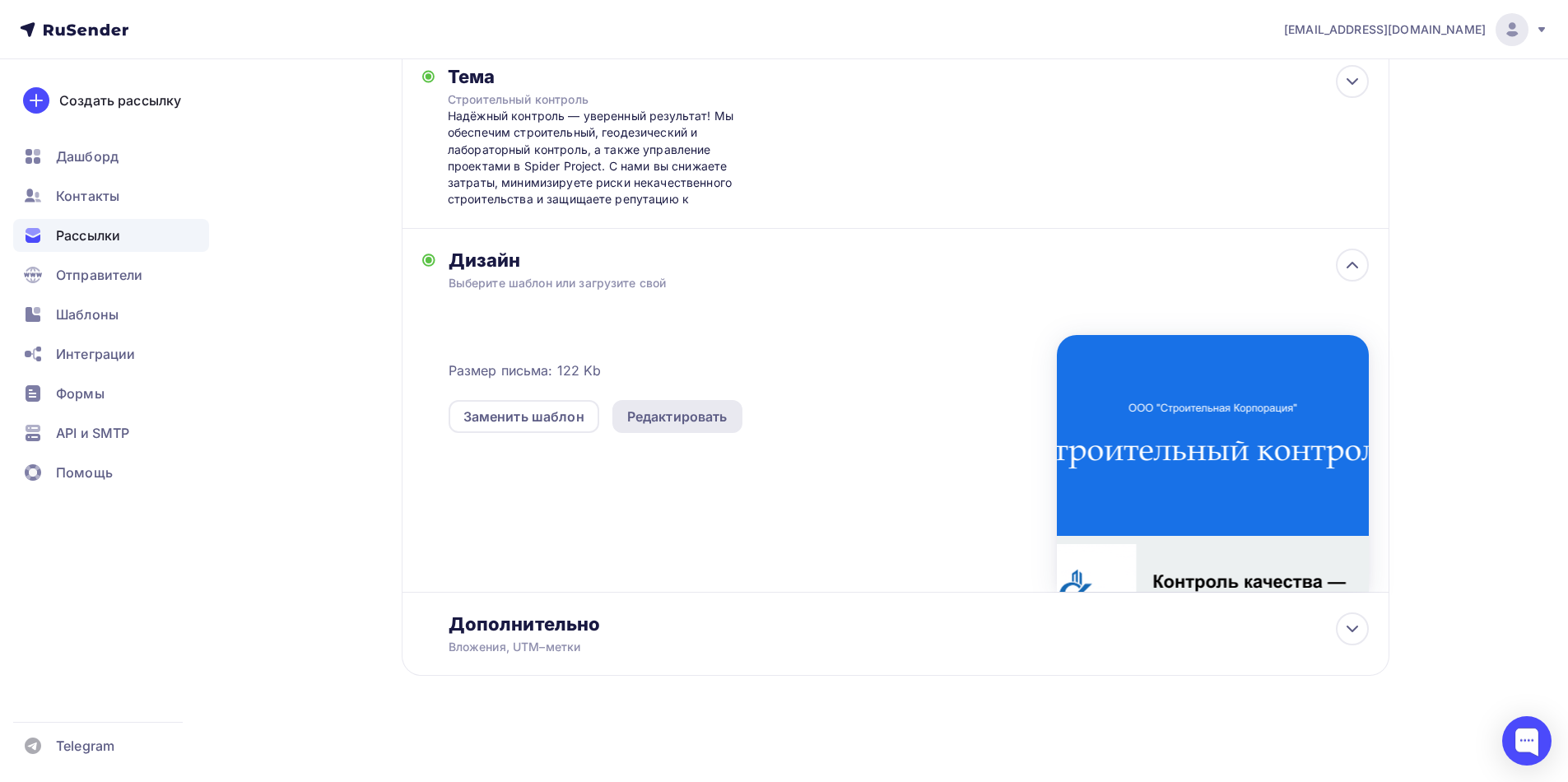
click at [686, 420] on div "Редактировать" at bounding box center [678, 417] width 101 height 20
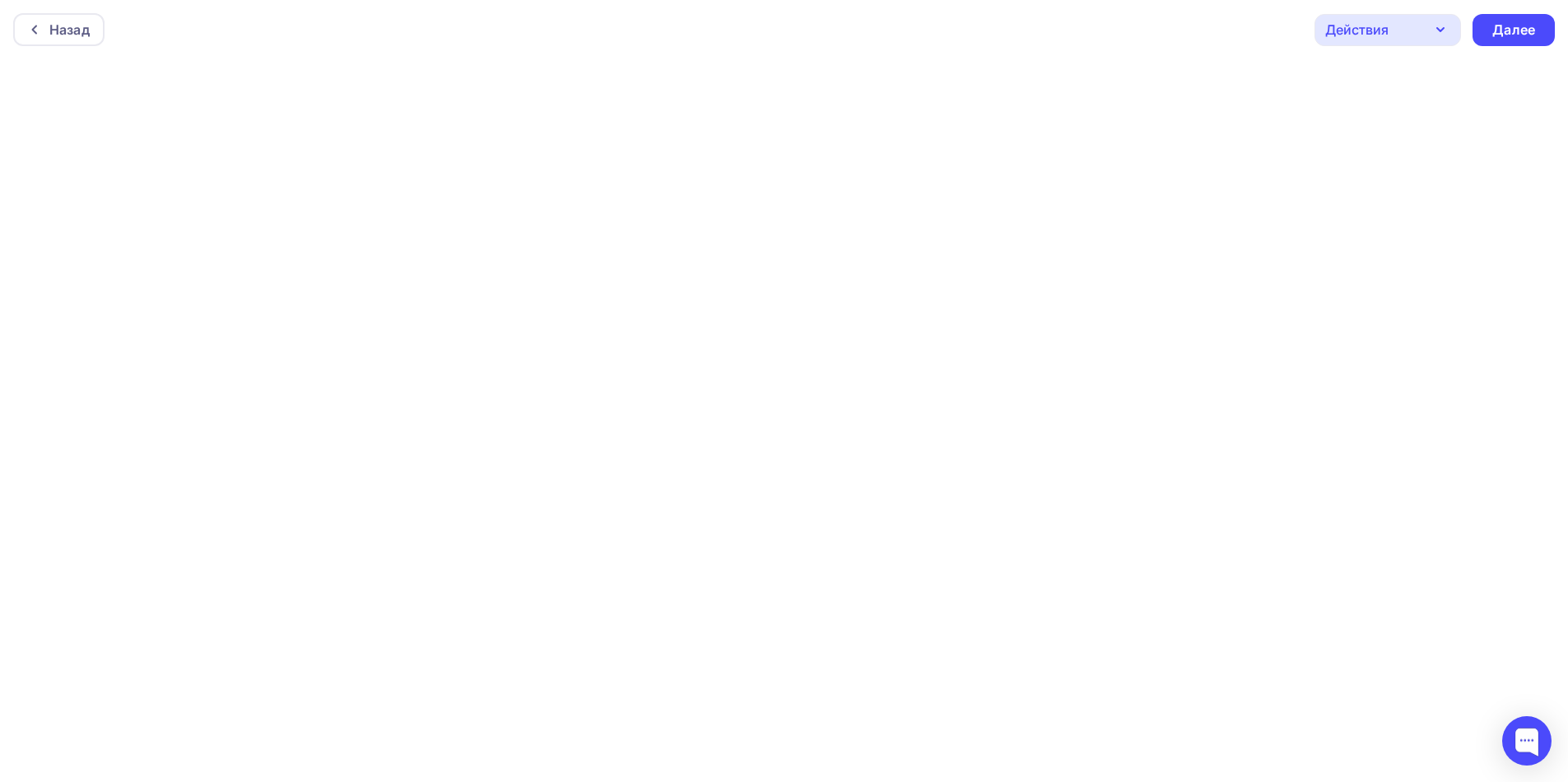
click at [1446, 29] on icon "button" at bounding box center [1441, 30] width 20 height 20
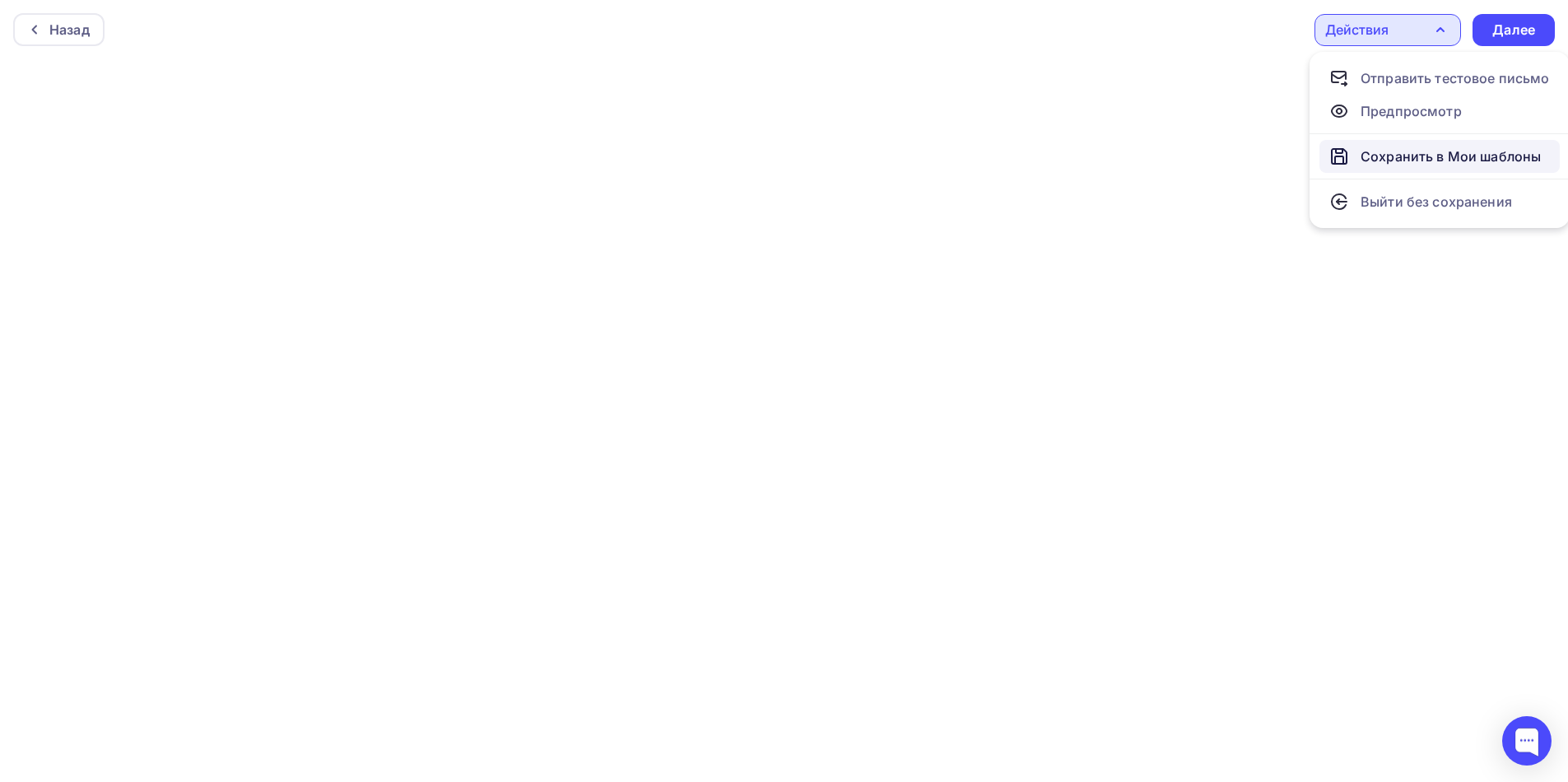
click at [1401, 156] on div "Сохранить в Мои шаблоны" at bounding box center [1450, 156] width 180 height 20
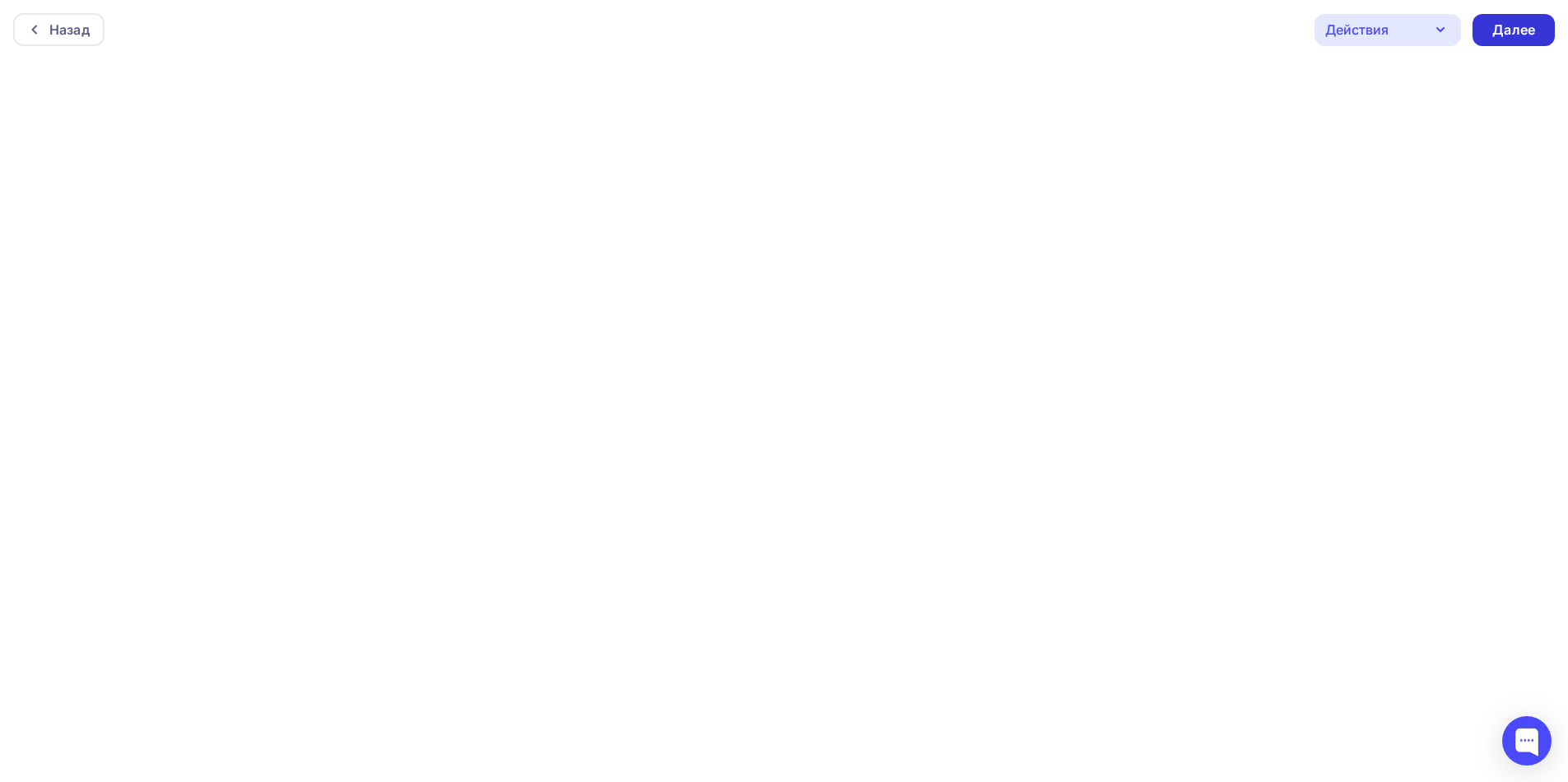
click at [1510, 37] on div "Далее" at bounding box center [1513, 30] width 43 height 19
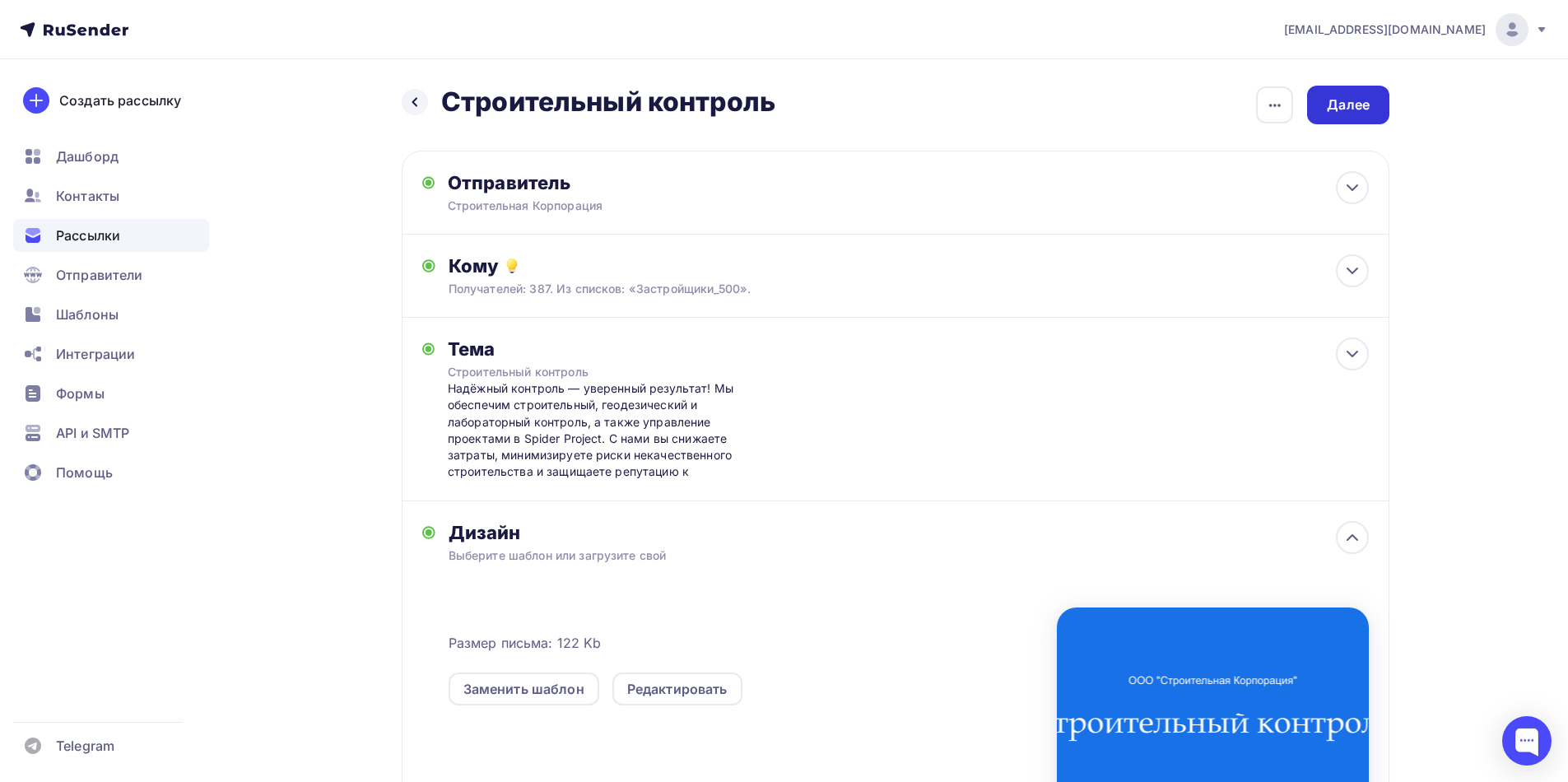
click at [1350, 98] on div "Далее" at bounding box center [1348, 105] width 43 height 19
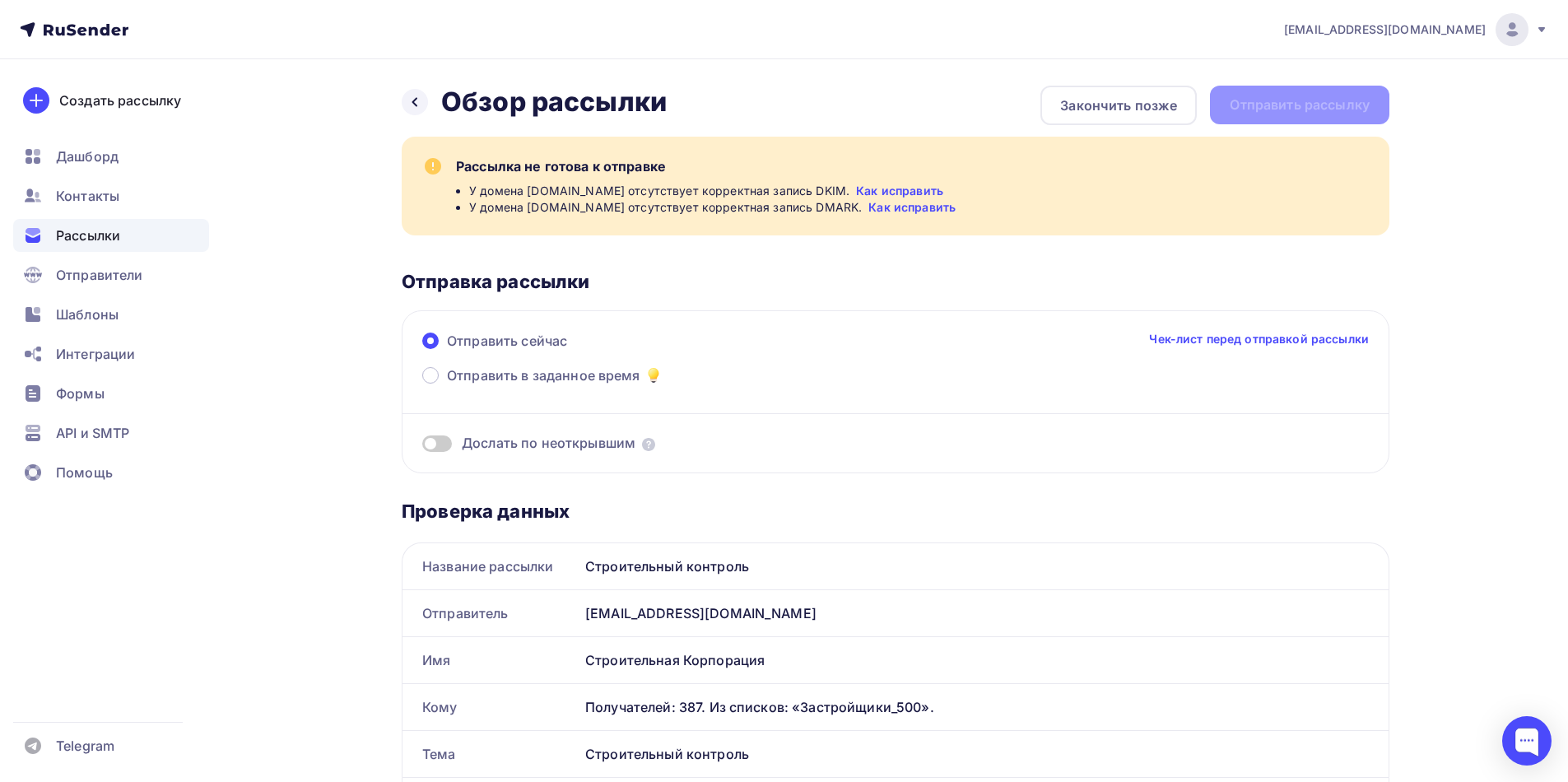
click at [902, 189] on link "Как исправить" at bounding box center [900, 191] width 88 height 16
click at [932, 196] on link "Как исправить" at bounding box center [900, 191] width 88 height 16
click at [1202, 341] on link "Чек-лист перед отправкой рассылки" at bounding box center [1259, 339] width 220 height 16
click at [76, 428] on span "API и SMTP" at bounding box center [92, 433] width 73 height 20
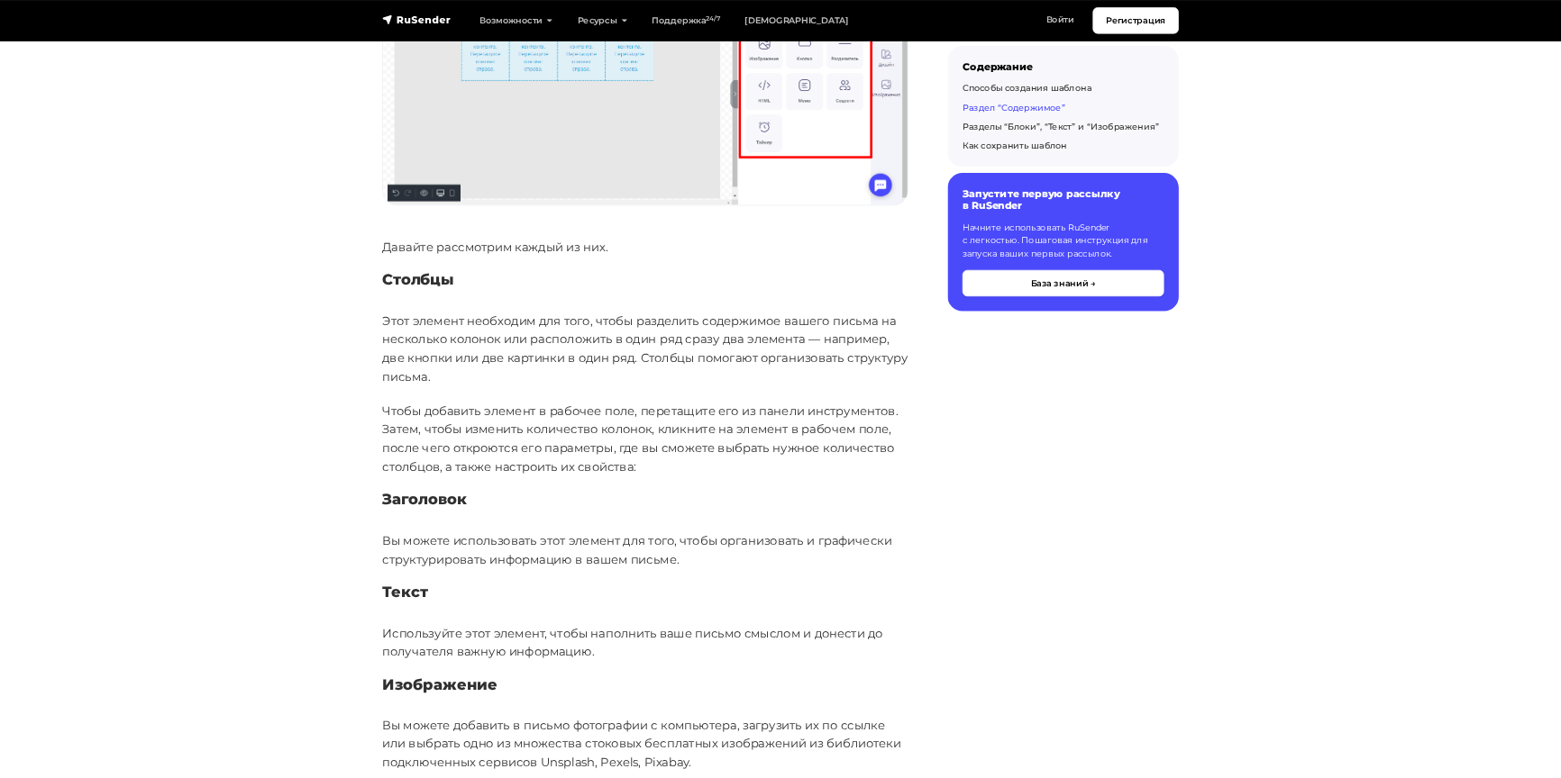
scroll to position [1922, 0]
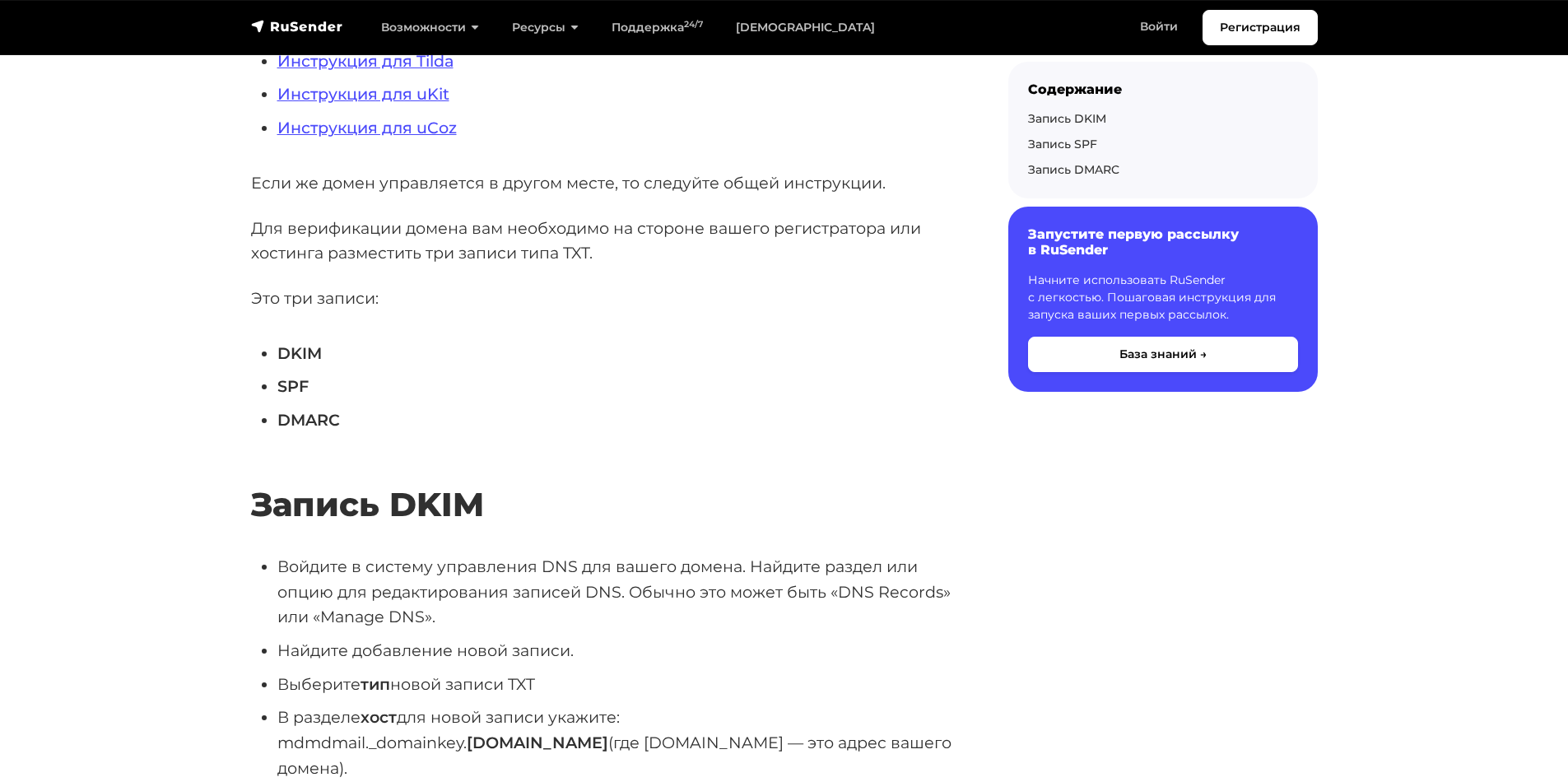
scroll to position [576, 0]
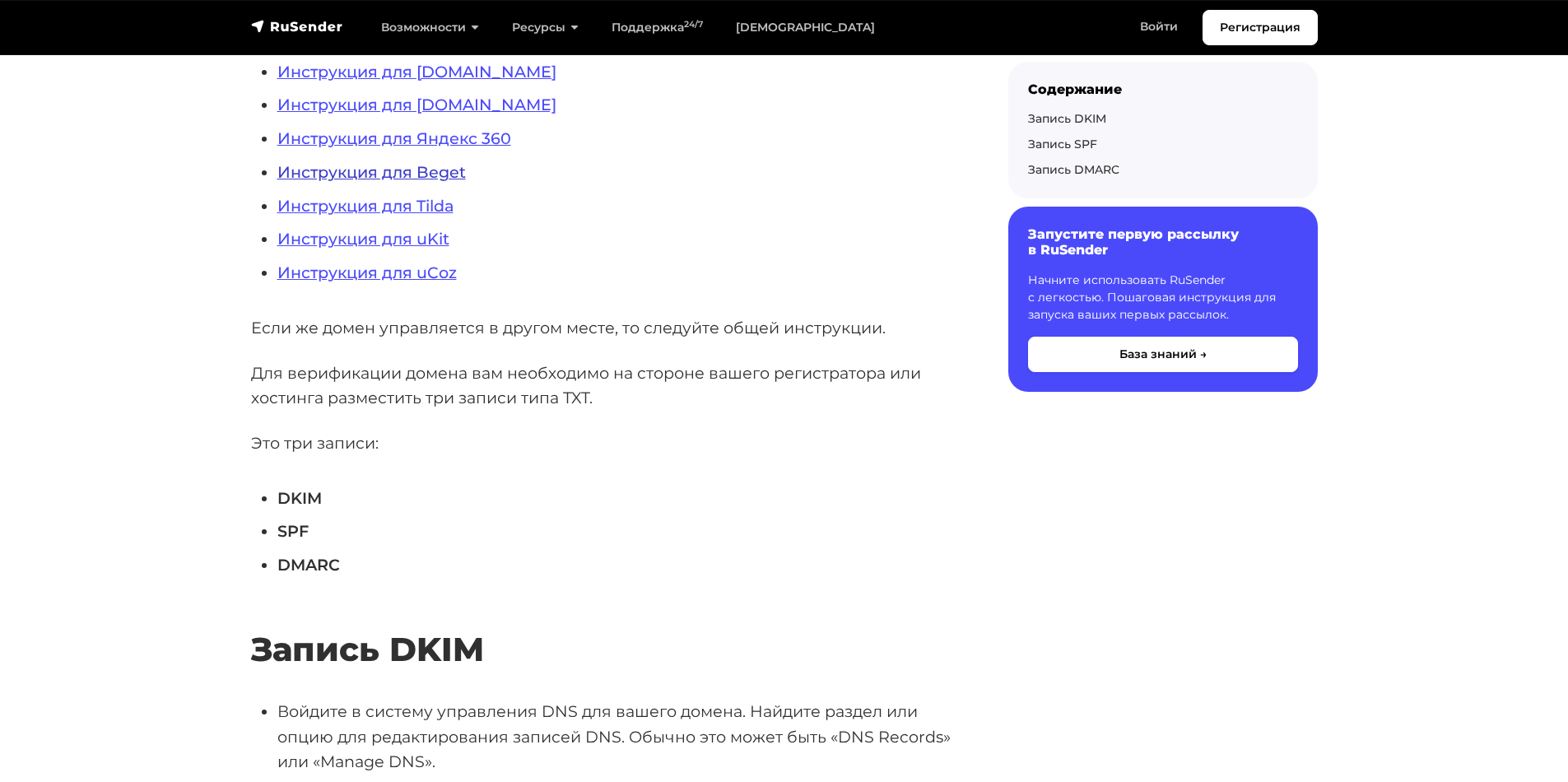
click at [437, 169] on link "Инструкция для Beget" at bounding box center [372, 172] width 188 height 20
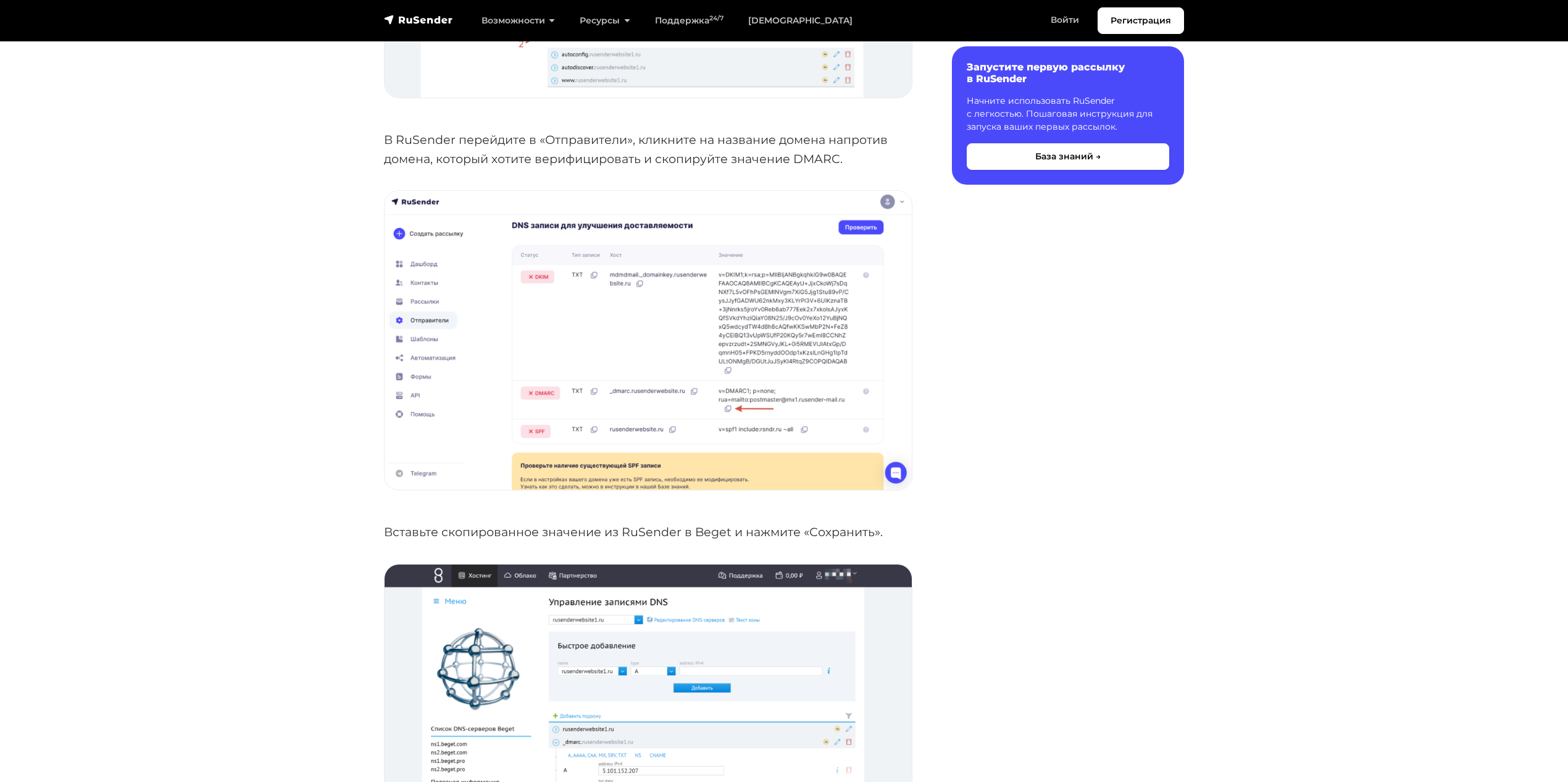
scroll to position [3097, 0]
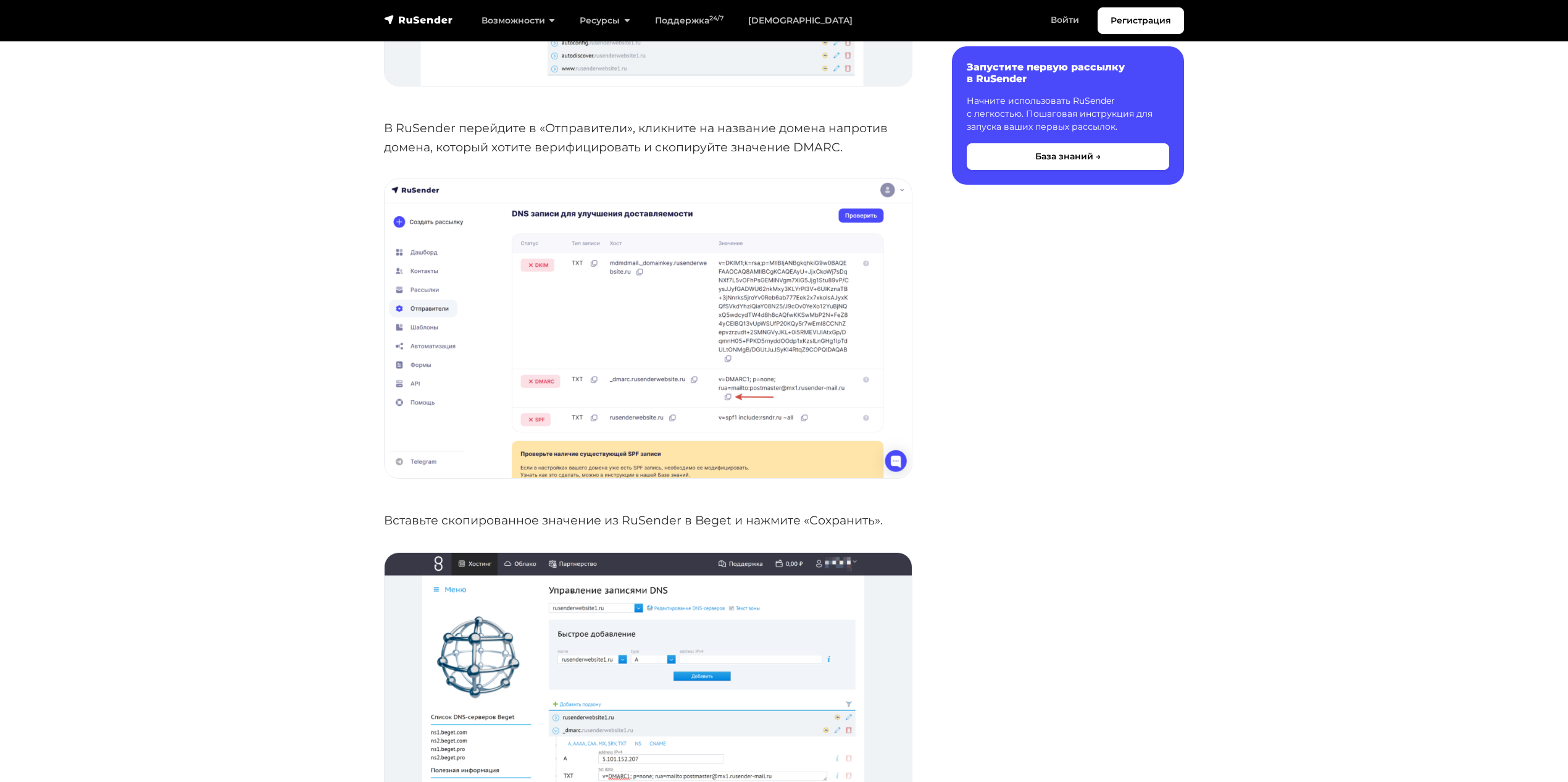
click at [807, 314] on img at bounding box center [647, 328] width 527 height 299
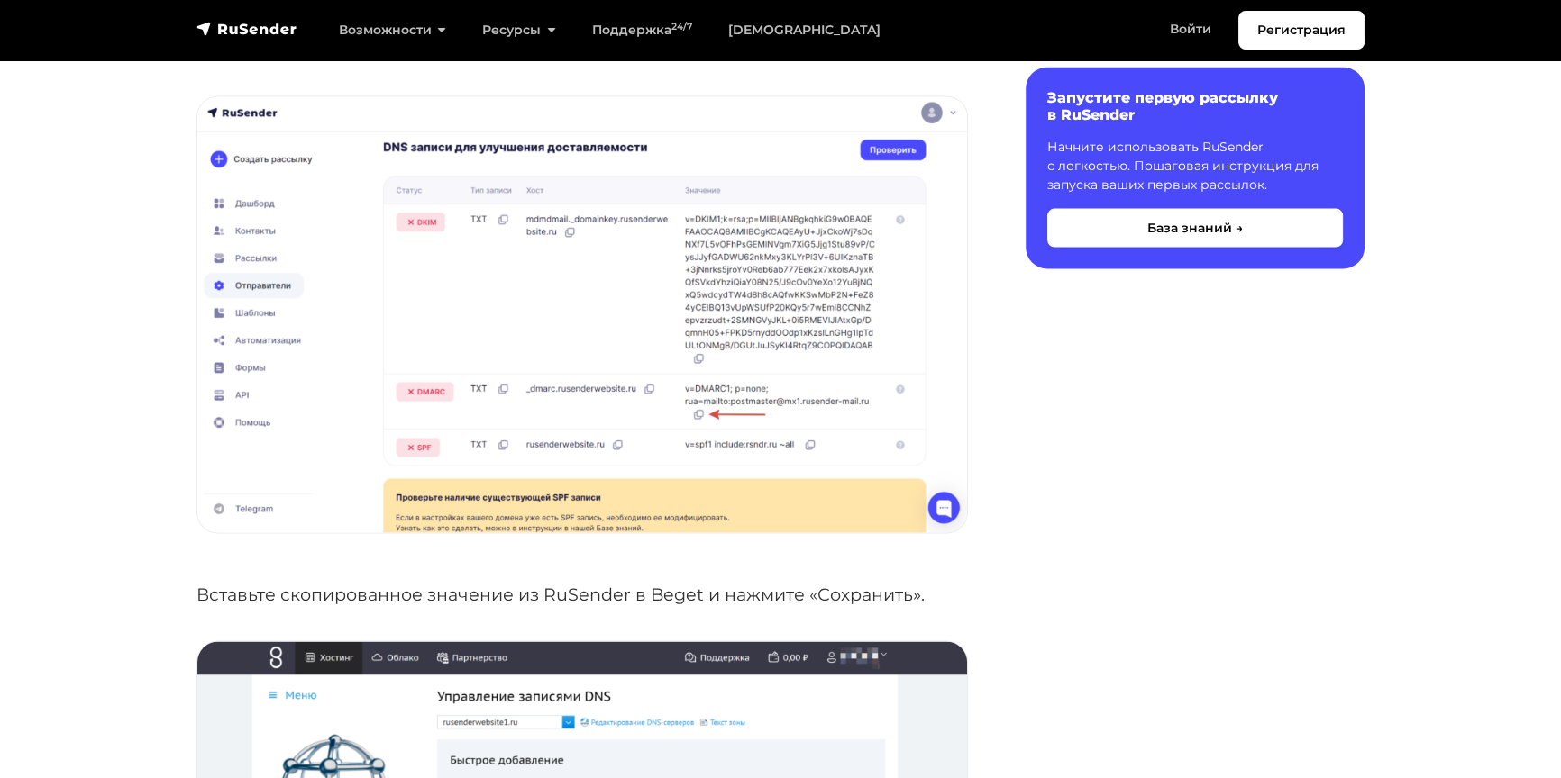
scroll to position [4684, 0]
click at [902, 151] on img at bounding box center [581, 314] width 769 height 436
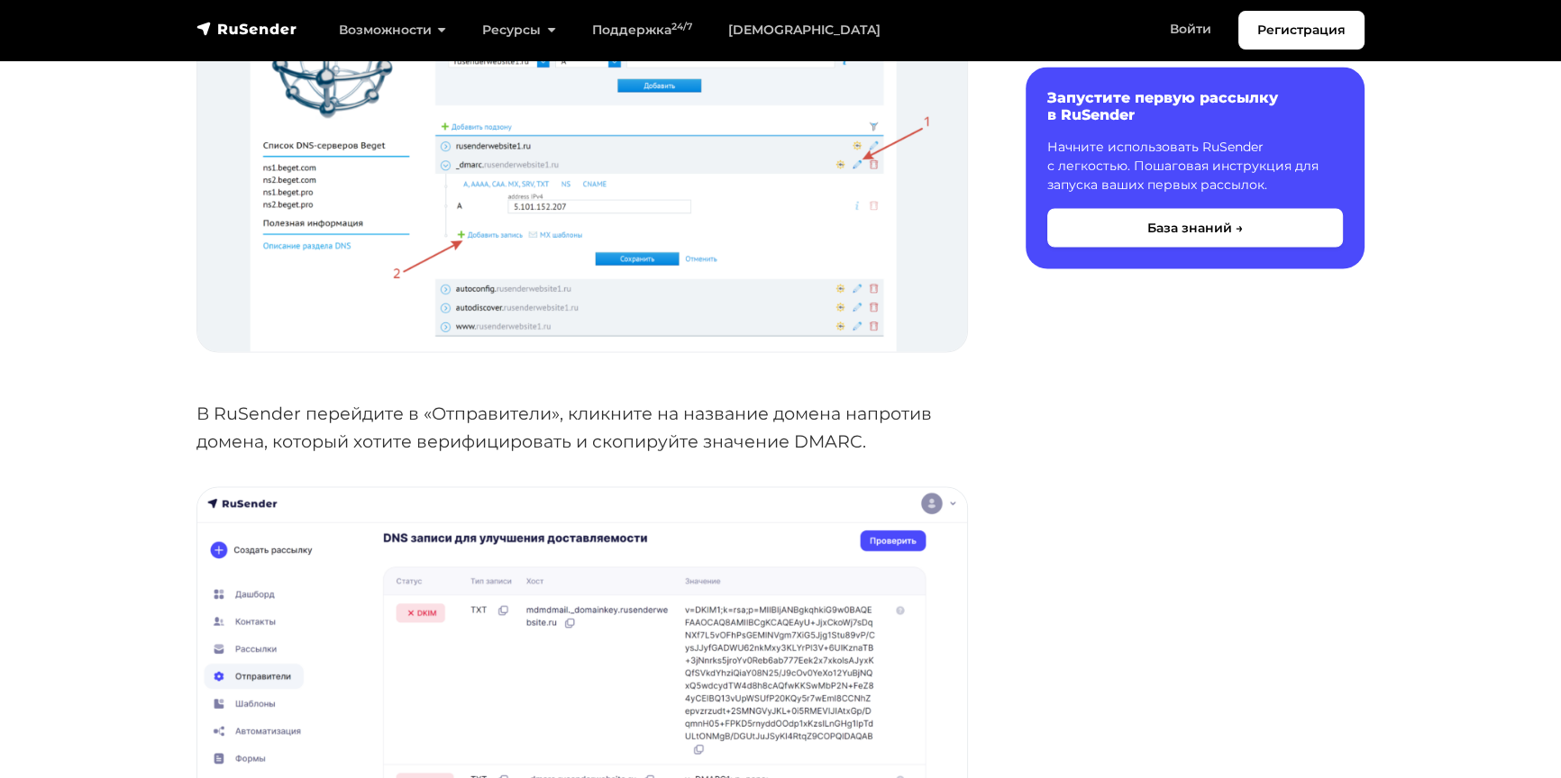
scroll to position [4274, 0]
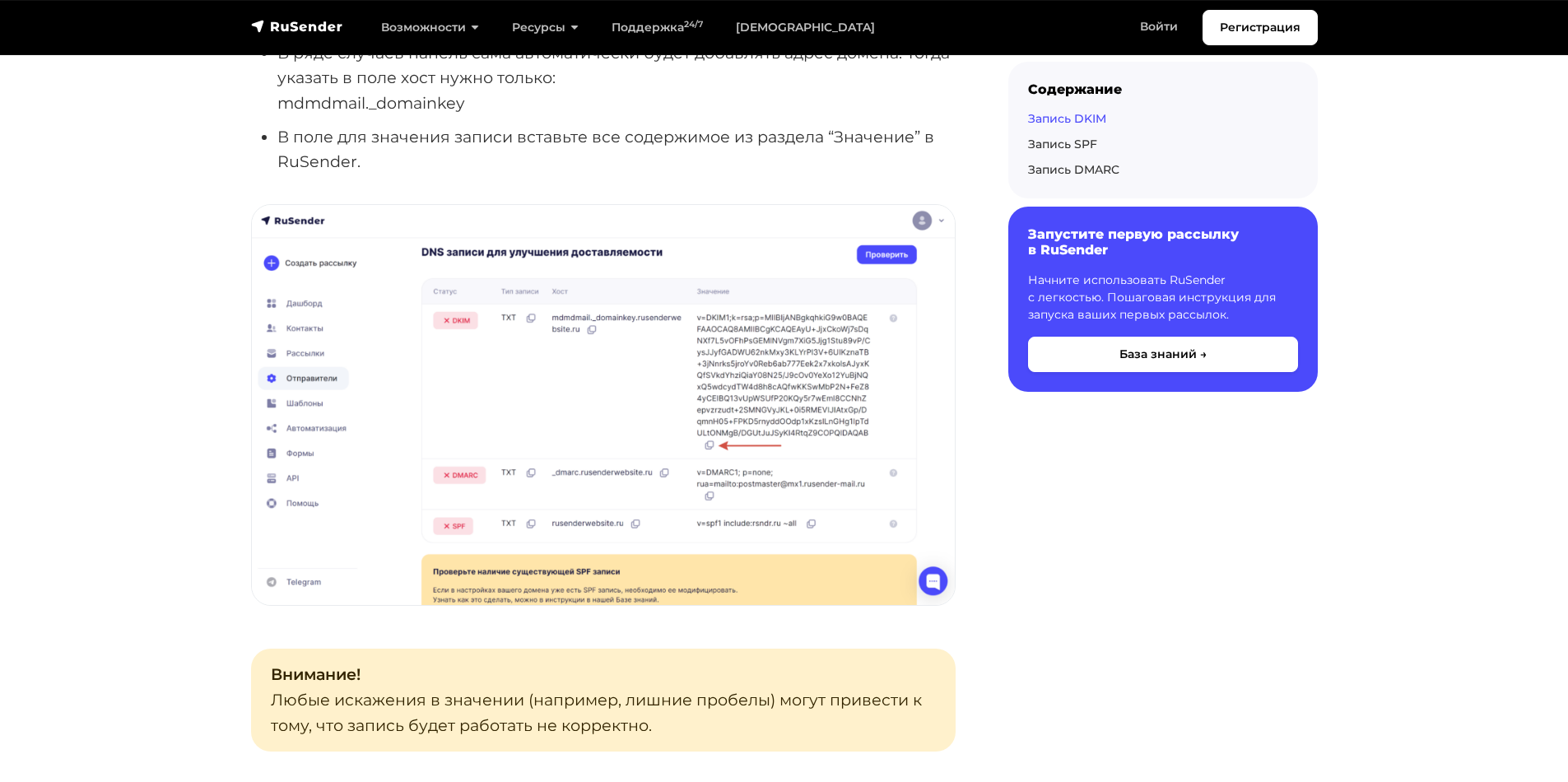
scroll to position [1482, 0]
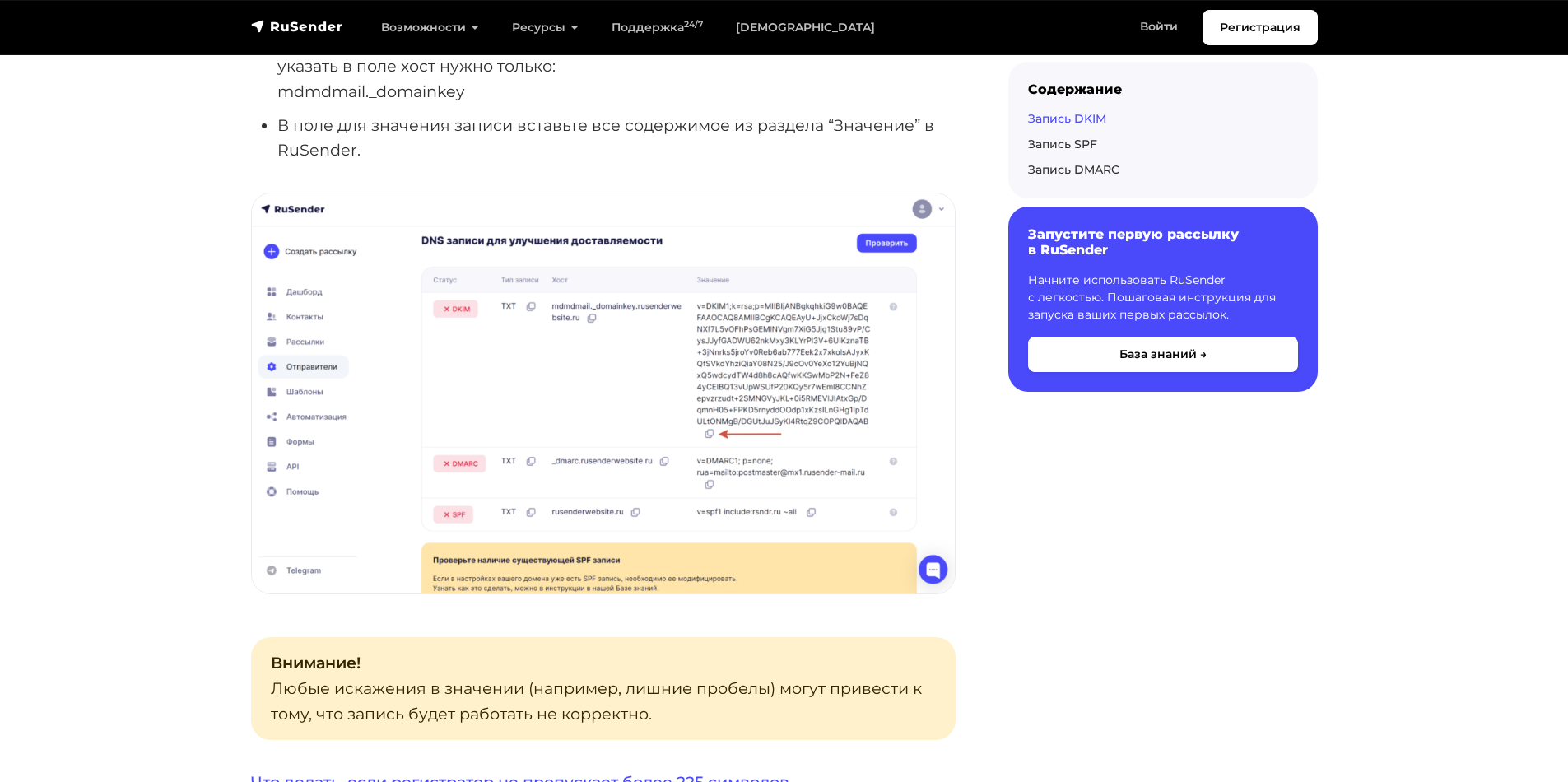
click at [706, 458] on img at bounding box center [603, 394] width 703 height 400
click at [740, 443] on img at bounding box center [603, 394] width 703 height 400
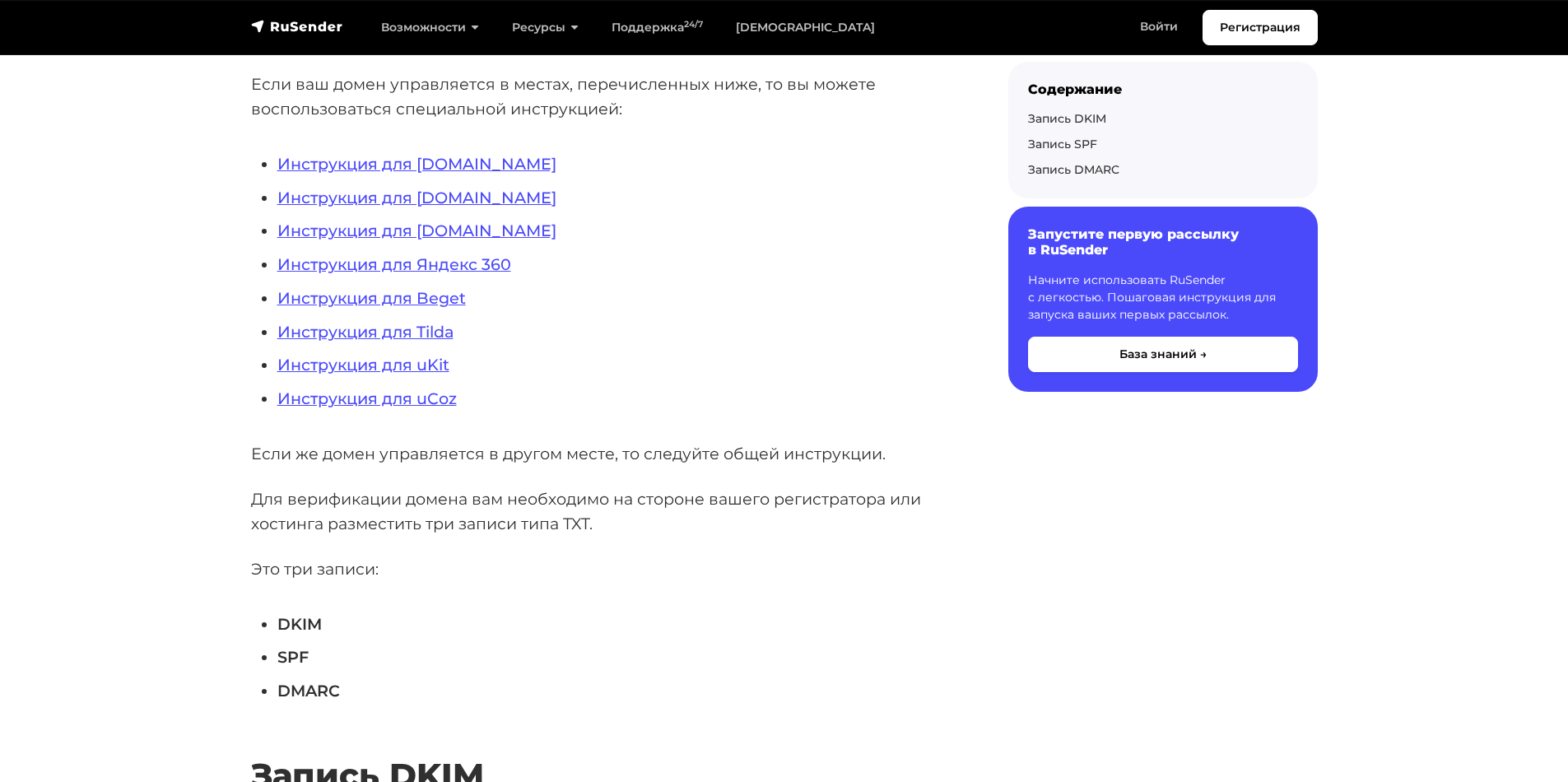
scroll to position [411, 0]
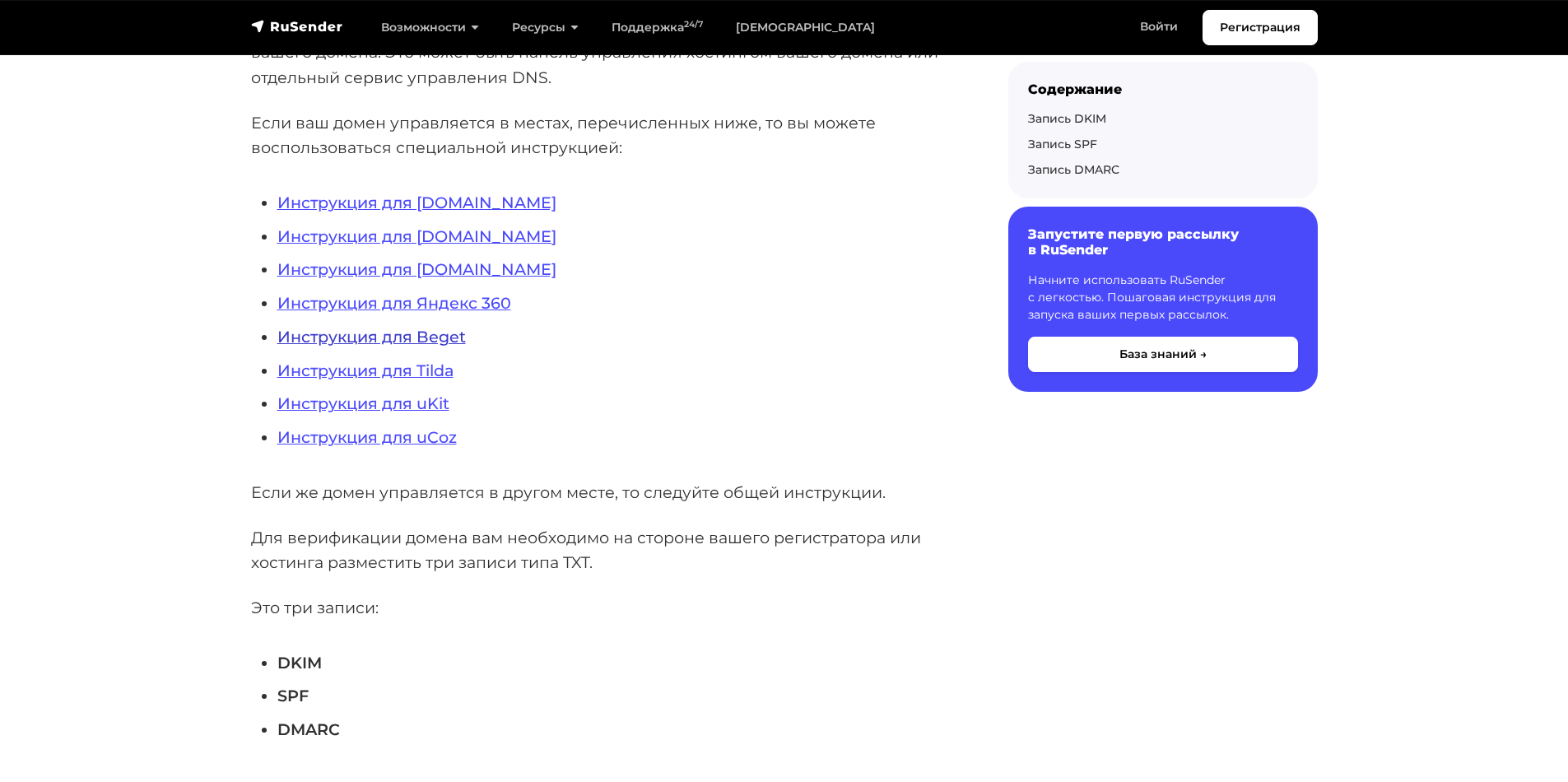
click at [428, 344] on link "Инструкция для Beget" at bounding box center [372, 337] width 188 height 20
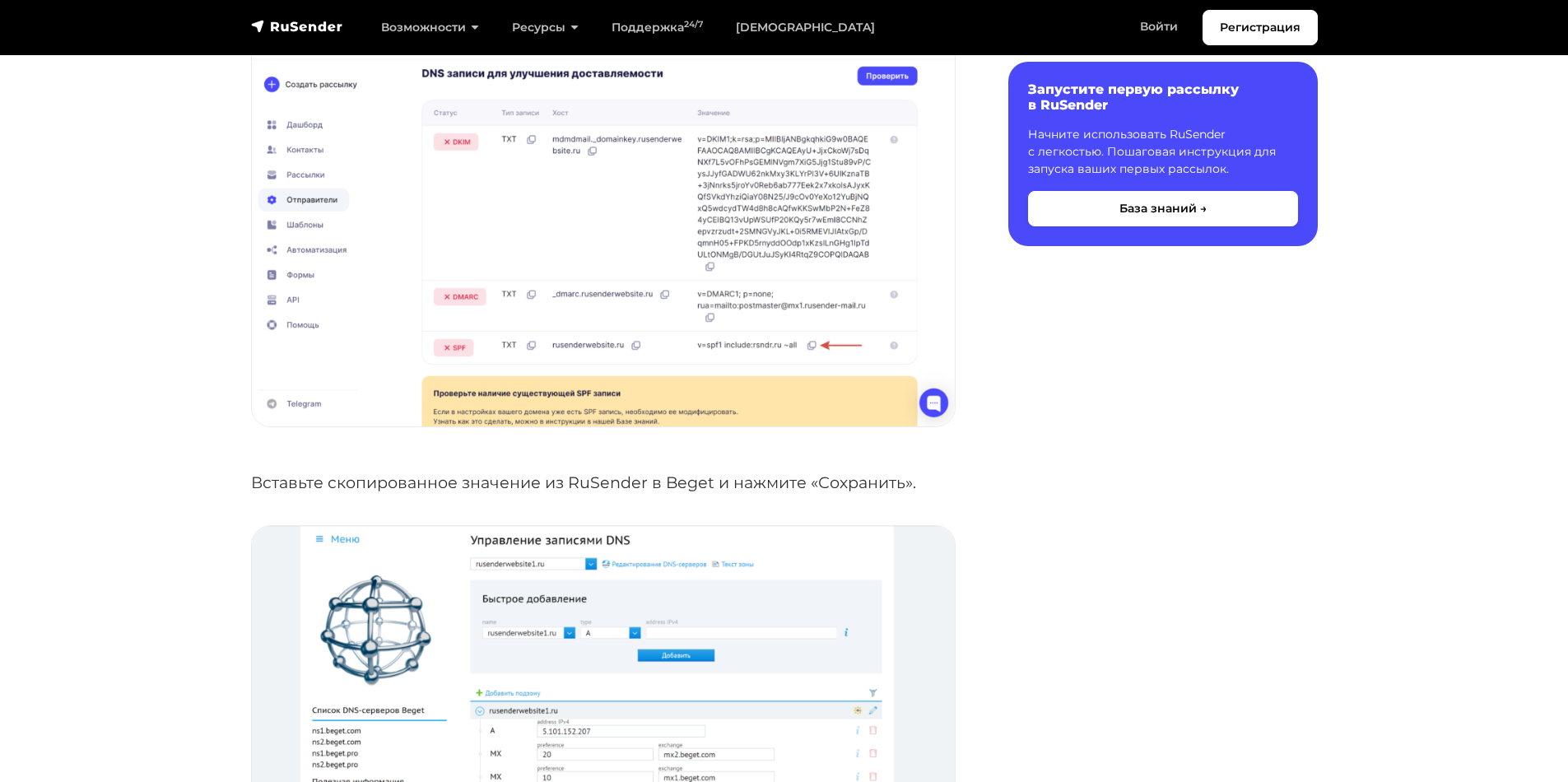
scroll to position [1317, 0]
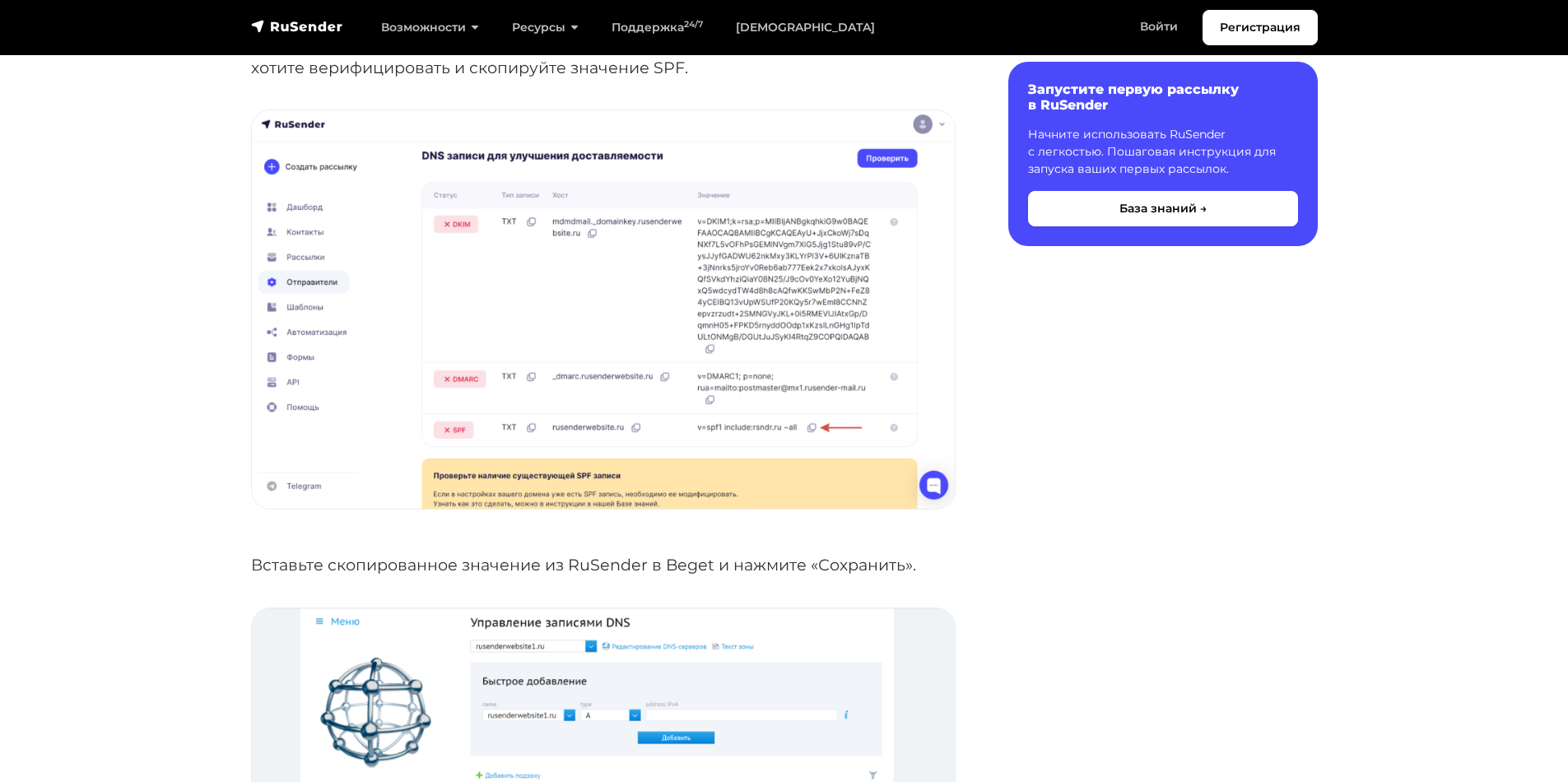
click at [773, 388] on img at bounding box center [603, 310] width 703 height 398
click at [786, 396] on img at bounding box center [603, 310] width 703 height 398
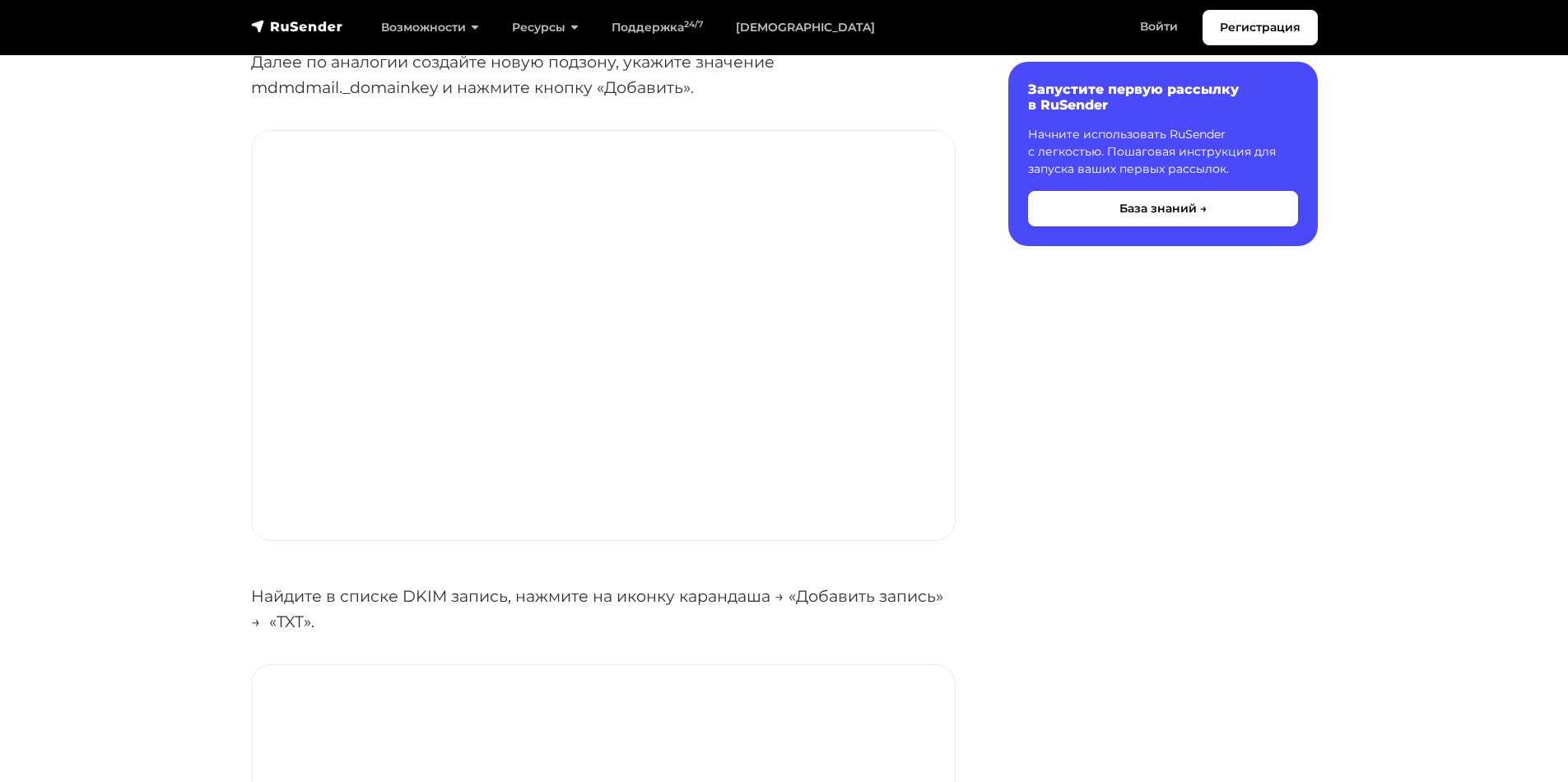
scroll to position [5185, 0]
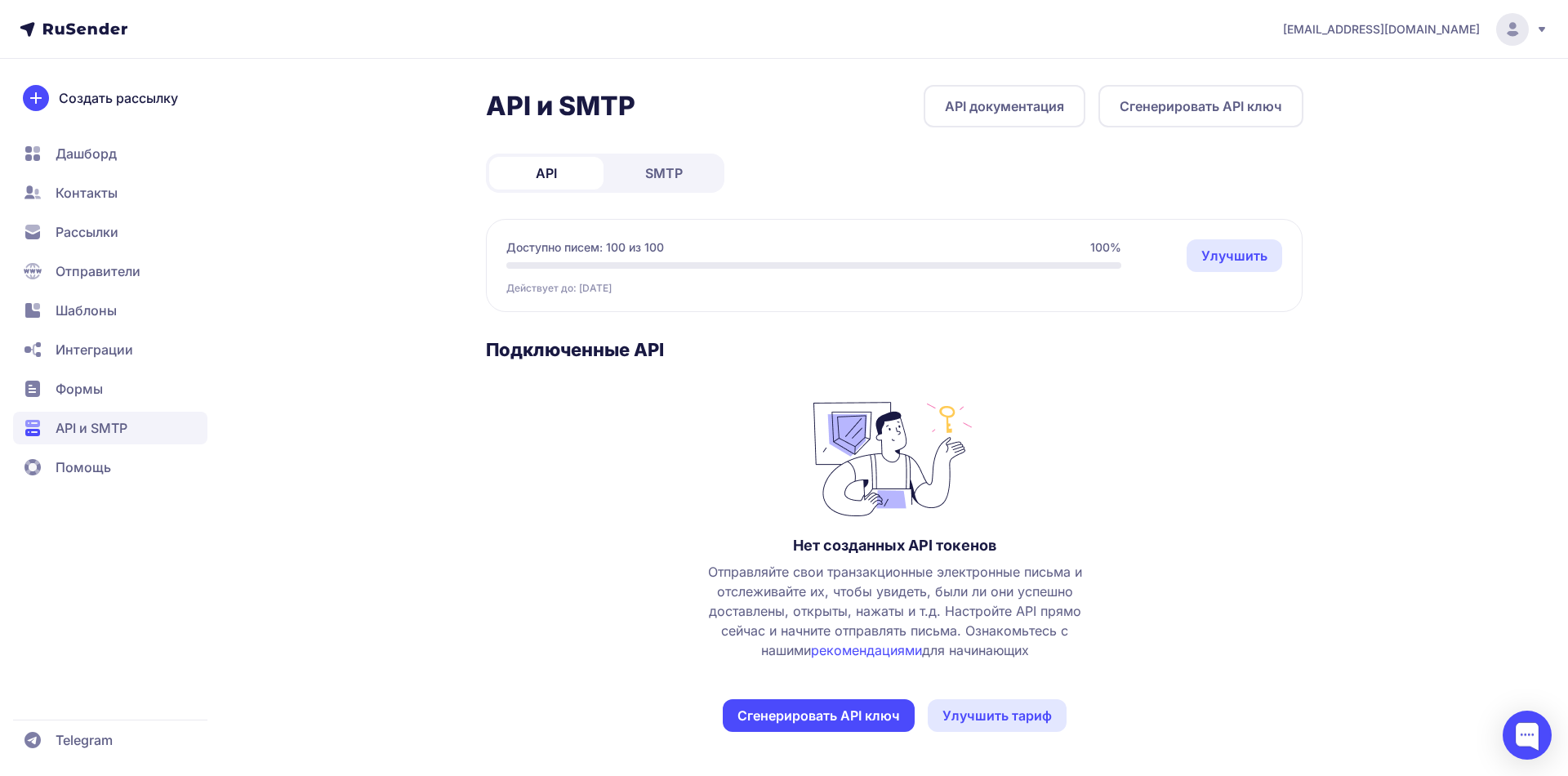
click at [92, 152] on span "Дашборд" at bounding box center [86, 154] width 62 height 20
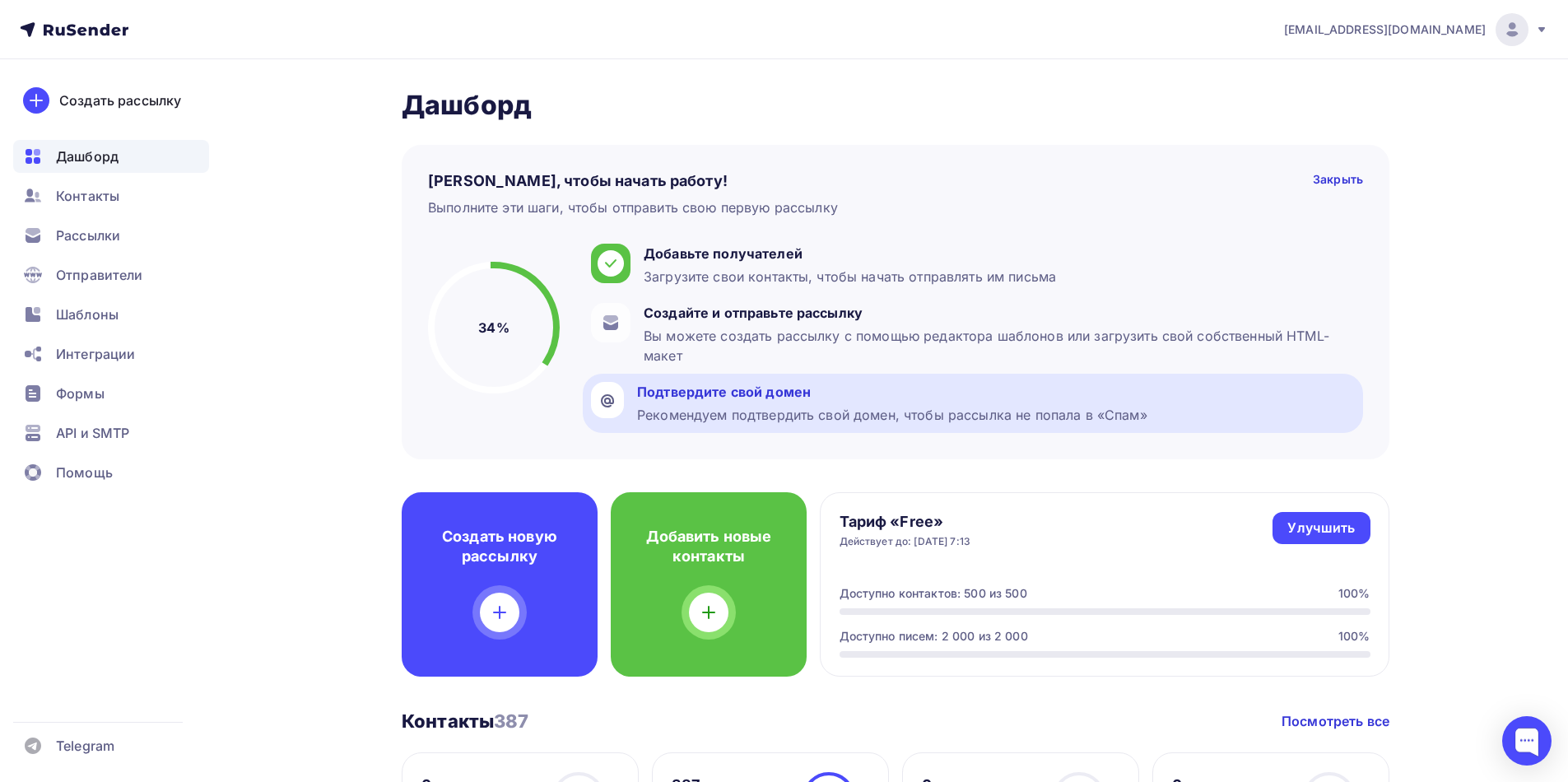
click at [694, 386] on div "Подтвердите свой домен" at bounding box center [892, 392] width 511 height 20
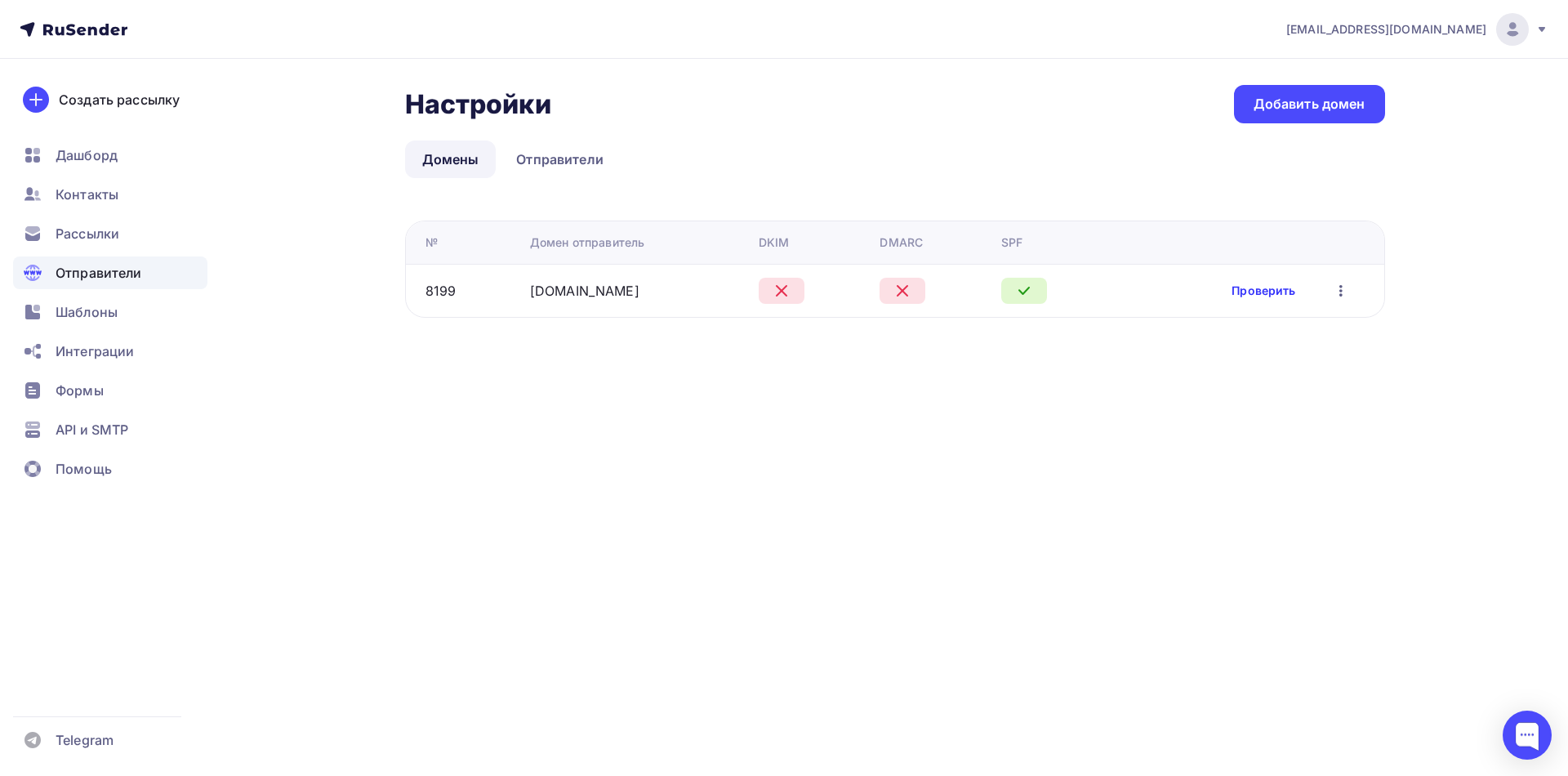
click at [1253, 293] on link "Проверить" at bounding box center [1263, 291] width 63 height 16
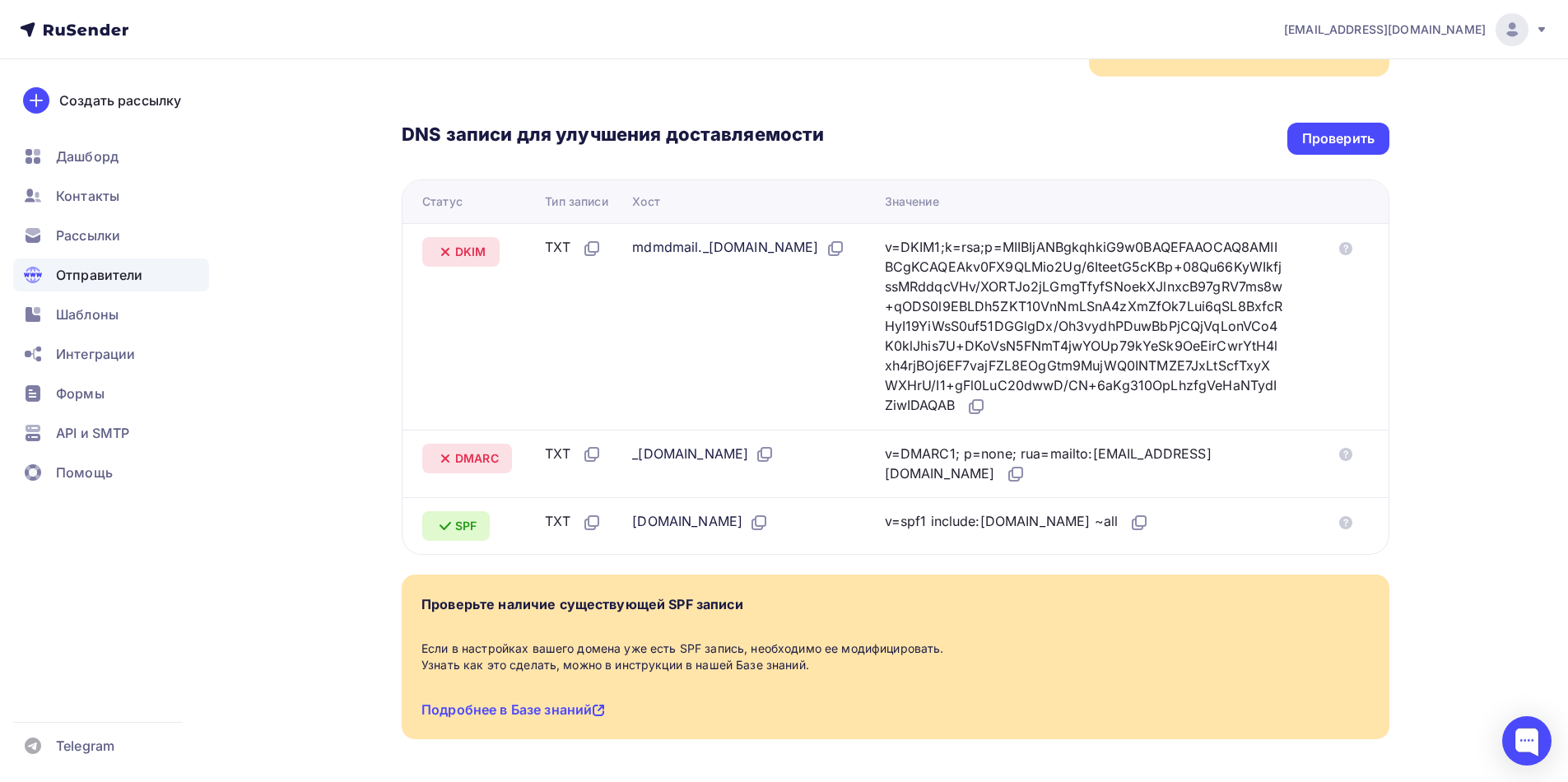
scroll to position [329, 0]
click at [983, 408] on icon at bounding box center [978, 404] width 10 height 10
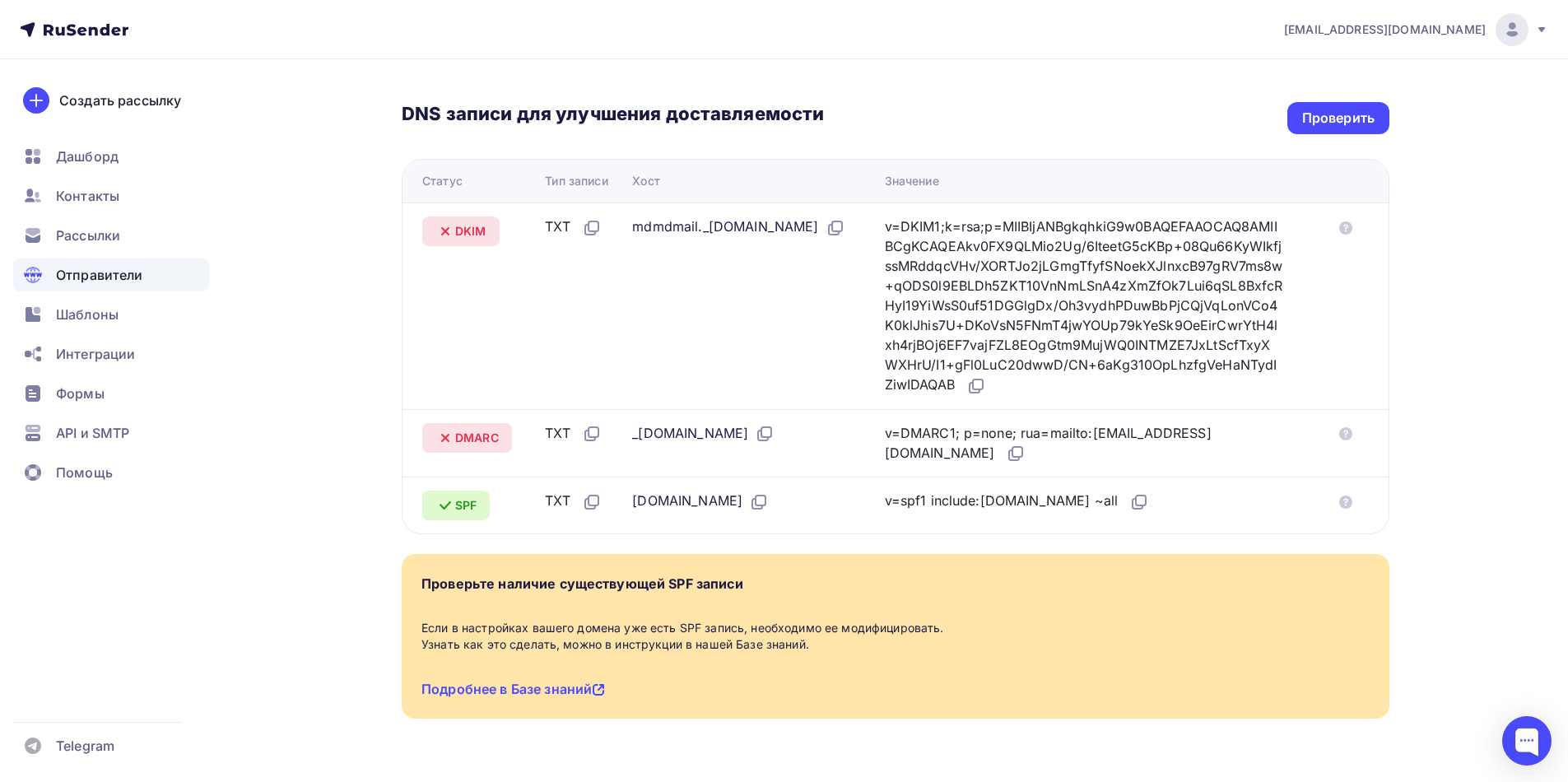
scroll to position [392, 0]
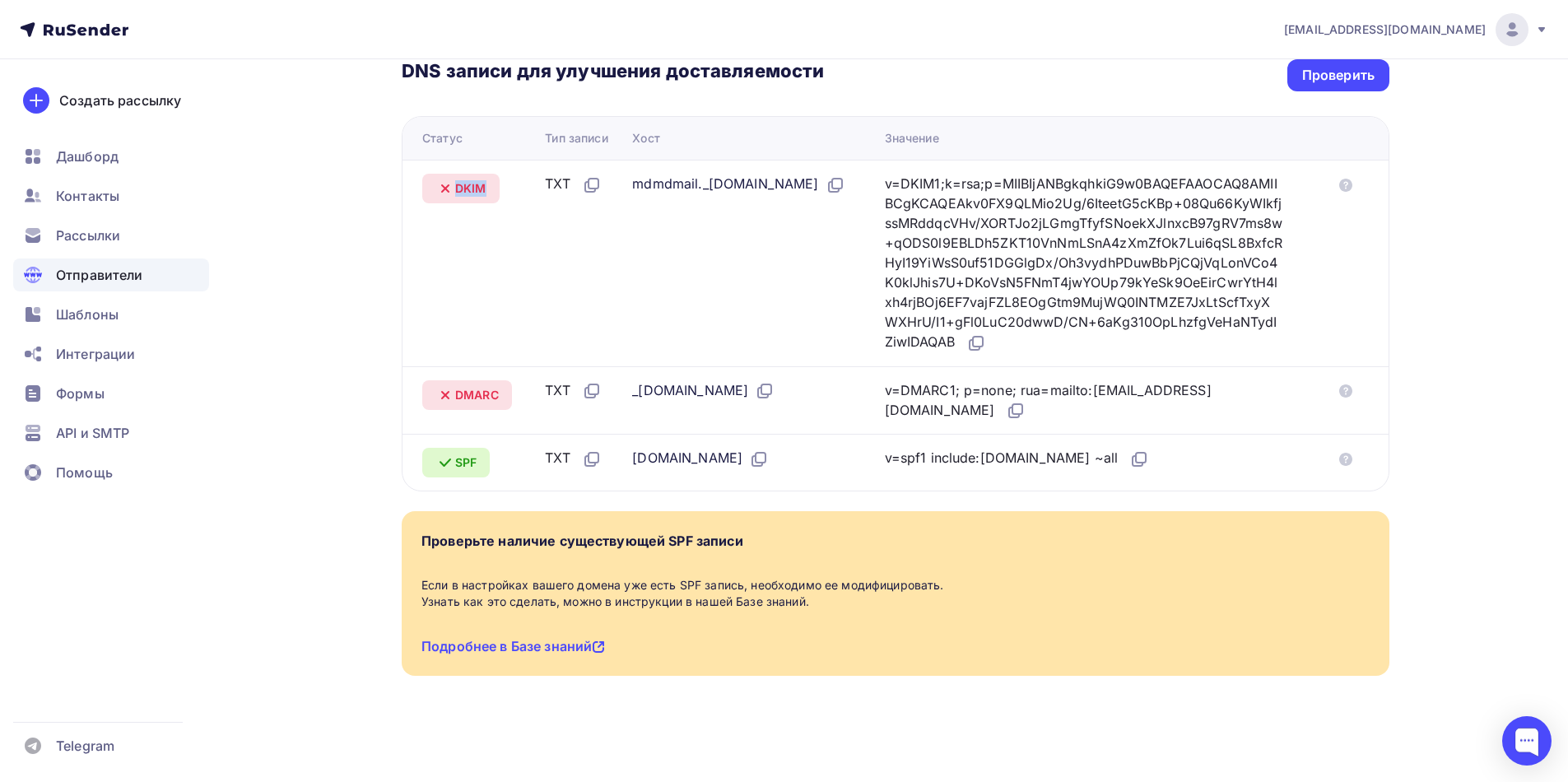
drag, startPoint x: 489, startPoint y: 185, endPoint x: 458, endPoint y: 188, distance: 31.1
click at [458, 188] on div "DKIM" at bounding box center [461, 188] width 78 height 29
copy span "DKIM"
click at [986, 343] on icon at bounding box center [977, 343] width 20 height 20
drag, startPoint x: 500, startPoint y: 392, endPoint x: 460, endPoint y: 397, distance: 40.3
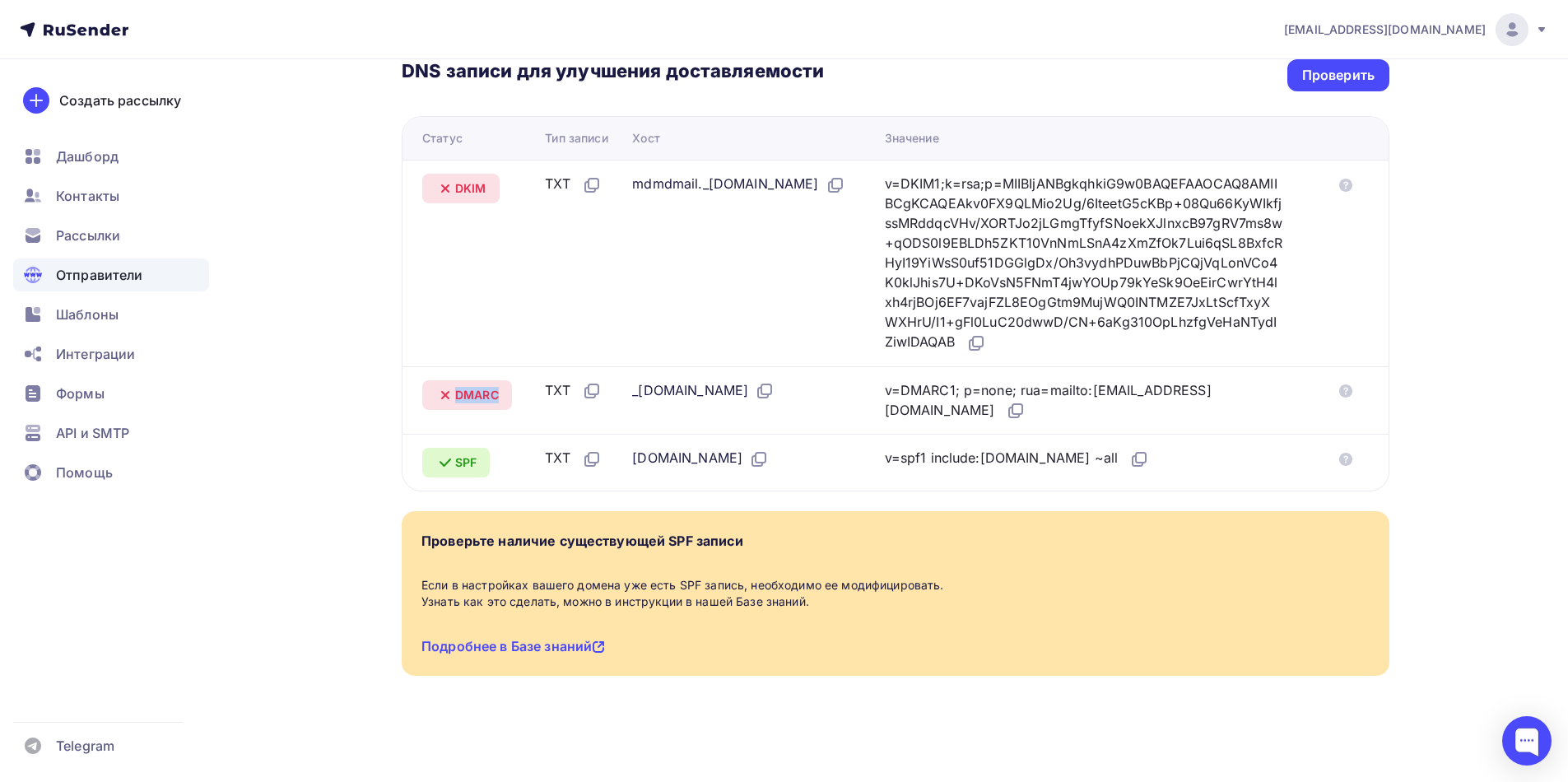
click at [460, 397] on div "DMARC" at bounding box center [467, 395] width 90 height 29
copy span "DMARC"
click at [1026, 411] on icon at bounding box center [1016, 411] width 20 height 20
click at [575, 650] on link "Подробнее в Базе знаний" at bounding box center [513, 646] width 184 height 16
drag, startPoint x: 626, startPoint y: 186, endPoint x: 769, endPoint y: 188, distance: 143.0
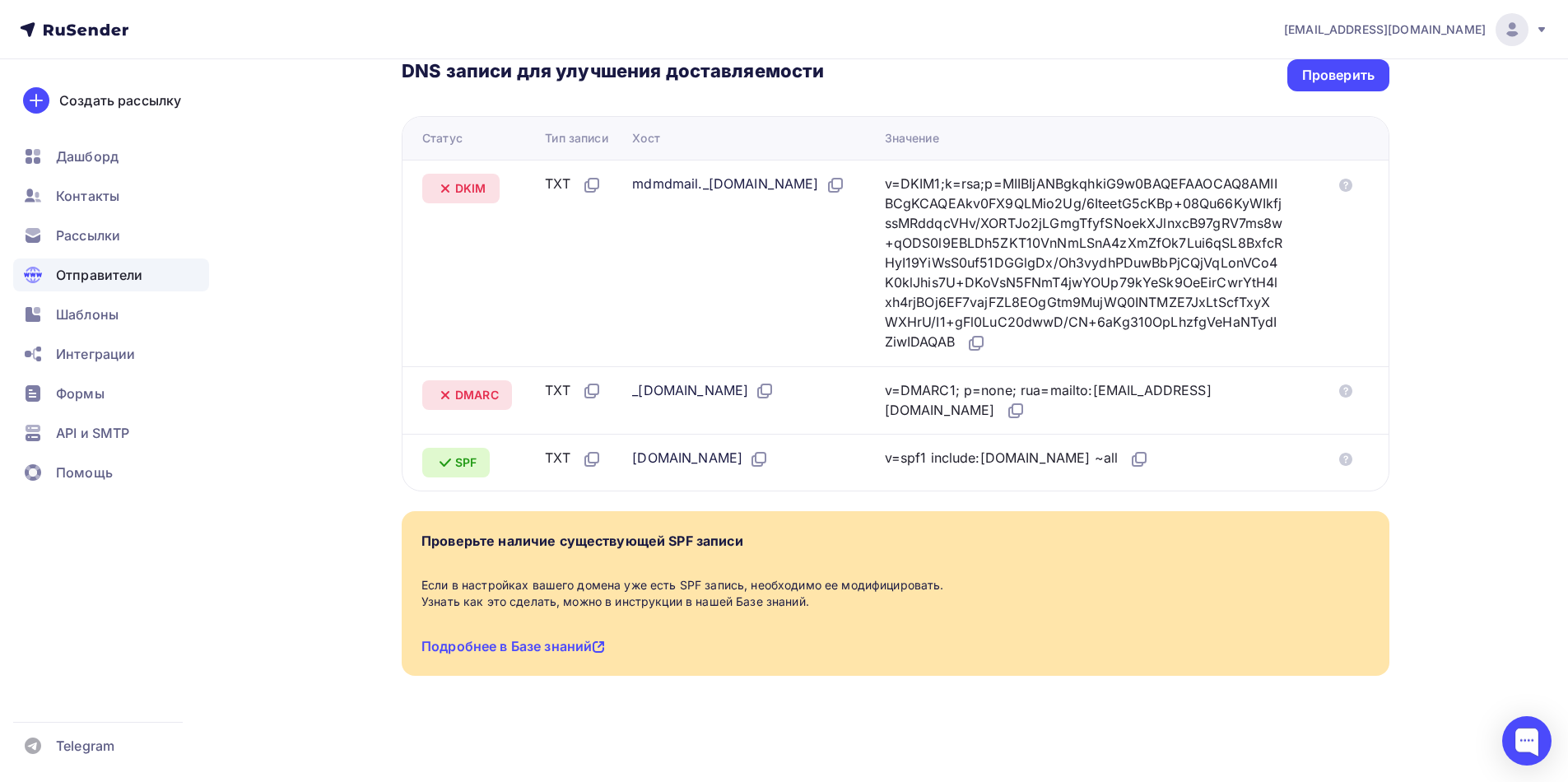
click at [769, 188] on div "mdmdmail._domainkey.stroy-corporation.ru" at bounding box center [738, 184] width 212 height 21
copy div "mdmdmail._domainkey"
click at [986, 345] on icon at bounding box center [977, 343] width 20 height 20
click at [1351, 79] on div "Проверить" at bounding box center [1338, 75] width 72 height 19
click at [1335, 78] on div "Проверить" at bounding box center [1338, 75] width 72 height 19
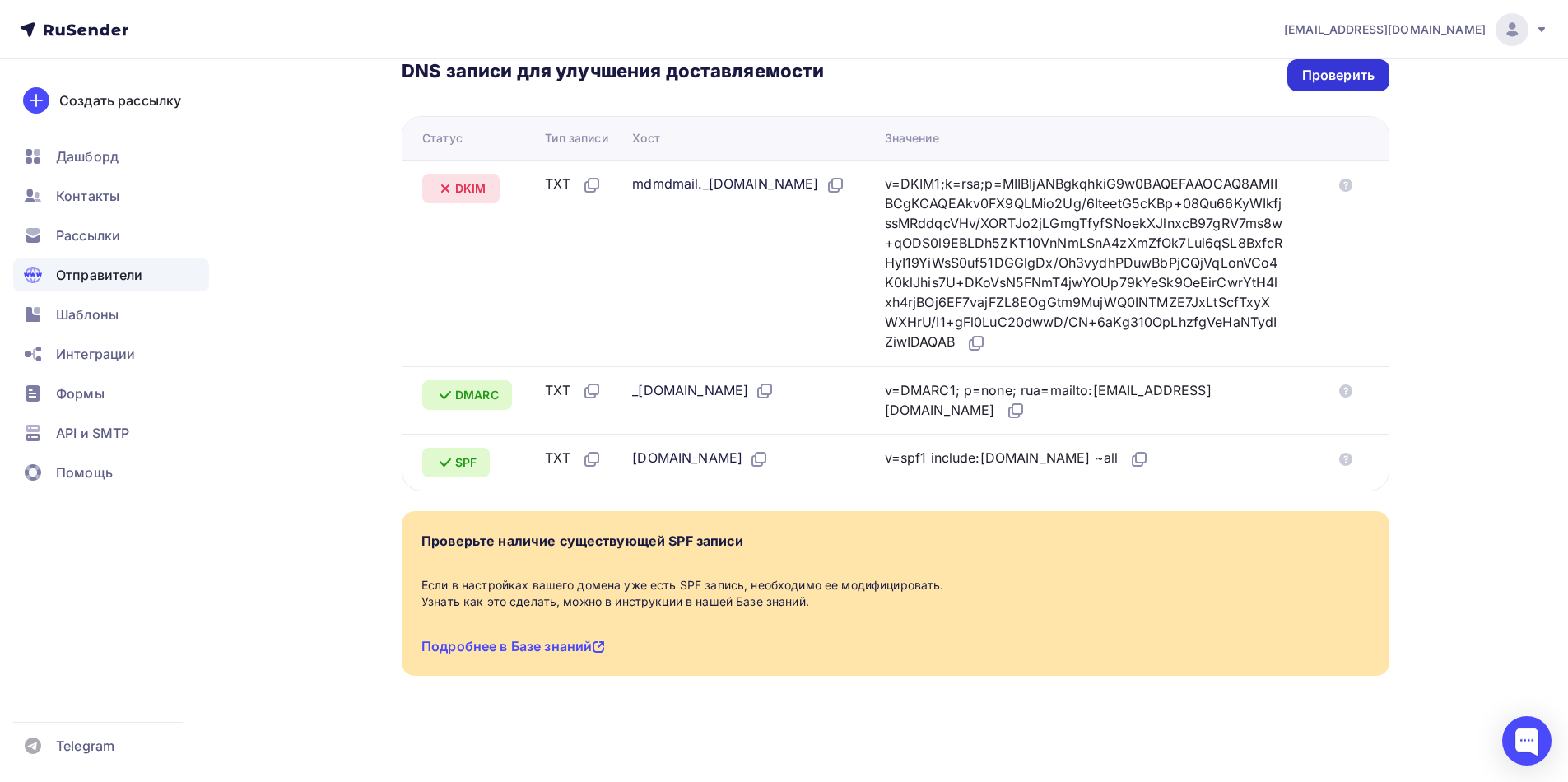
click at [1331, 76] on div "Проверить" at bounding box center [1338, 75] width 72 height 19
click at [1320, 79] on div "Проверить" at bounding box center [1338, 75] width 72 height 19
click at [1332, 74] on div "Проверить" at bounding box center [1338, 75] width 72 height 19
